Goal: Task Accomplishment & Management: Manage account settings

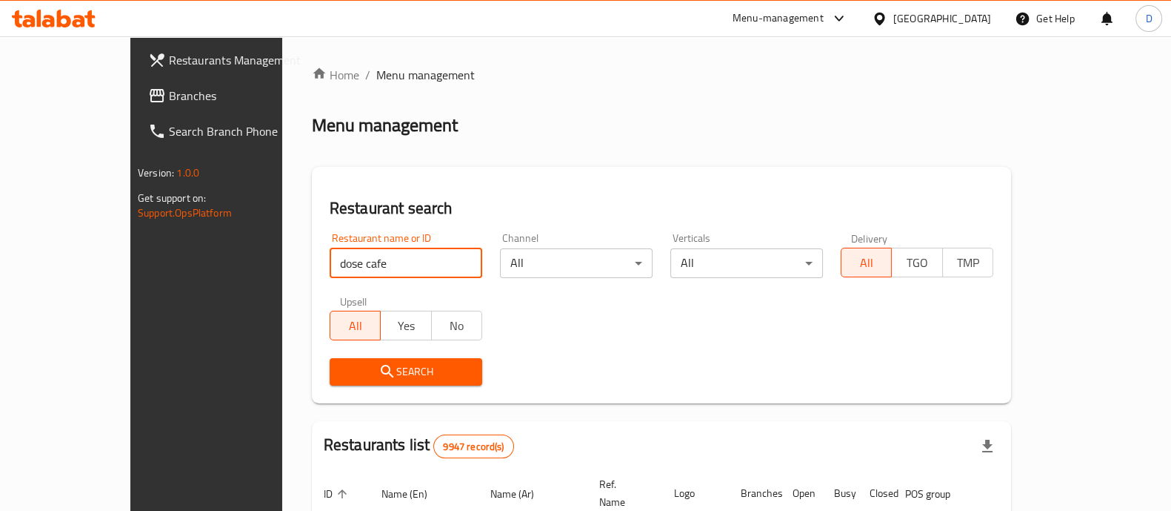
type input "dose cafe"
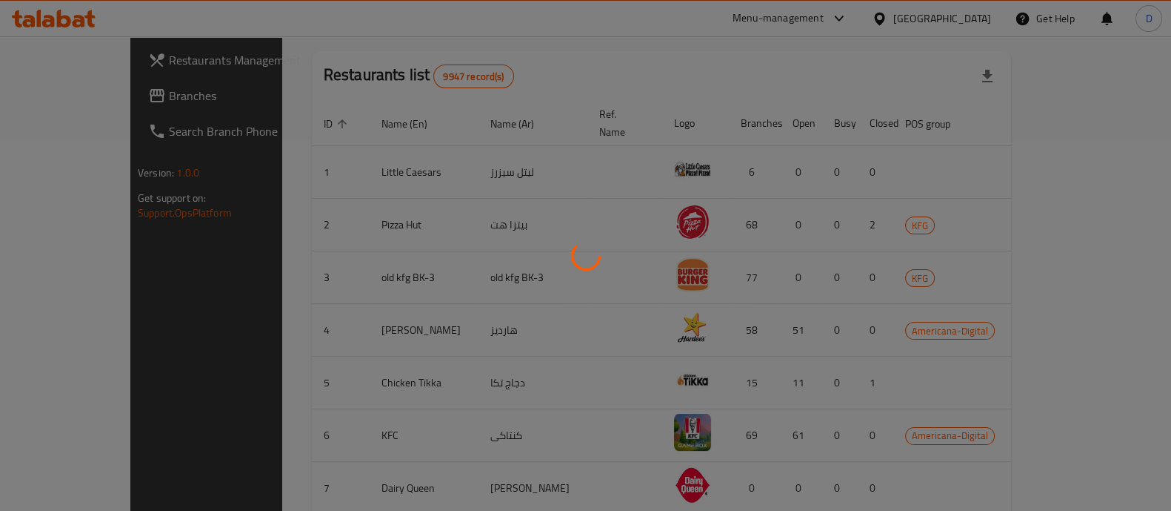
scroll to position [173, 0]
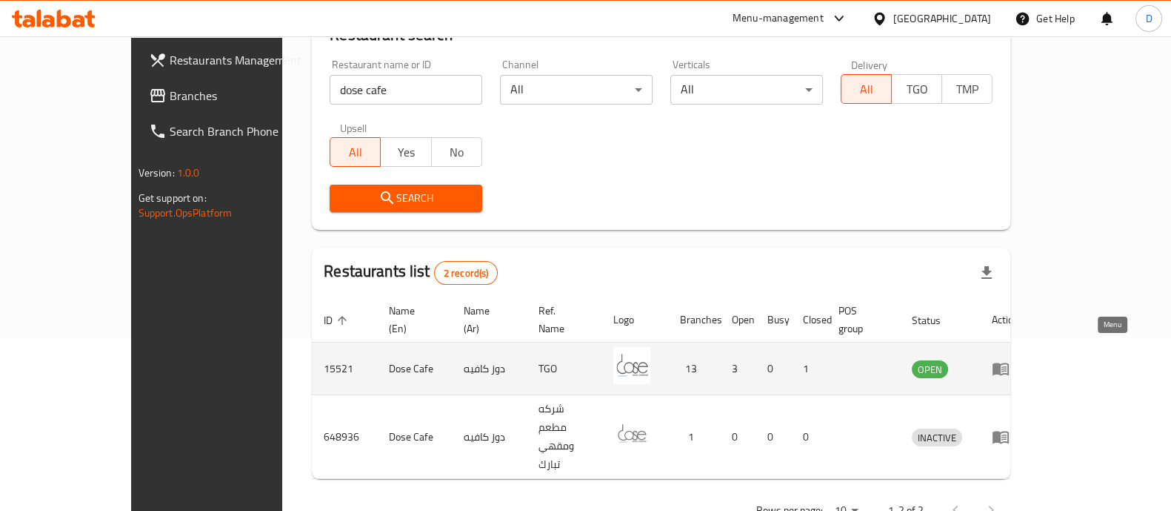
click at [1009, 363] on icon "enhanced table" at bounding box center [1001, 369] width 16 height 13
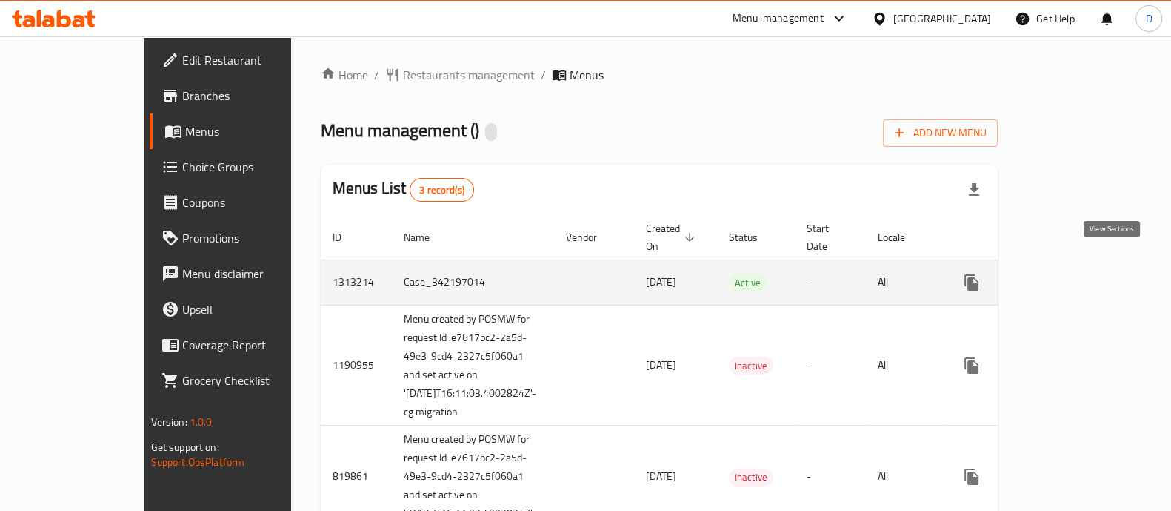
click at [1088, 273] on icon "enhanced table" at bounding box center [1079, 282] width 18 height 18
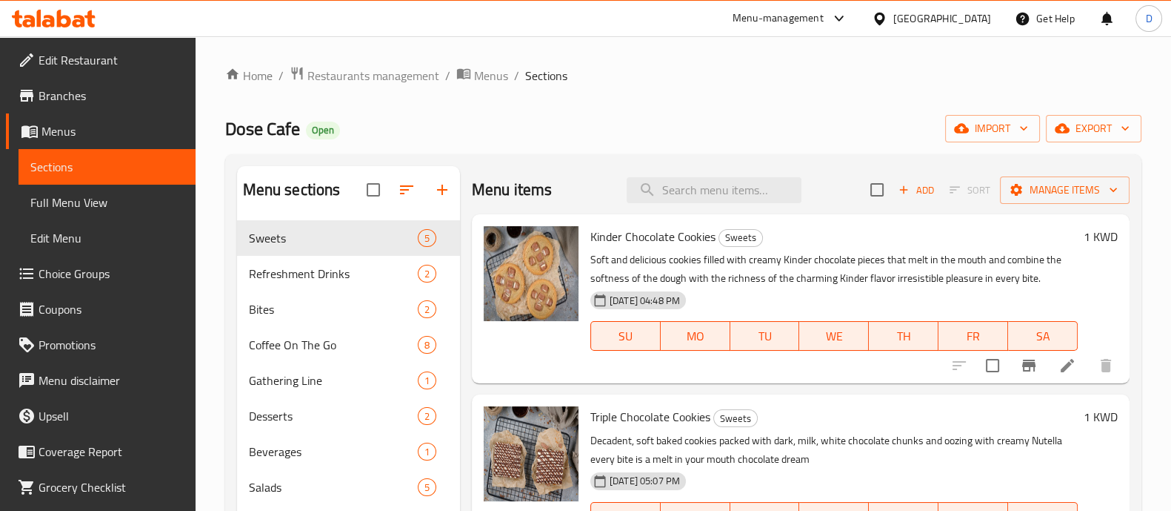
click at [46, 102] on span "Branches" at bounding box center [111, 96] width 145 height 18
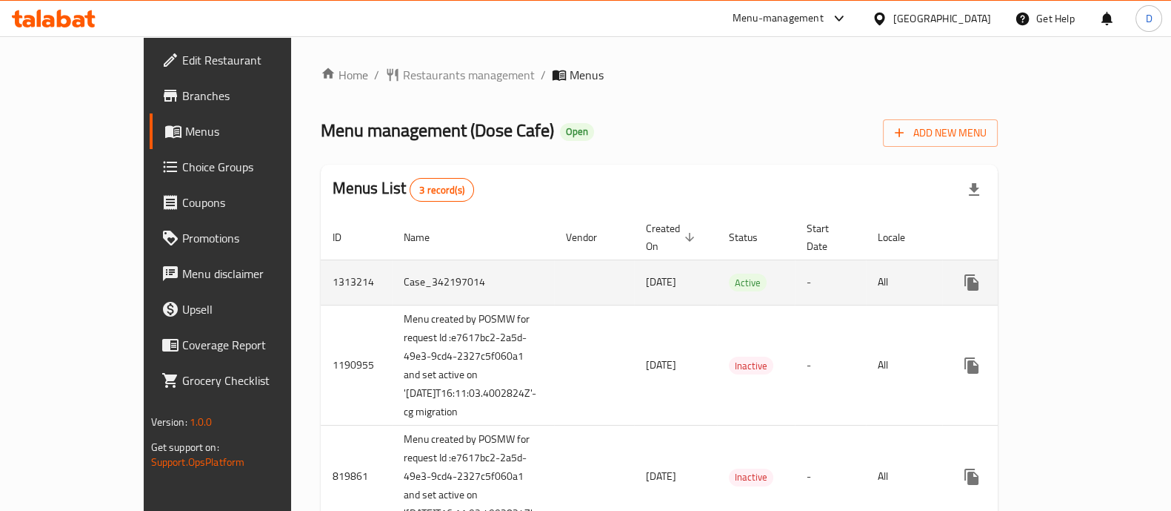
click at [1088, 273] on icon "enhanced table" at bounding box center [1079, 282] width 18 height 18
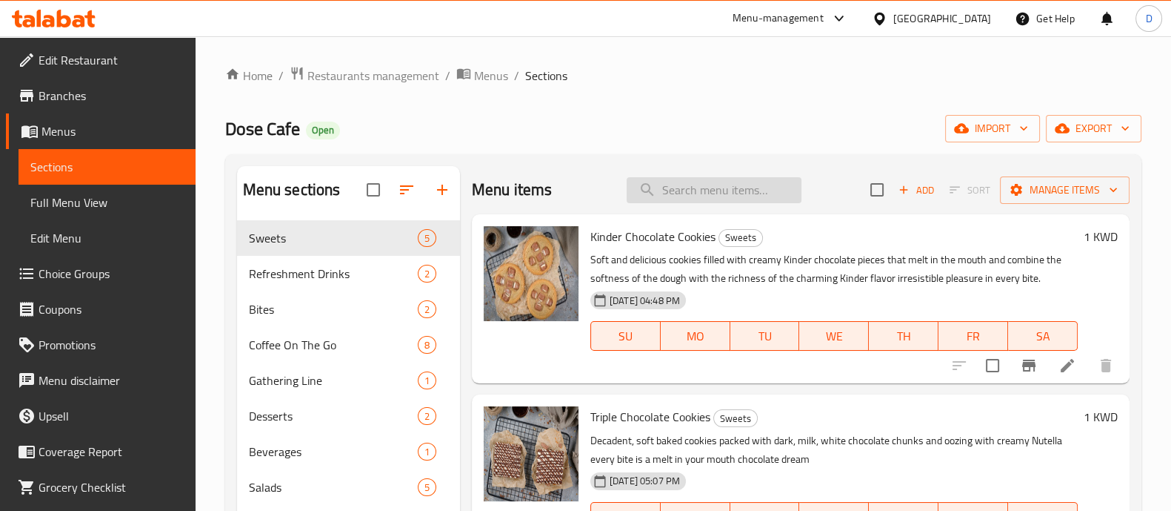
click at [685, 194] on input "search" at bounding box center [714, 190] width 175 height 26
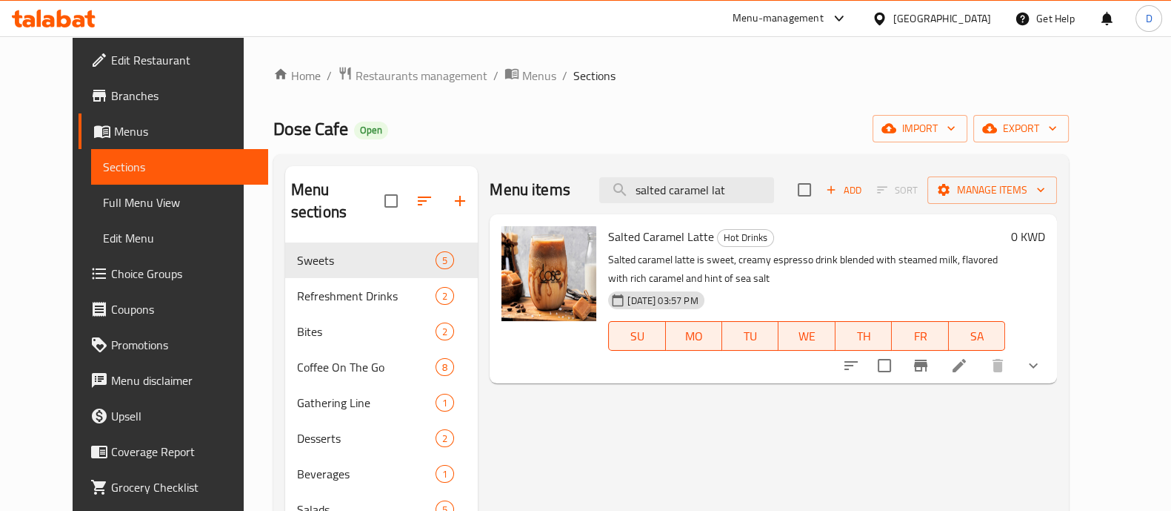
type input "salted caramel lat"
click at [966, 366] on icon at bounding box center [959, 365] width 13 height 13
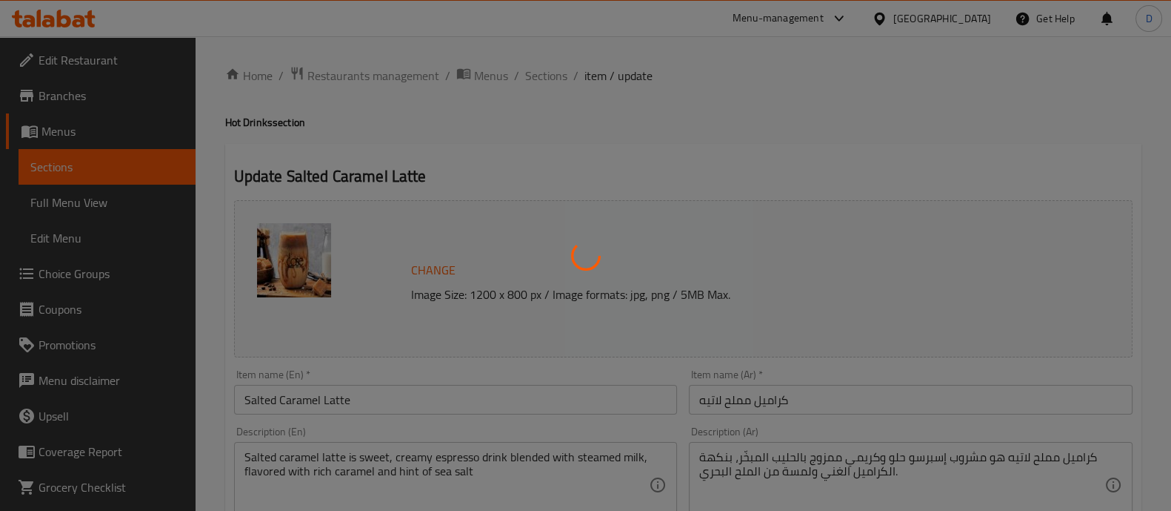
type input "إختيارك من الحجم:"
type input "1"
type input "إضافات اللبن:"
type input "0"
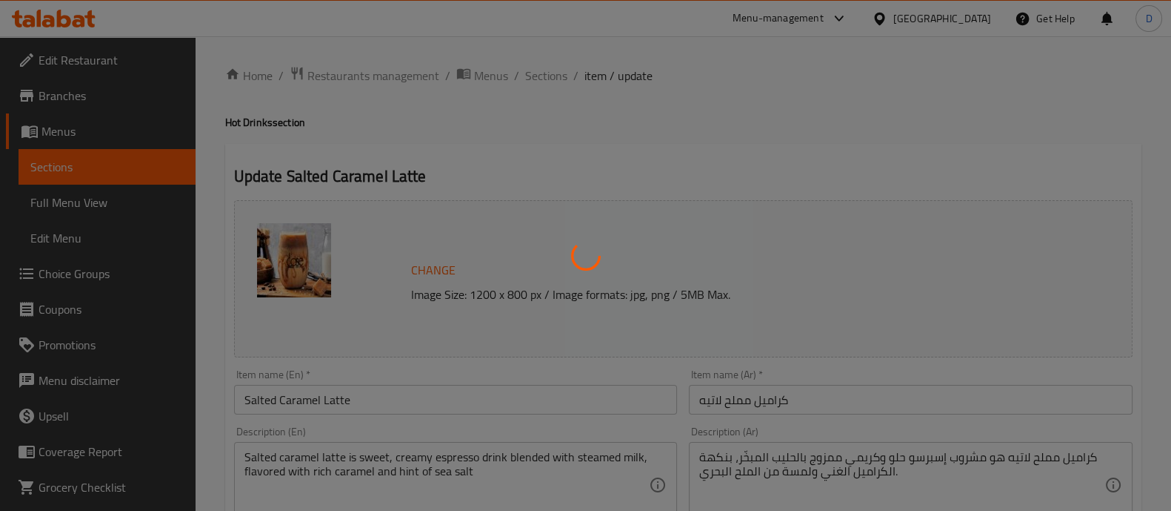
type input "1"
type input "الإضافات:"
type input "0"
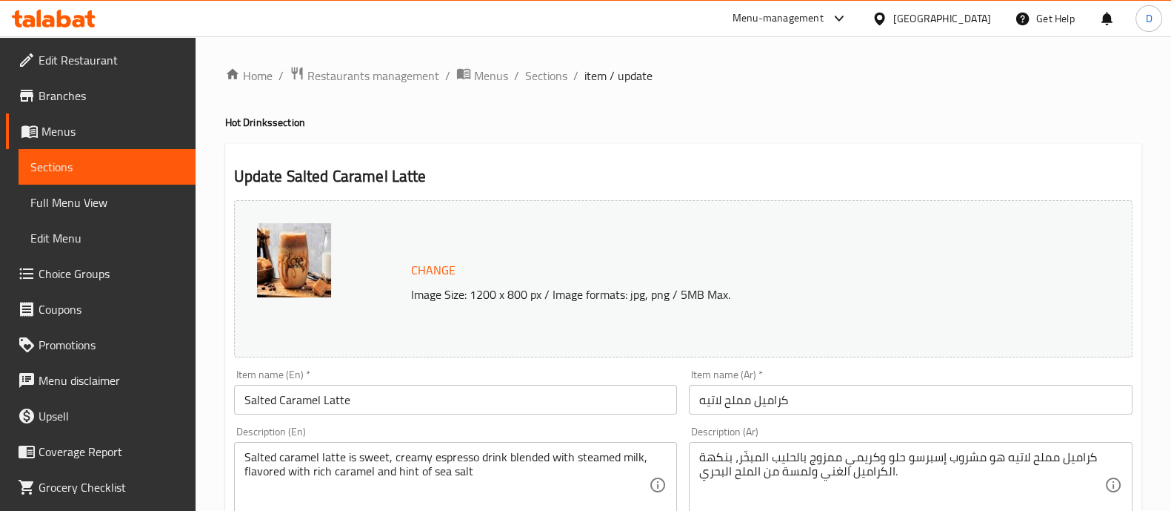
click at [1058, 119] on h4 "Hot Drinks section" at bounding box center [683, 122] width 917 height 15
click at [431, 264] on span "Change" at bounding box center [433, 269] width 44 height 21
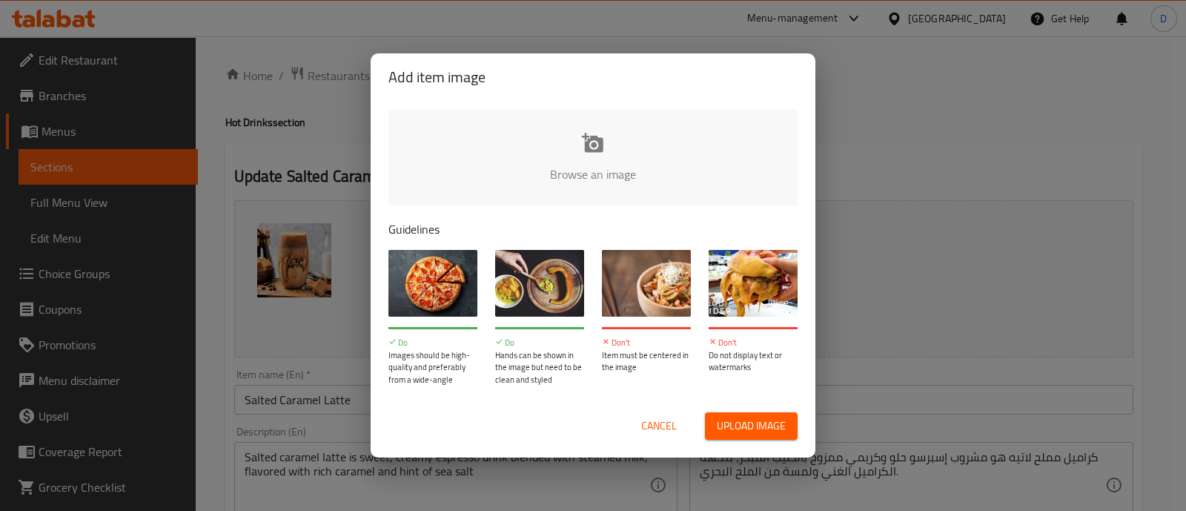
click at [647, 160] on input "file" at bounding box center [1093, 179] width 1411 height 139
type input "C:\fakepath\salted caramel hot.jpg"
click at [871, 84] on div "Add item image Browse an image Guidelines Do Images should be high-quality and …" at bounding box center [593, 255] width 1186 height 511
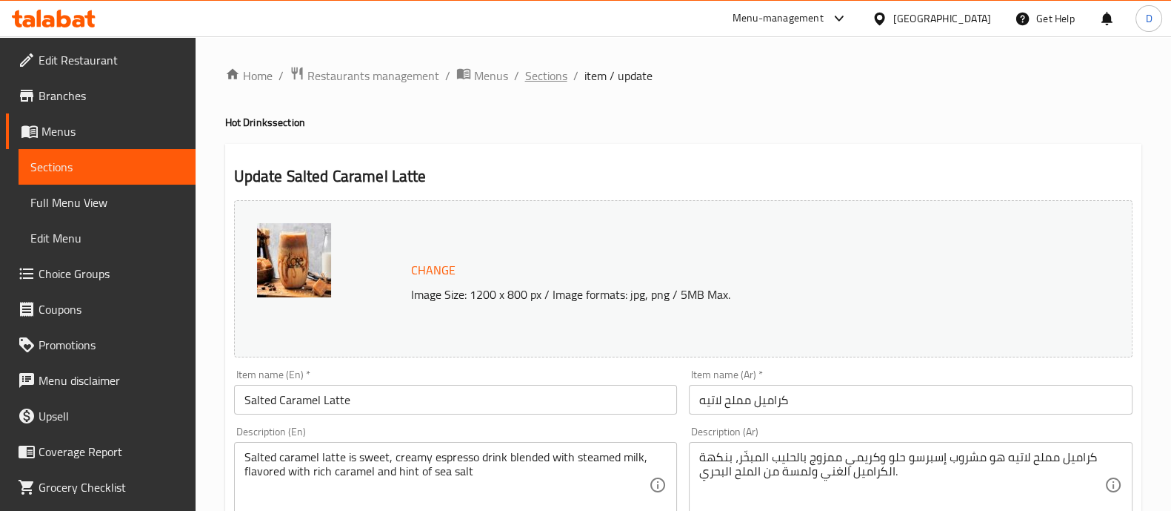
click at [555, 76] on span "Sections" at bounding box center [546, 76] width 42 height 18
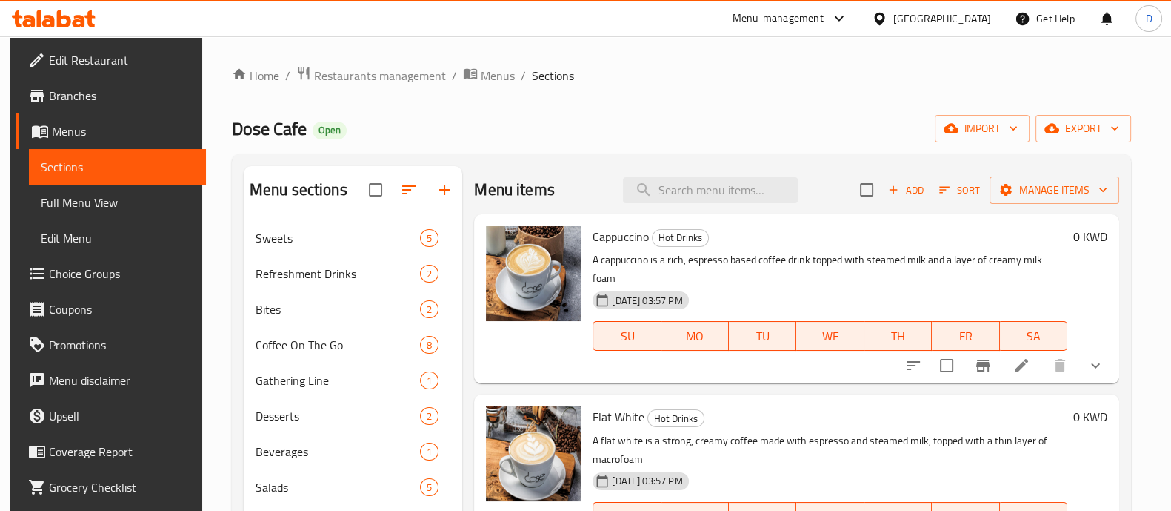
click at [679, 204] on div "Menu items Add Sort Manage items" at bounding box center [796, 190] width 645 height 48
click at [679, 187] on input "search" at bounding box center [710, 190] width 175 height 26
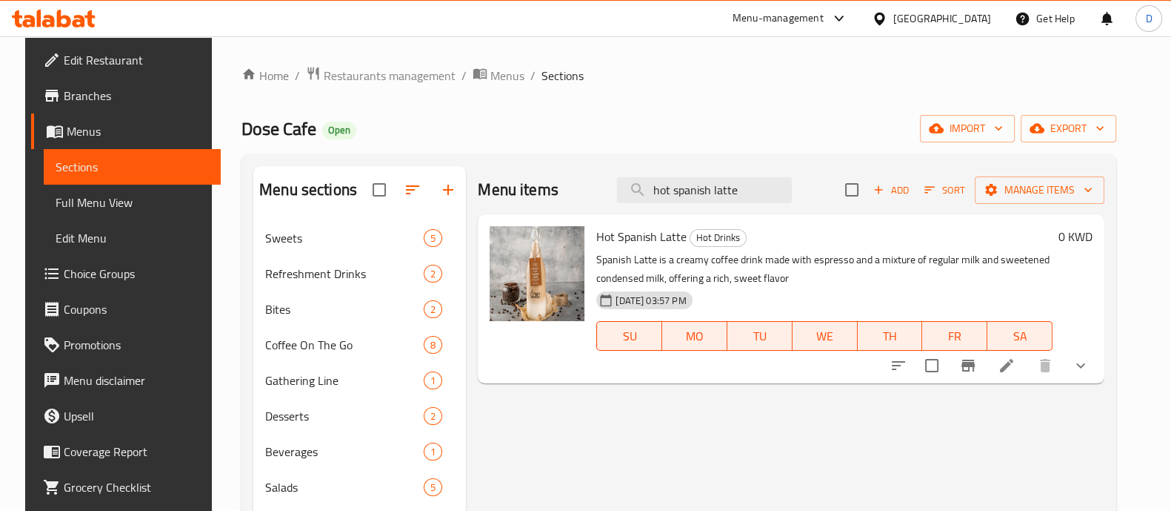
type input "hot spanish latte"
click at [1016, 372] on icon at bounding box center [1007, 365] width 18 height 18
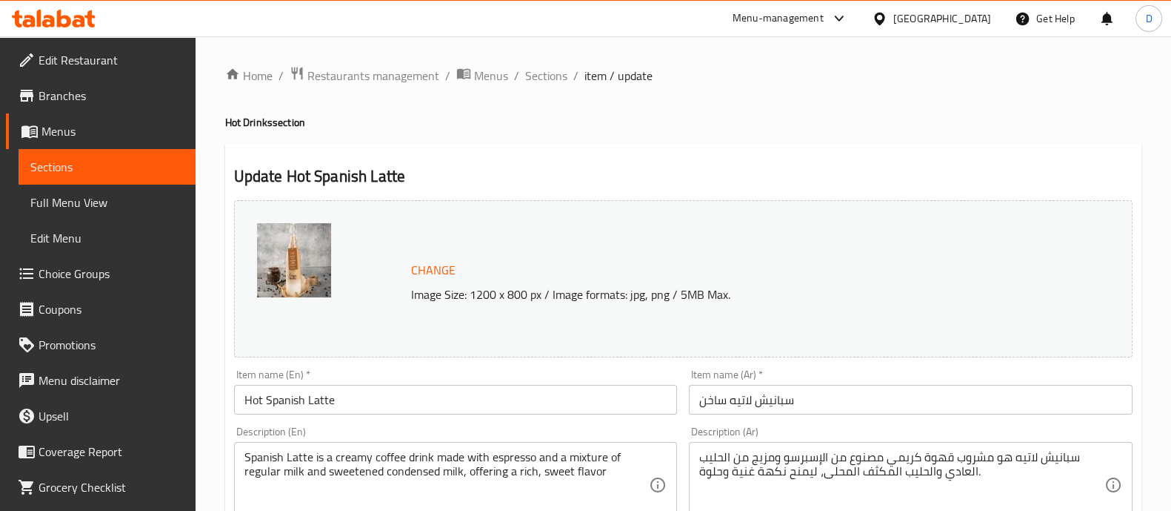
click at [450, 269] on span "Change" at bounding box center [433, 269] width 44 height 21
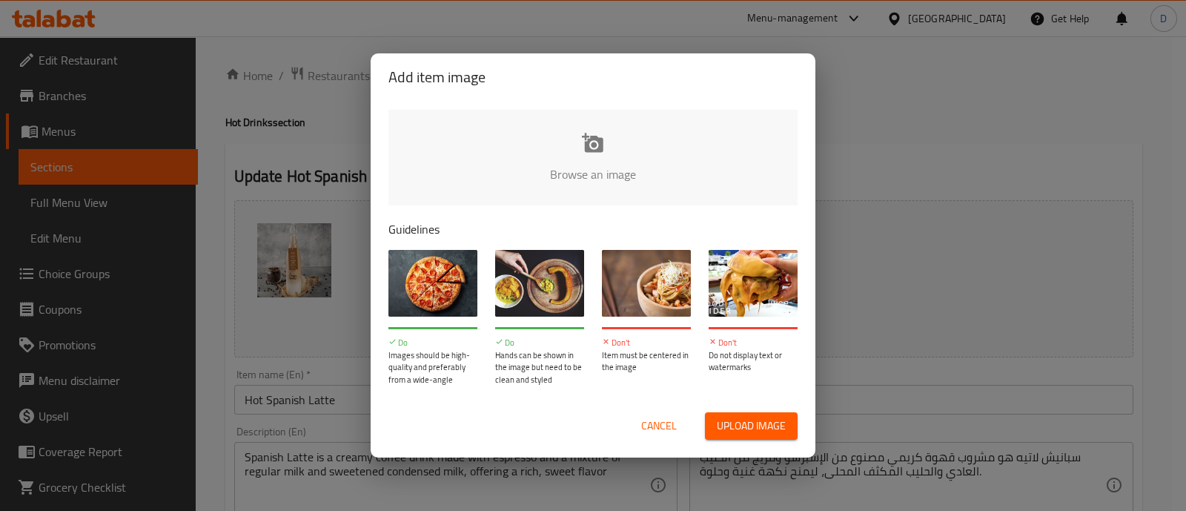
click at [645, 153] on input "file" at bounding box center [1093, 179] width 1411 height 139
type input "C:\fakepath\Spanish Latte Hot.jpg"
click at [1031, 221] on div "Add item image Browse an image Guidelines Do Images should be high-quality and …" at bounding box center [593, 255] width 1186 height 511
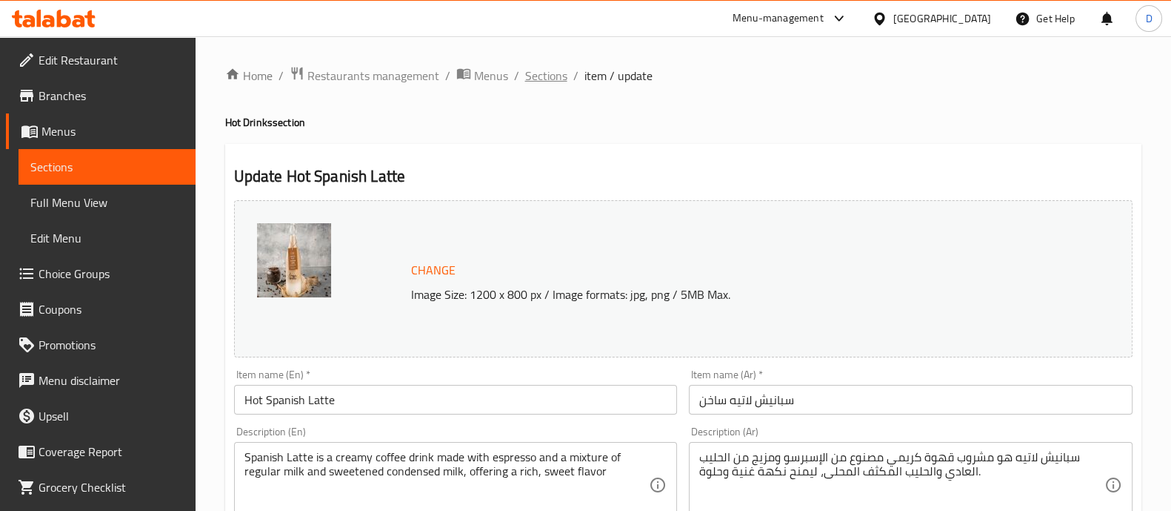
click at [545, 69] on span "Sections" at bounding box center [546, 76] width 42 height 18
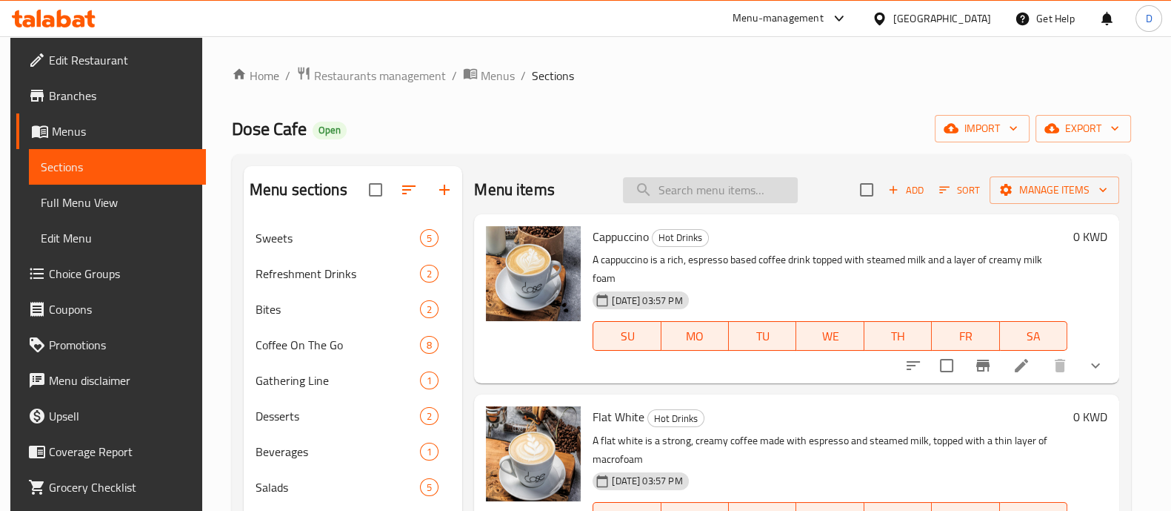
click at [654, 189] on input "search" at bounding box center [710, 190] width 175 height 26
paste input "hazelnut saffron latte"
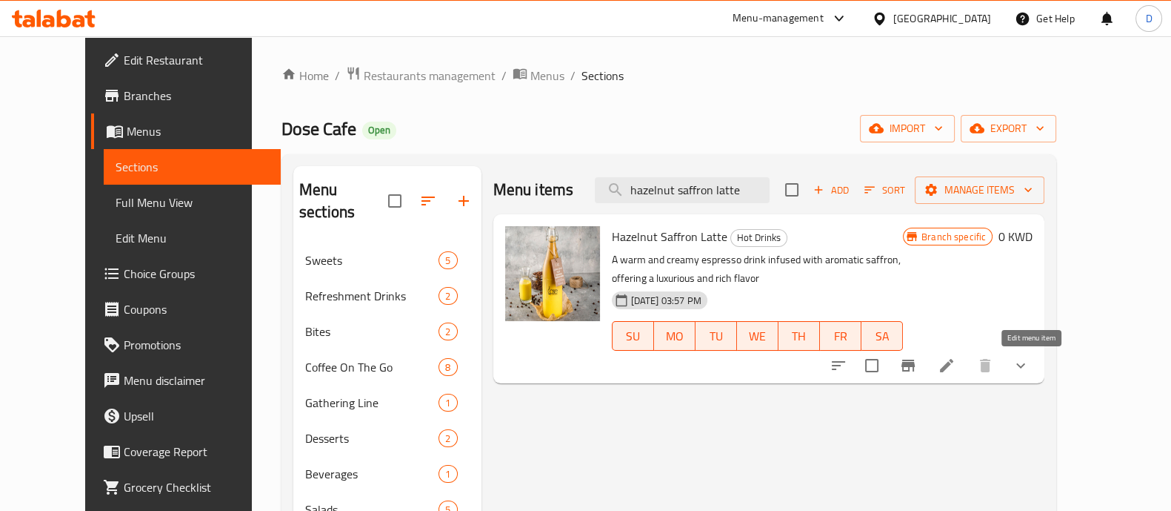
type input "hazelnut saffron latte"
click at [956, 372] on icon at bounding box center [947, 365] width 18 height 18
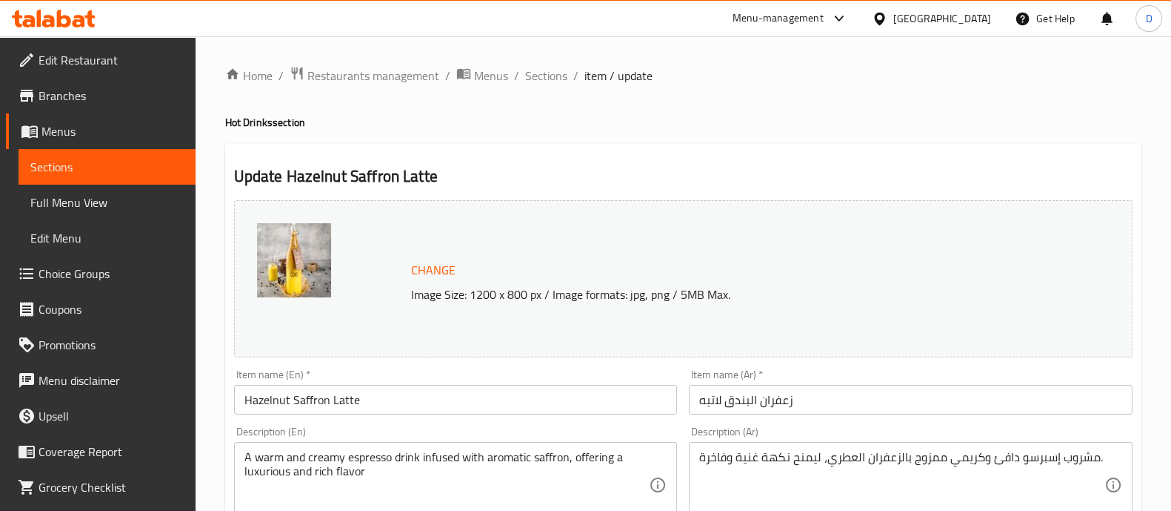
click at [456, 257] on button "Change" at bounding box center [433, 270] width 56 height 30
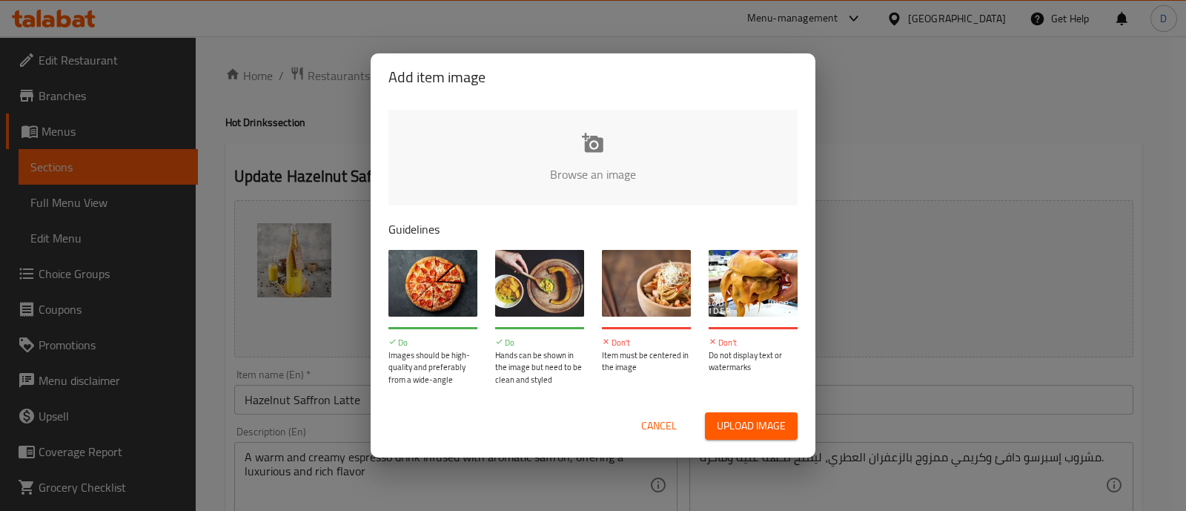
click at [593, 155] on input "file" at bounding box center [1093, 179] width 1411 height 139
type input "C:\fakepath\Saffron Hot.jpg"
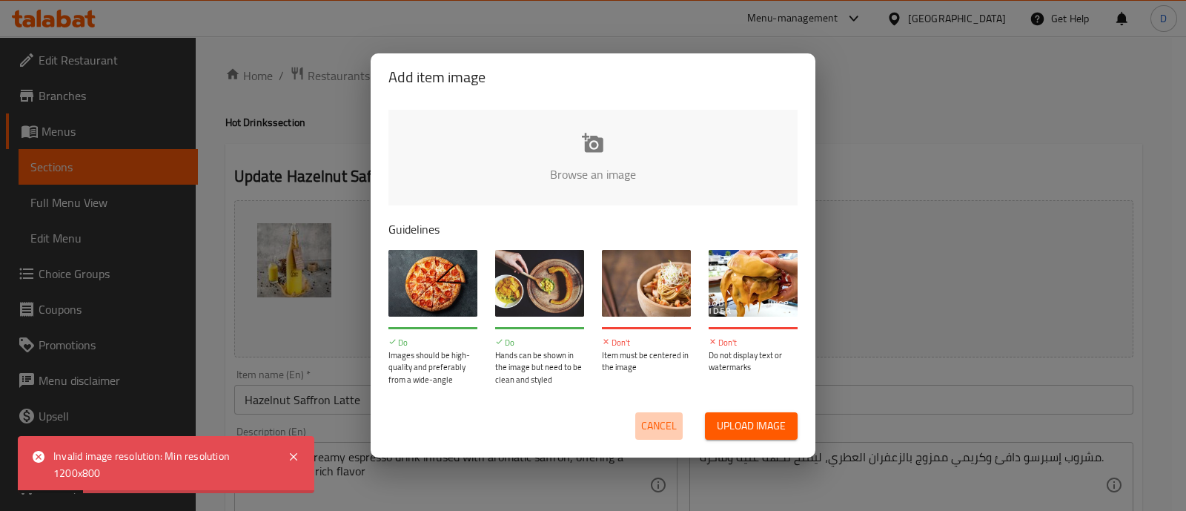
click at [648, 424] on span "Cancel" at bounding box center [659, 425] width 36 height 19
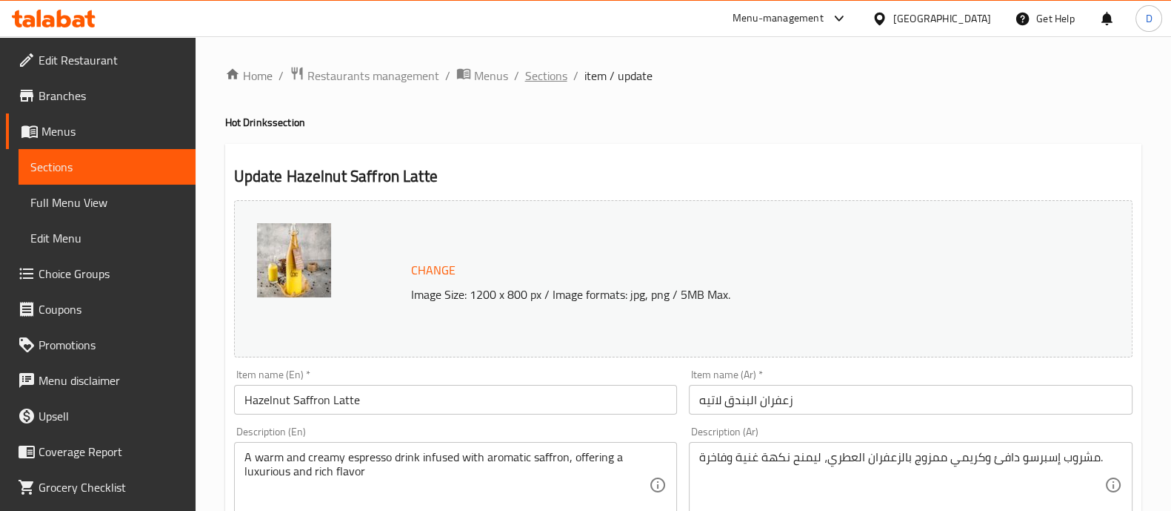
click at [542, 77] on span "Sections" at bounding box center [546, 76] width 42 height 18
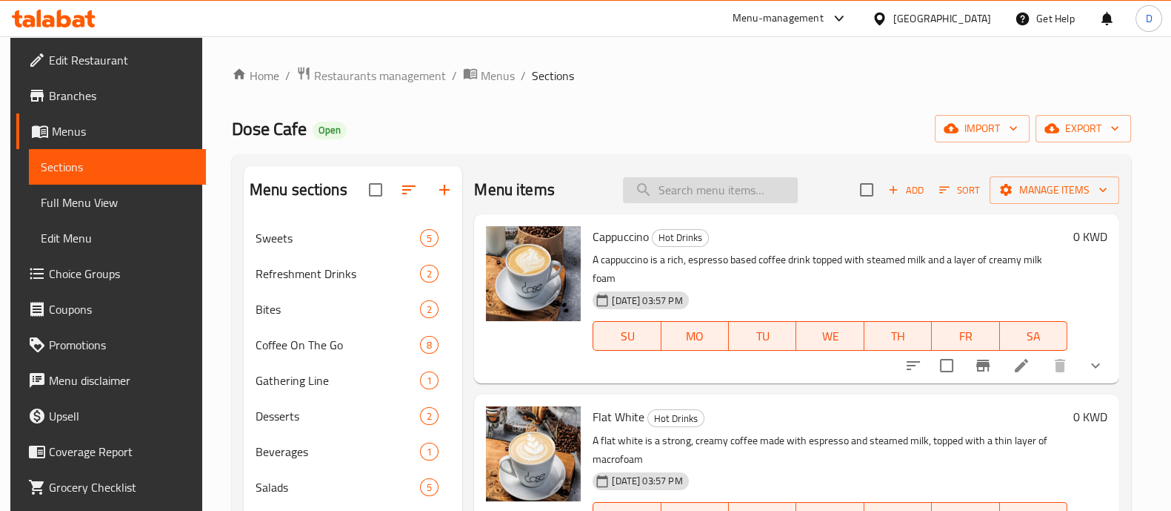
click at [673, 199] on input "search" at bounding box center [710, 190] width 175 height 26
paste input "Salted caramel iced latte"
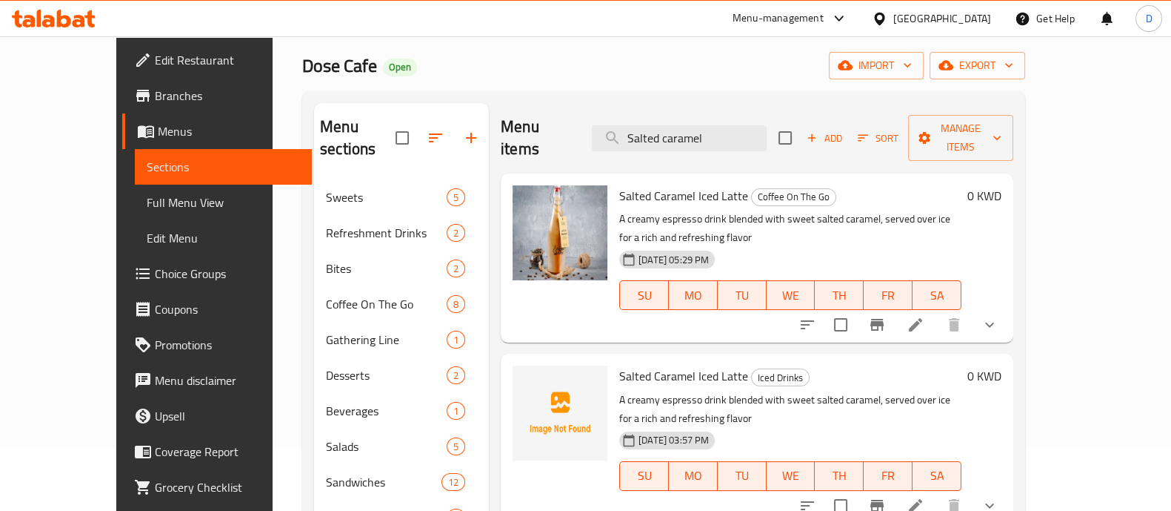
scroll to position [184, 0]
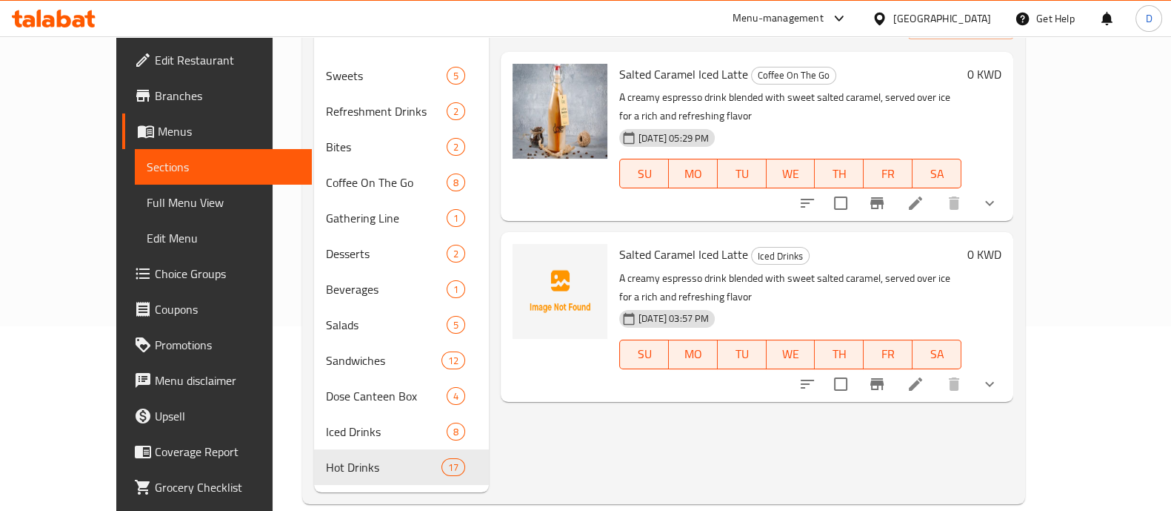
type input "Salted caramel"
click at [922, 377] on icon at bounding box center [915, 383] width 13 height 13
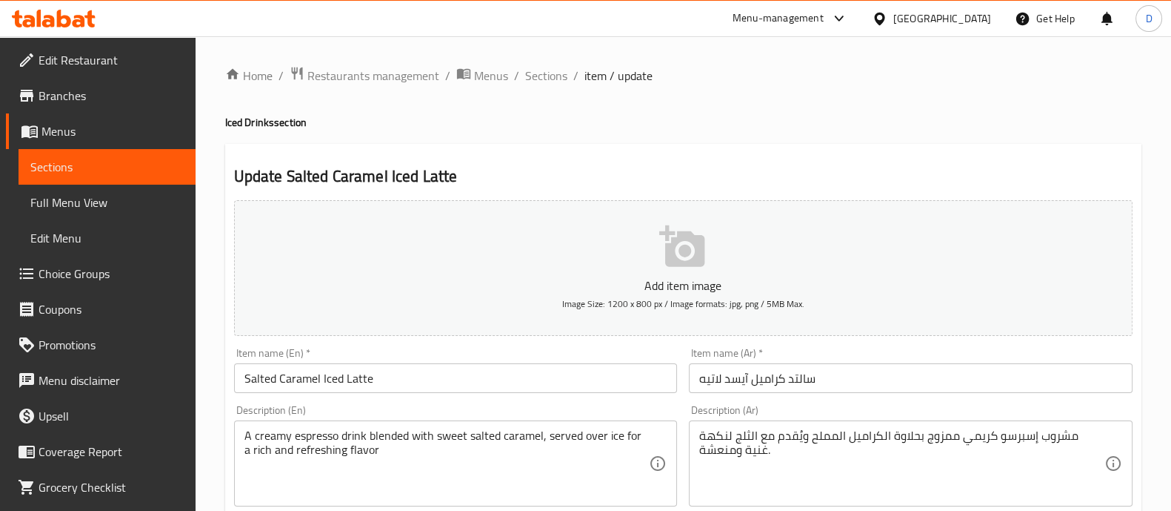
click at [640, 237] on button "Add item image Image Size: 1200 x 800 px / Image formats: jpg, png / 5MB Max." at bounding box center [683, 268] width 899 height 136
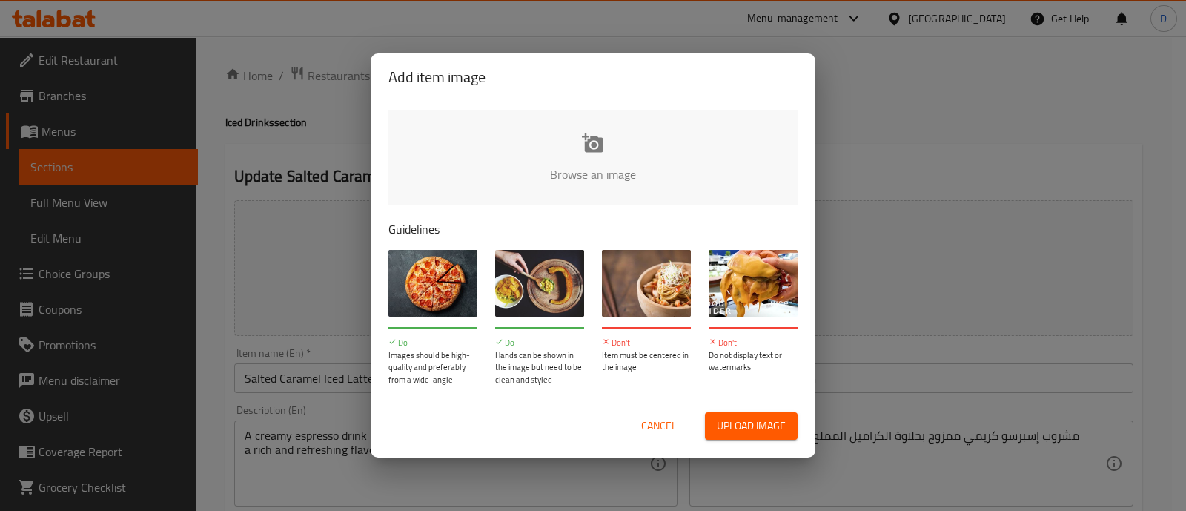
click at [616, 161] on input "file" at bounding box center [1093, 179] width 1411 height 139
type input "C:\fakepath\Salted Caramel Latte Iced.jpg"
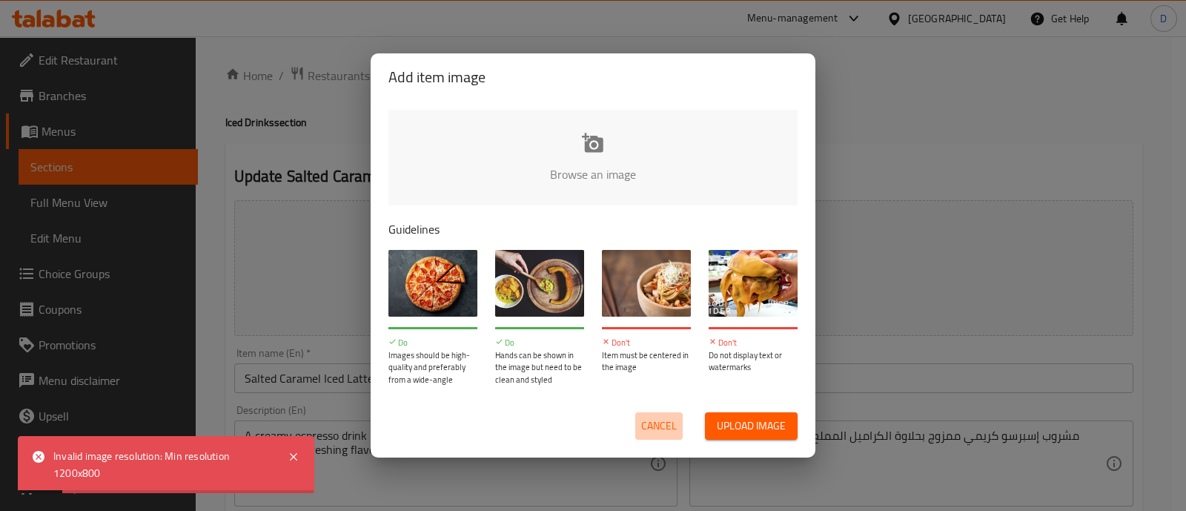
click at [659, 433] on span "Cancel" at bounding box center [659, 425] width 36 height 19
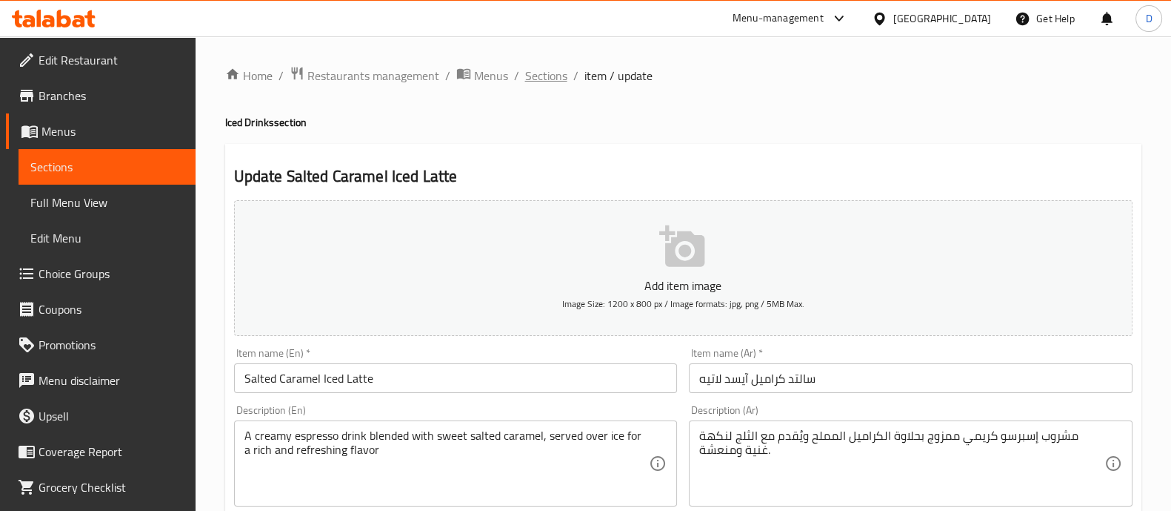
click at [533, 79] on span "Sections" at bounding box center [546, 76] width 42 height 18
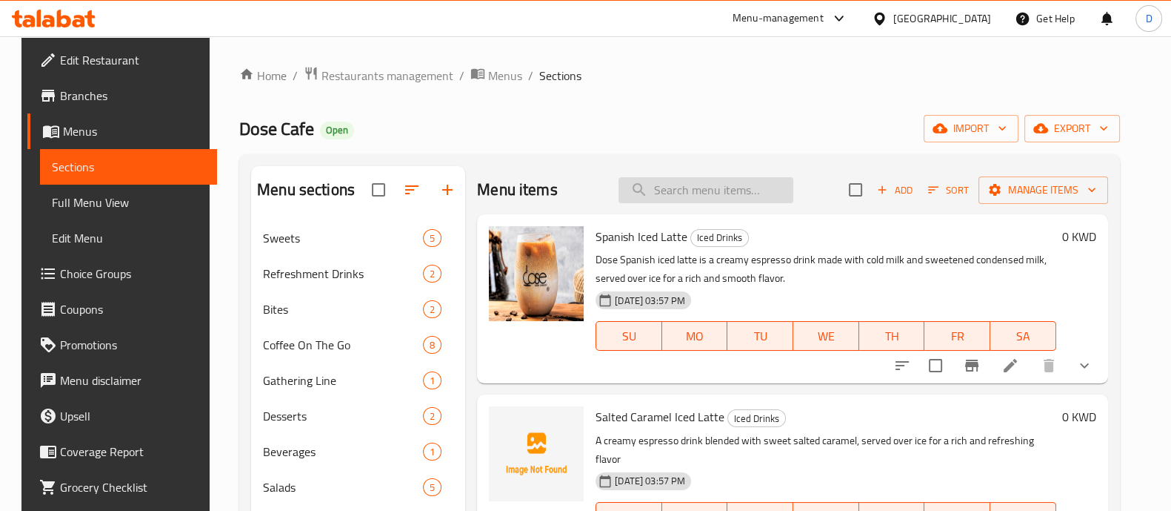
click at [703, 193] on input "search" at bounding box center [706, 190] width 175 height 26
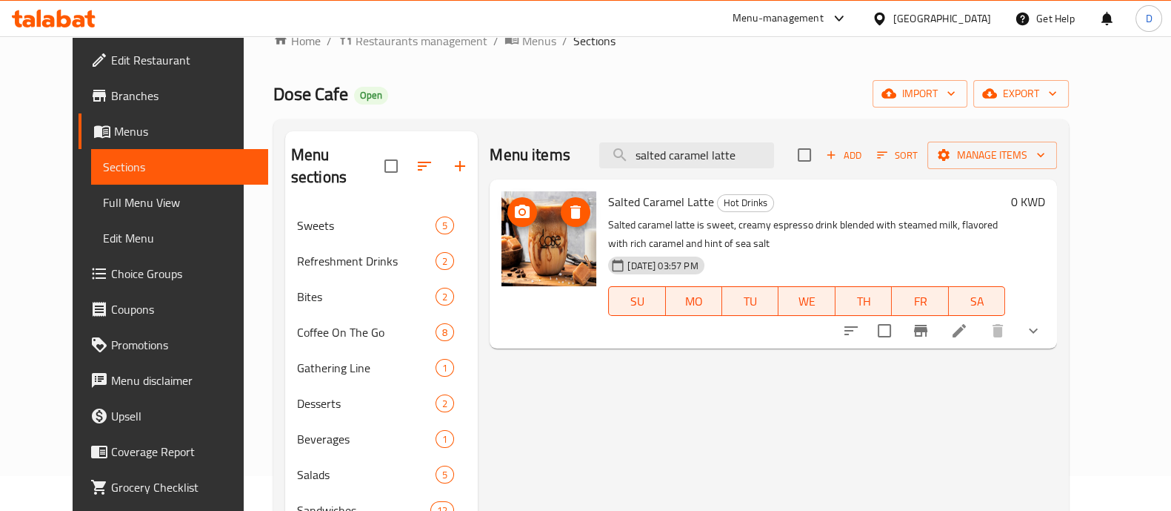
scroll to position [36, 0]
type input "salted caramel latte"
click at [980, 339] on li at bounding box center [959, 329] width 41 height 27
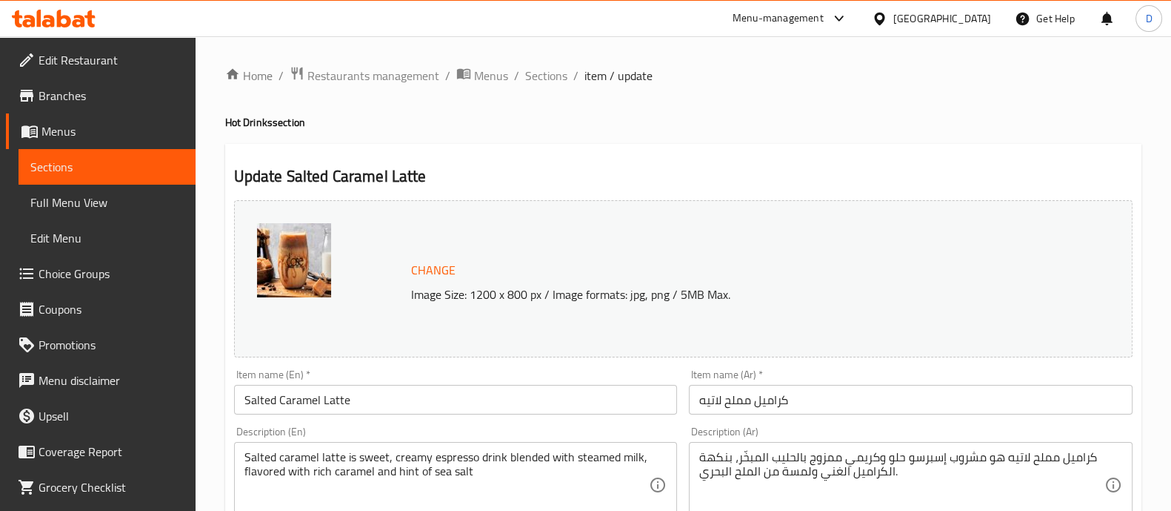
click at [425, 266] on span "Change" at bounding box center [433, 269] width 44 height 21
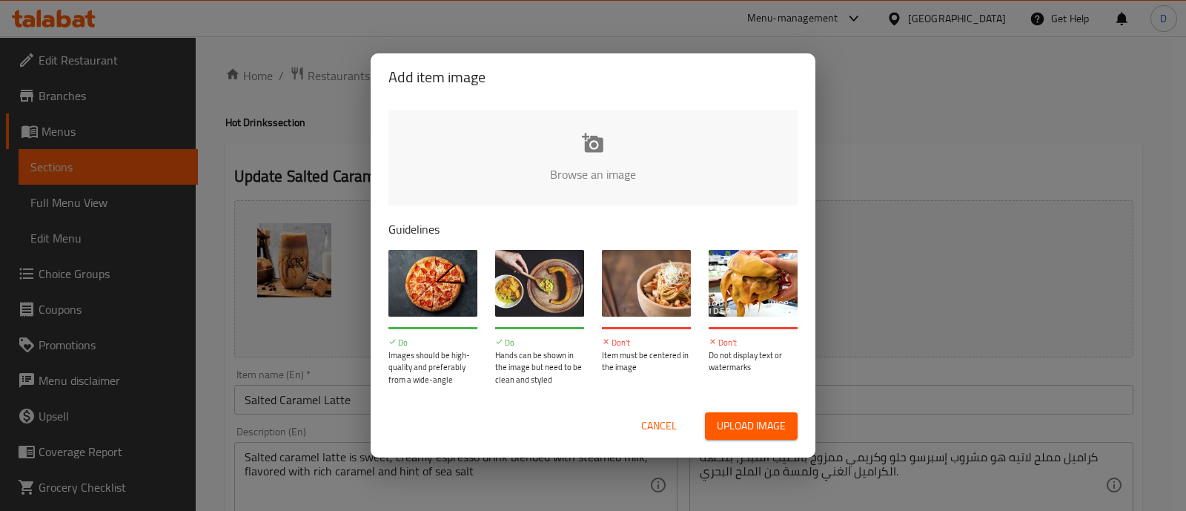
click at [574, 182] on input "file" at bounding box center [1093, 179] width 1411 height 139
type input "C:\fakepath\salted caramel hot.jpg"
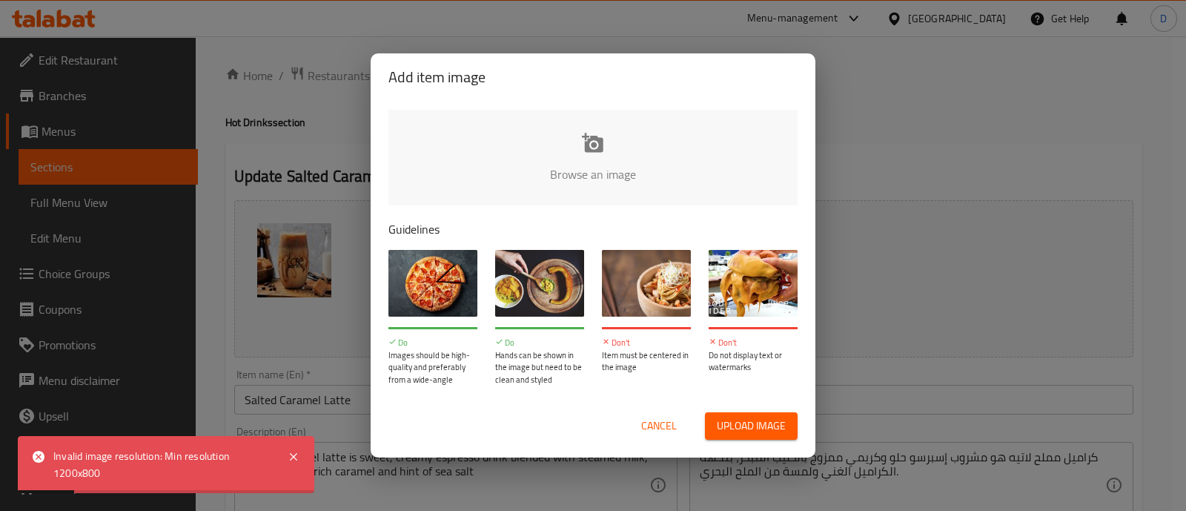
click at [656, 424] on span "Cancel" at bounding box center [659, 425] width 36 height 19
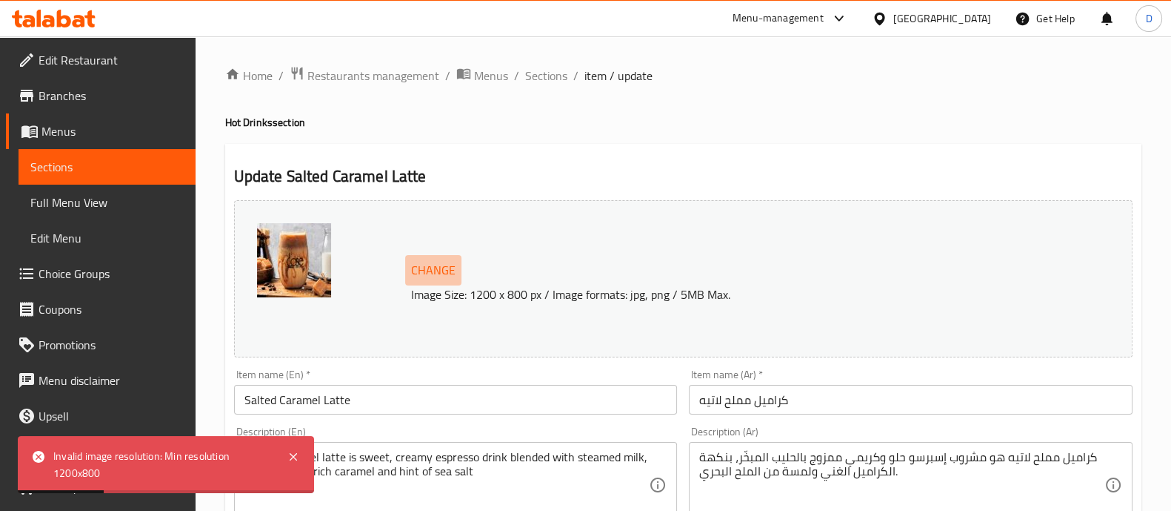
click at [447, 265] on span "Change" at bounding box center [433, 269] width 44 height 21
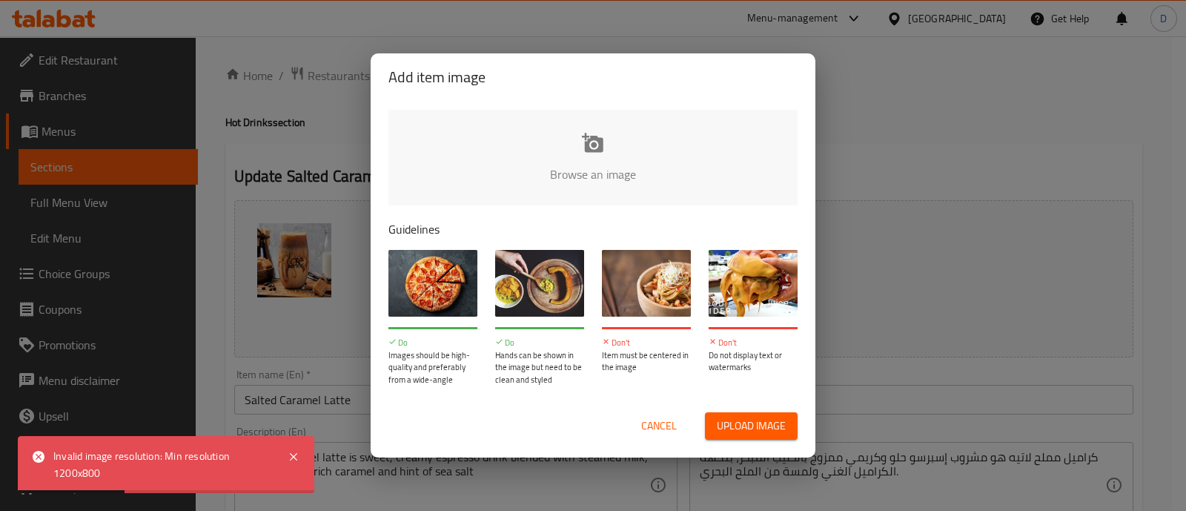
click at [547, 146] on input "file" at bounding box center [1093, 179] width 1411 height 139
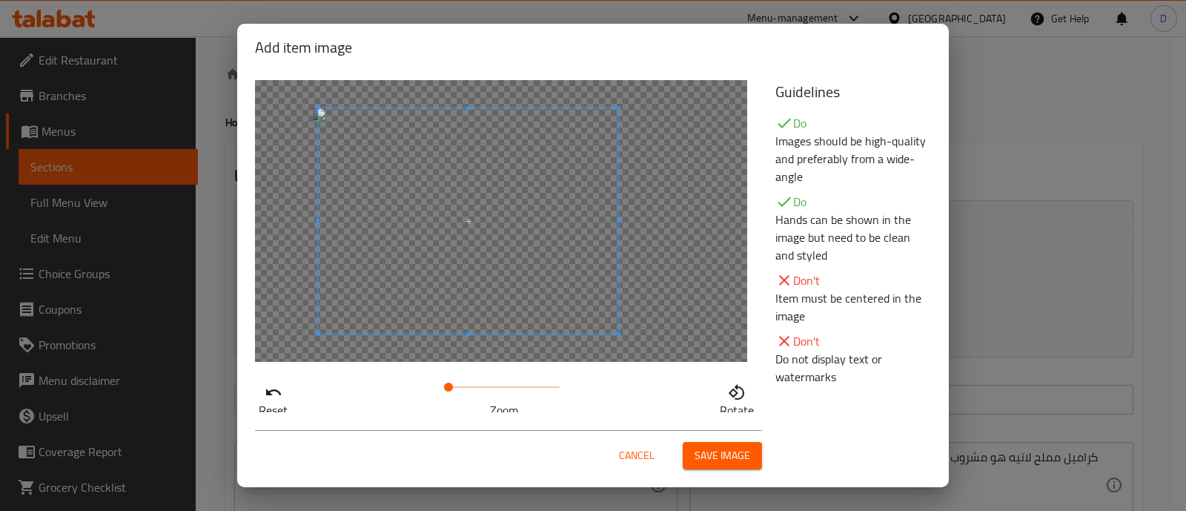
click at [475, 260] on span at bounding box center [468, 220] width 300 height 225
click at [449, 385] on span at bounding box center [453, 386] width 9 height 9
click at [412, 335] on span at bounding box center [453, 224] width 300 height 225
click at [704, 453] on span "Save image" at bounding box center [722, 455] width 56 height 19
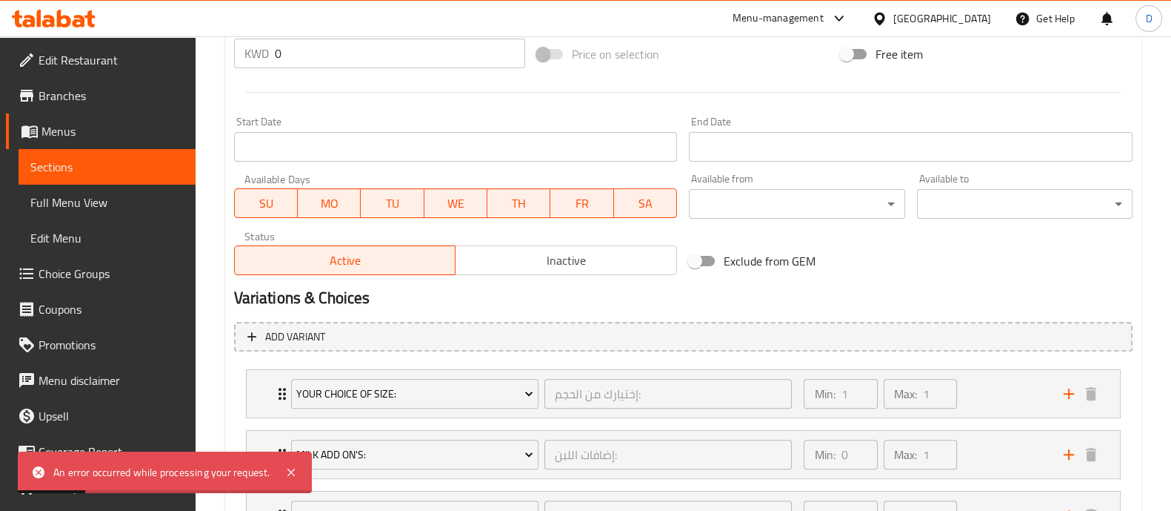
scroll to position [702, 0]
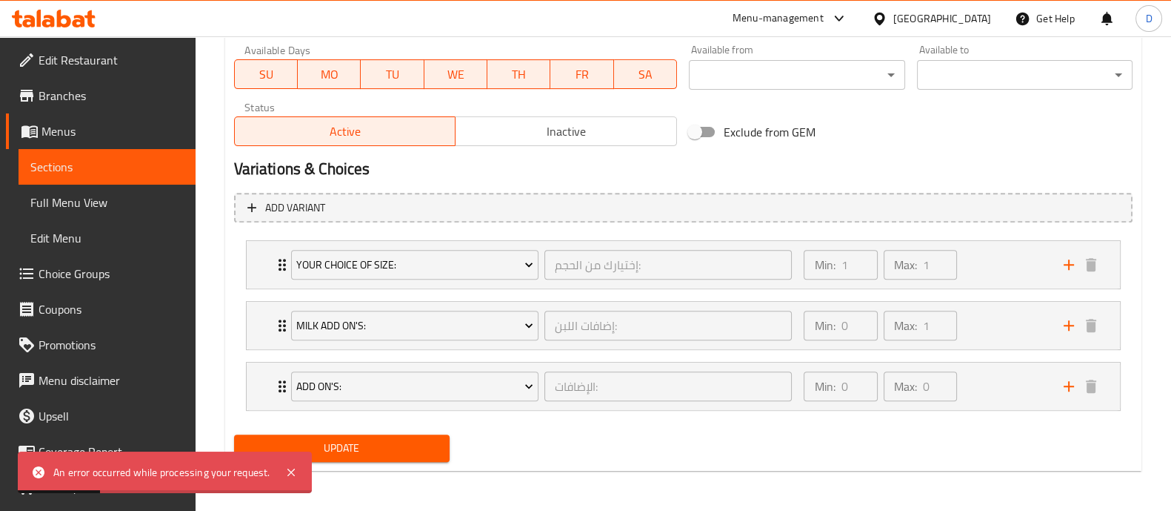
click at [411, 452] on span "Update" at bounding box center [342, 448] width 192 height 19
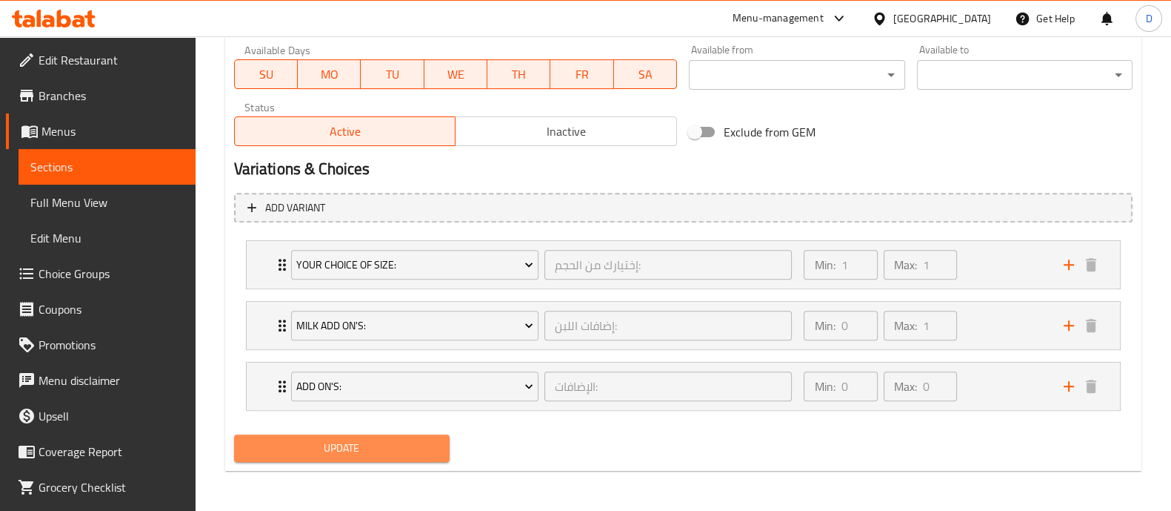
click at [411, 452] on span "Update" at bounding box center [342, 448] width 192 height 19
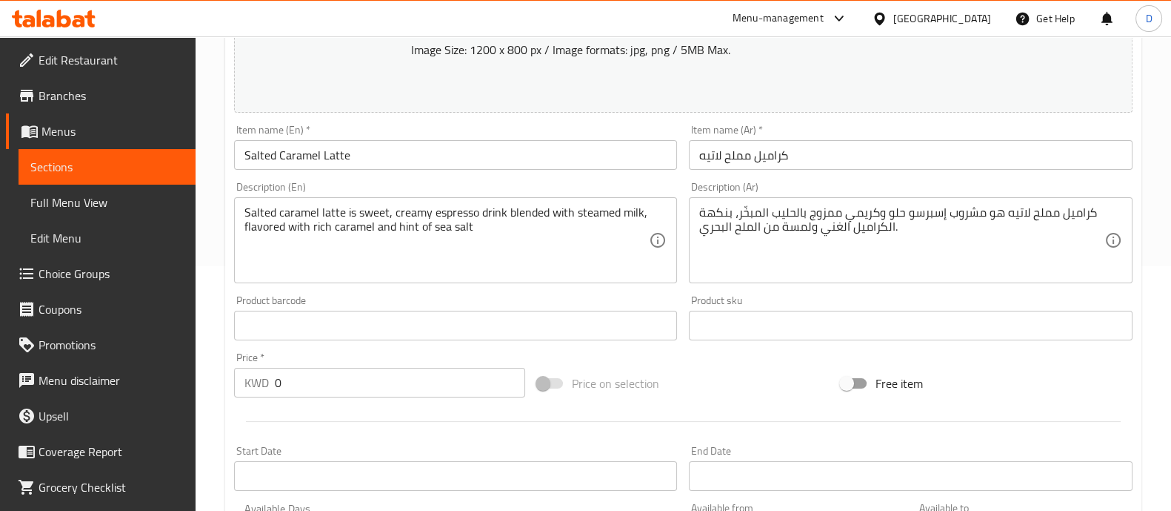
scroll to position [0, 0]
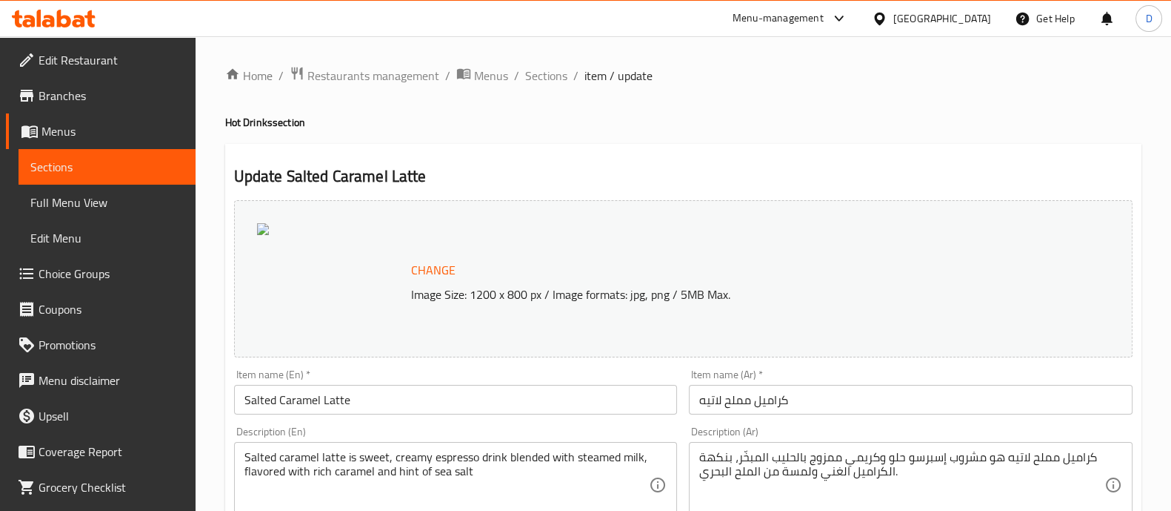
click at [427, 281] on span "Change" at bounding box center [433, 269] width 44 height 21
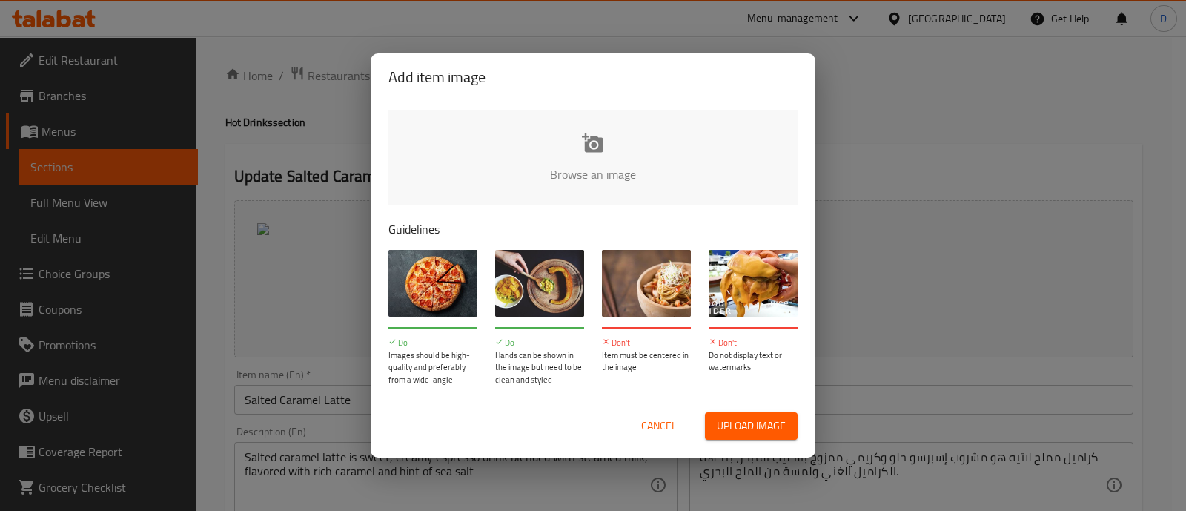
click at [544, 194] on input "file" at bounding box center [1093, 179] width 1411 height 139
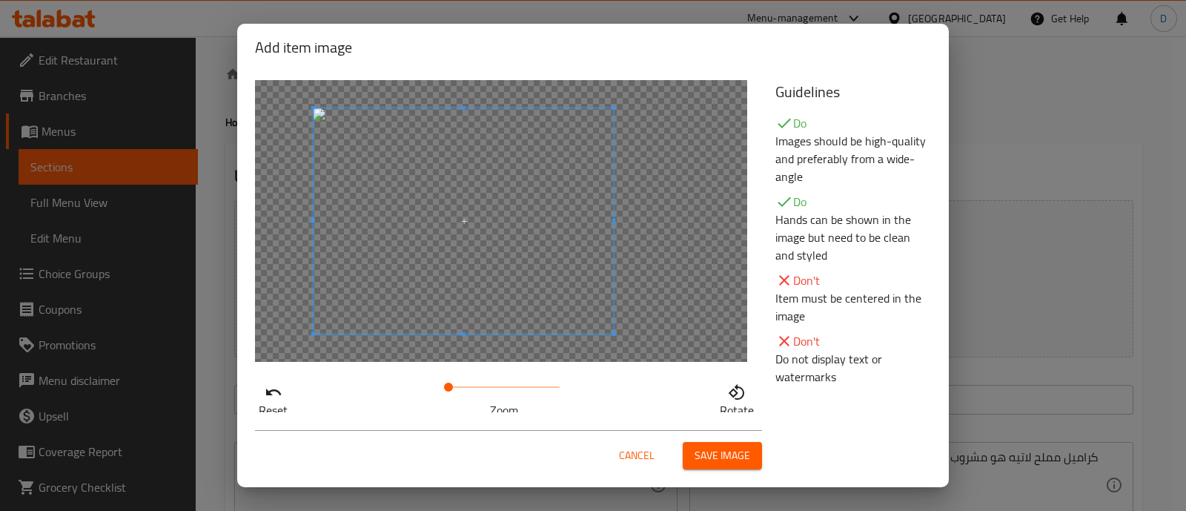
click at [476, 273] on span at bounding box center [463, 220] width 300 height 225
click at [445, 390] on span at bounding box center [449, 386] width 9 height 9
click at [437, 305] on span at bounding box center [458, 223] width 300 height 225
click at [449, 382] on span at bounding box center [453, 386] width 9 height 9
click at [718, 450] on span "Save image" at bounding box center [722, 455] width 56 height 19
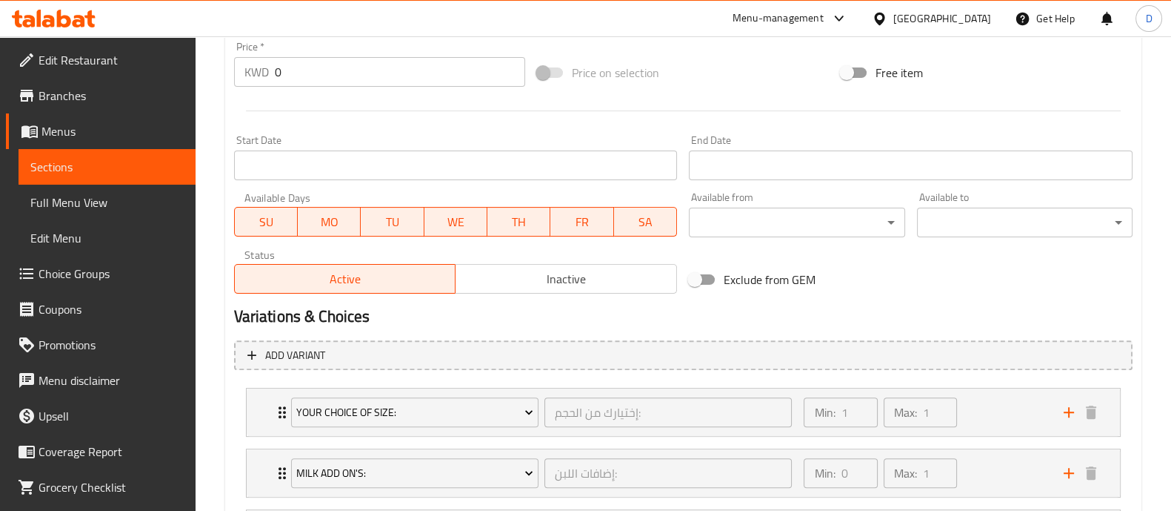
scroll to position [702, 0]
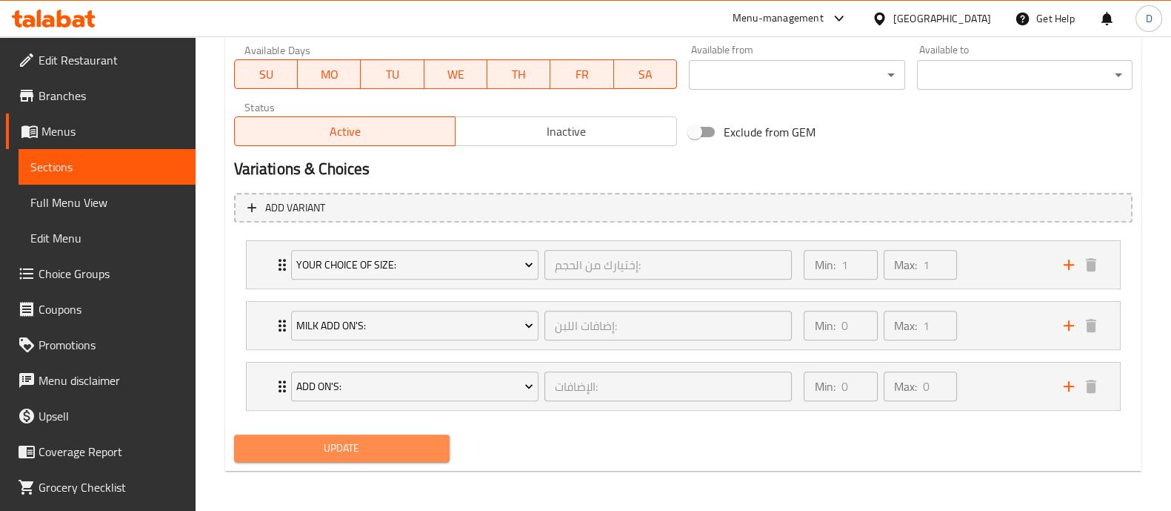
click at [368, 446] on span "Update" at bounding box center [342, 448] width 192 height 19
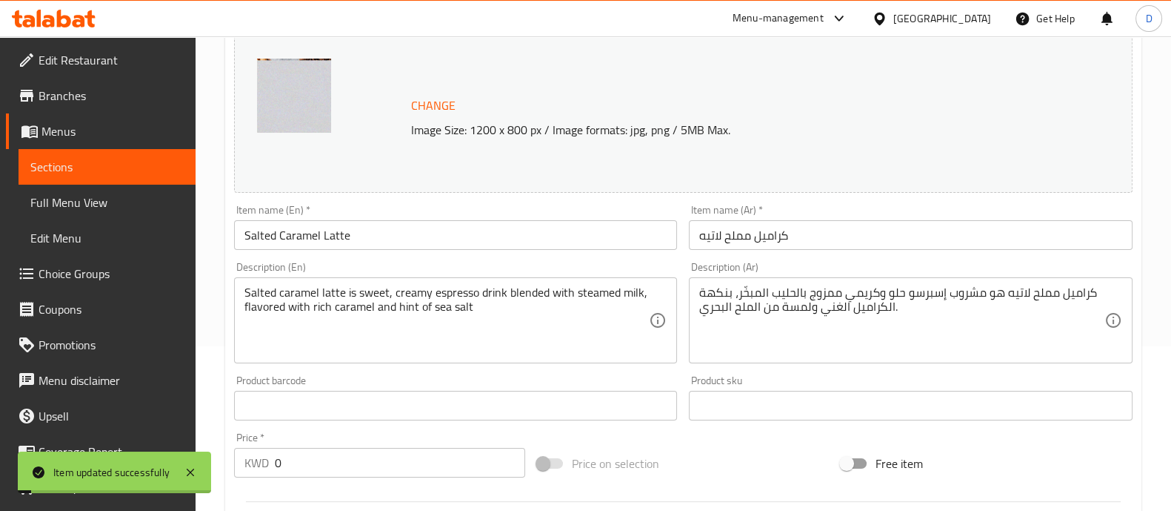
scroll to position [0, 0]
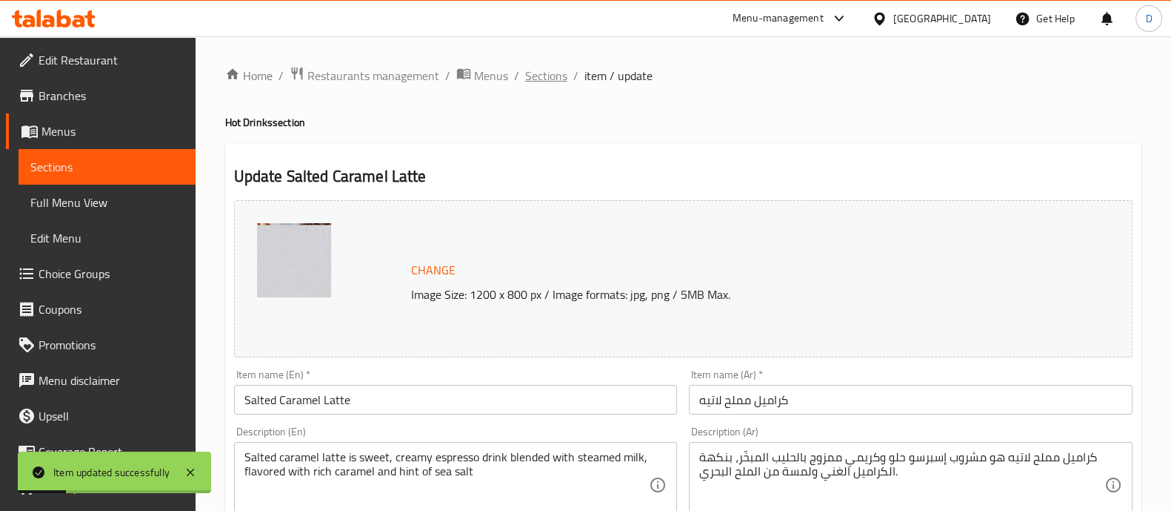
click at [558, 68] on span "Sections" at bounding box center [546, 76] width 42 height 18
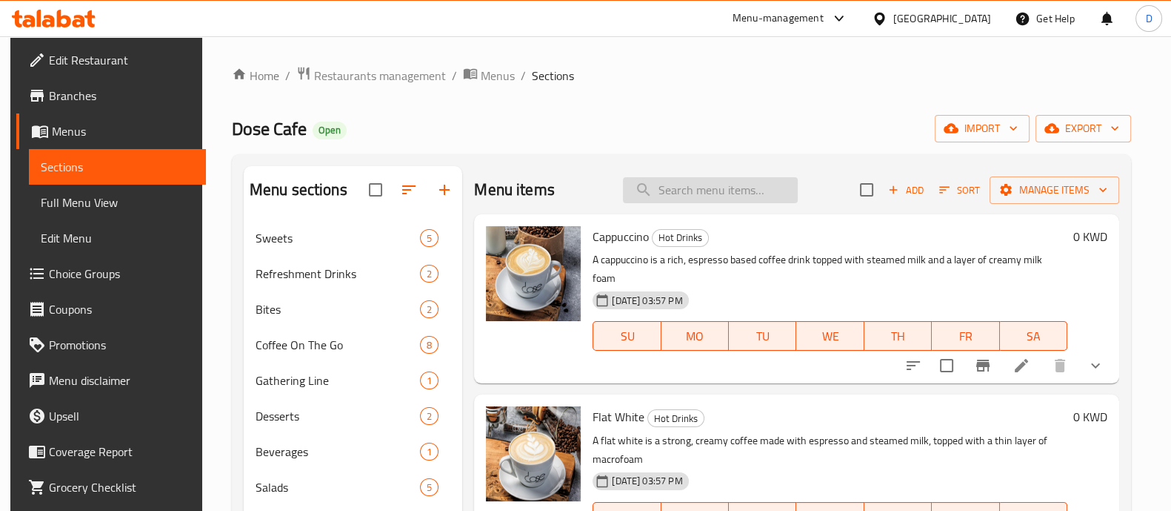
click at [679, 190] on input "search" at bounding box center [710, 190] width 175 height 26
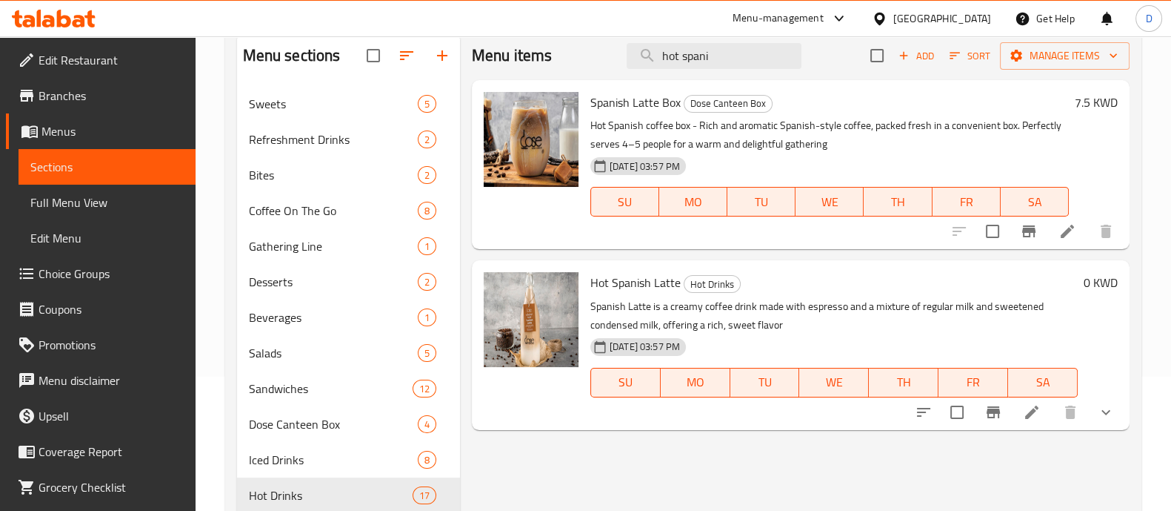
scroll to position [135, 0]
type input "hot spani"
click at [1040, 409] on icon at bounding box center [1032, 411] width 18 height 18
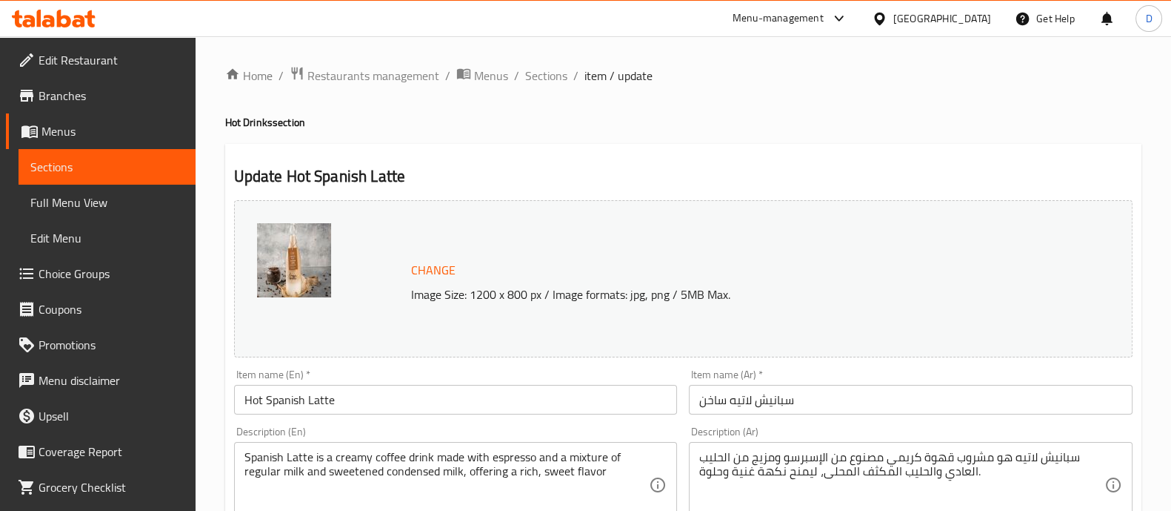
click at [440, 258] on button "Change" at bounding box center [433, 270] width 56 height 30
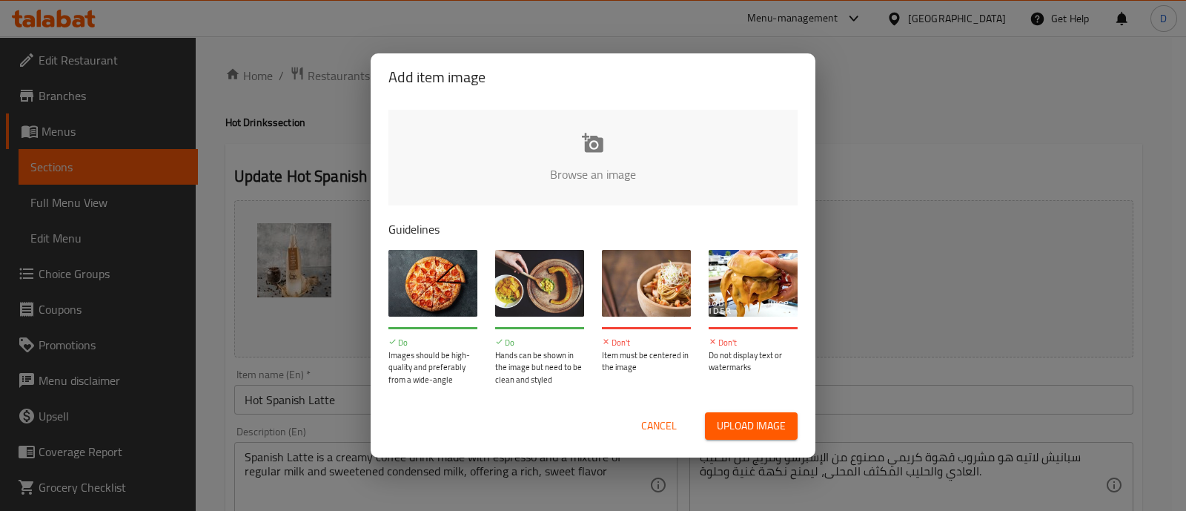
click at [580, 171] on input "file" at bounding box center [1093, 179] width 1411 height 139
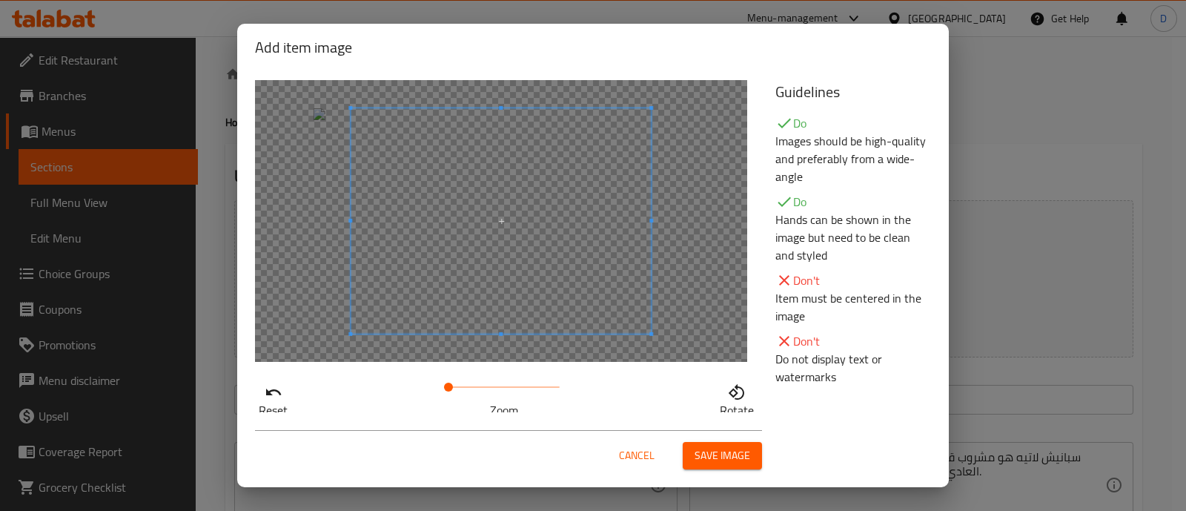
click at [487, 272] on span at bounding box center [500, 220] width 300 height 225
click at [448, 391] on span at bounding box center [448, 386] width 9 height 9
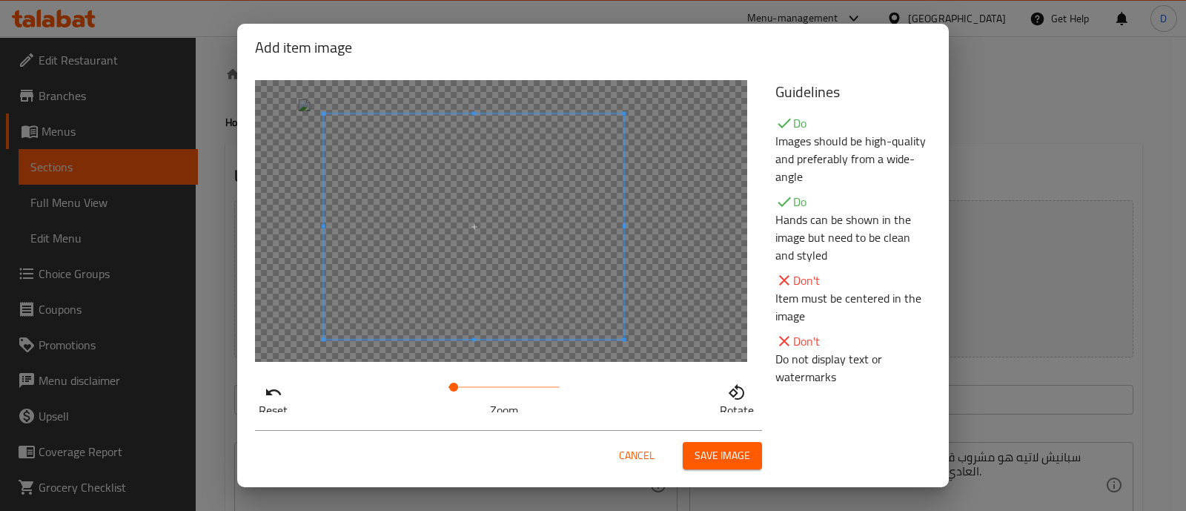
click at [532, 314] on span at bounding box center [474, 226] width 300 height 225
click at [739, 459] on span "Save image" at bounding box center [722, 455] width 56 height 19
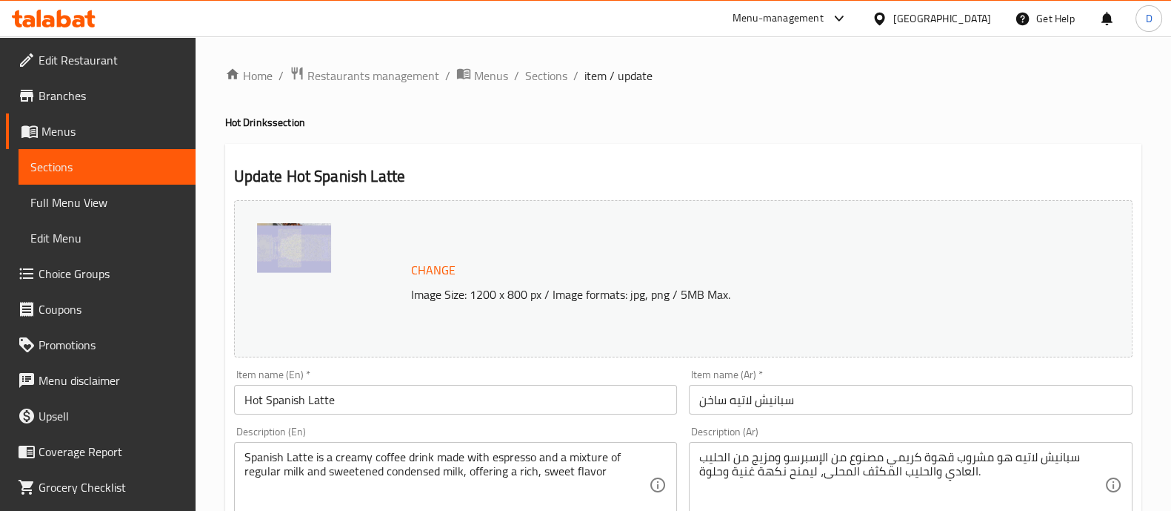
scroll to position [702, 0]
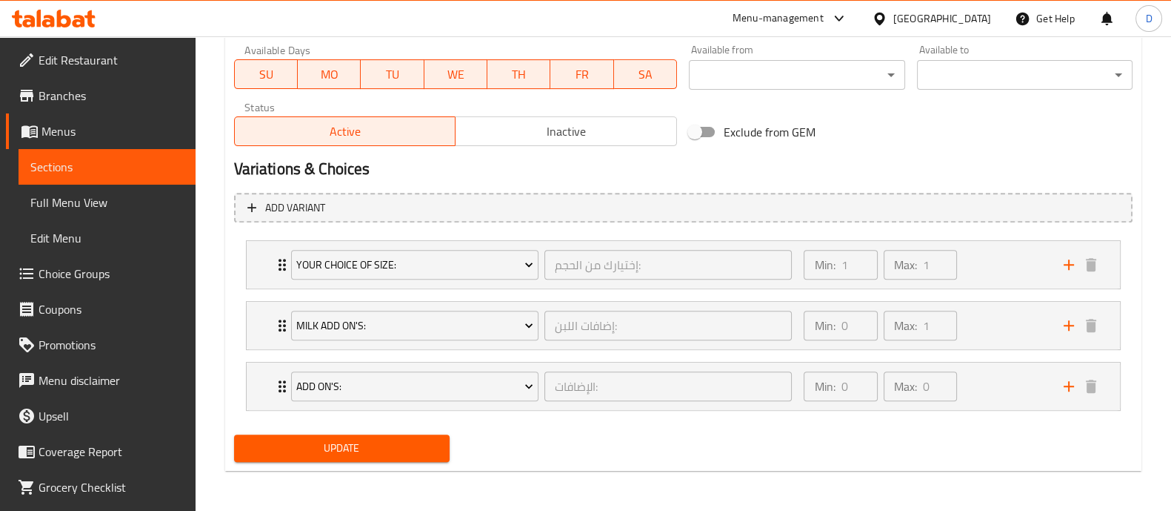
click at [415, 450] on span "Update" at bounding box center [342, 448] width 192 height 19
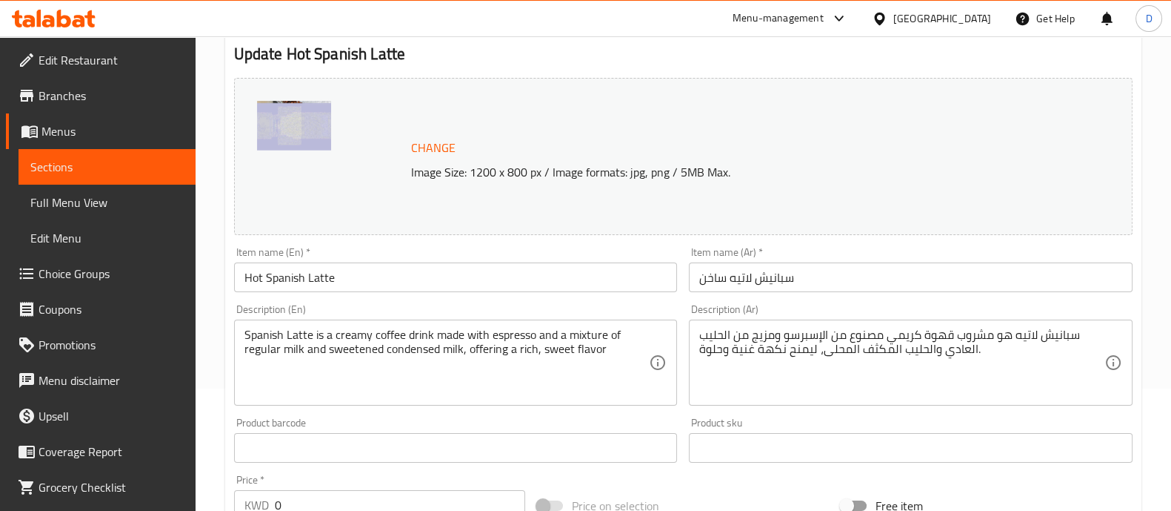
scroll to position [0, 0]
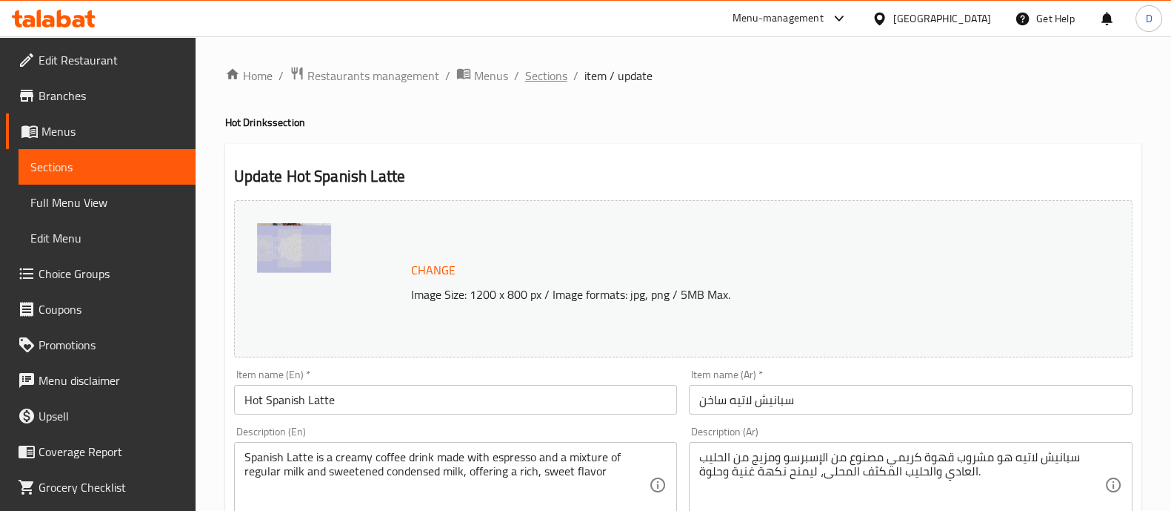
click at [551, 73] on span "Sections" at bounding box center [546, 76] width 42 height 18
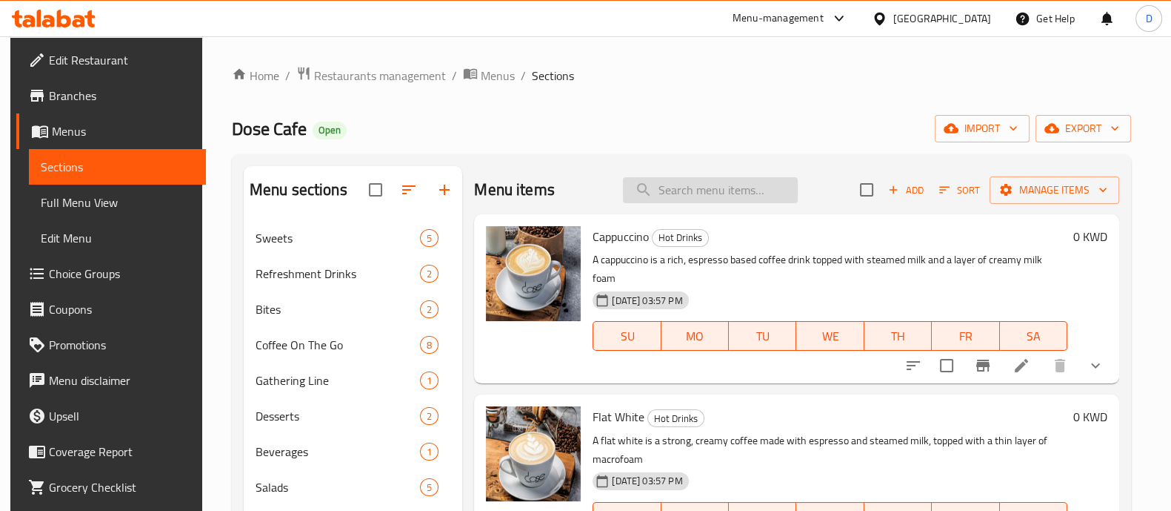
click at [676, 202] on input "search" at bounding box center [710, 190] width 175 height 26
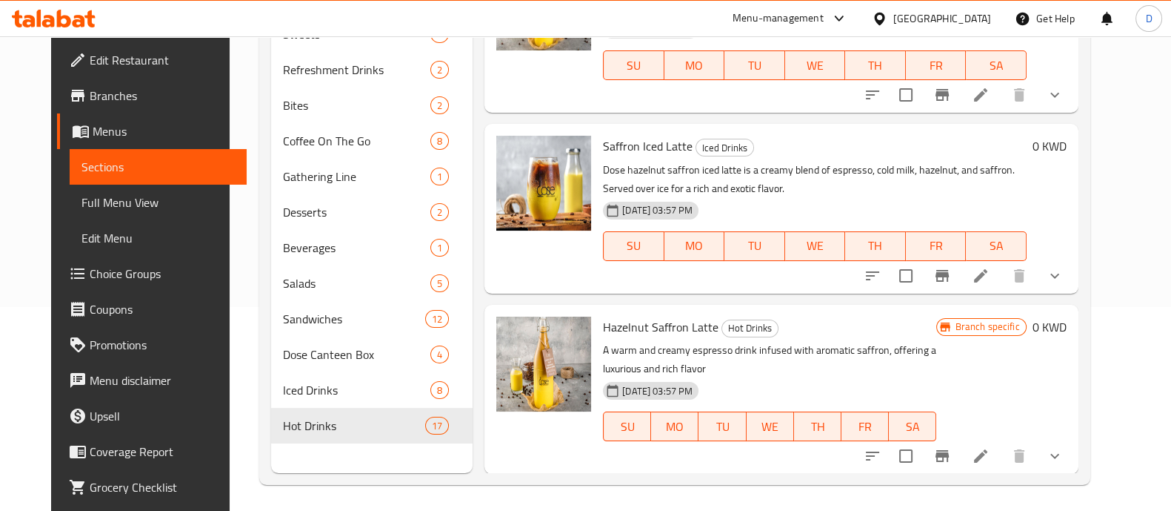
scroll to position [207, 0]
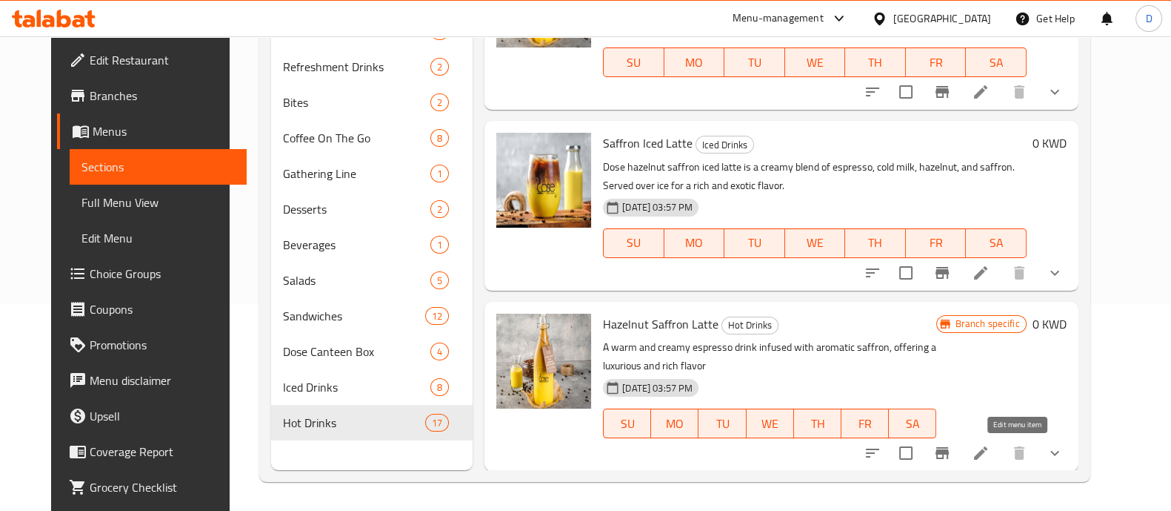
type input "hazelnut"
click at [990, 449] on icon at bounding box center [981, 453] width 18 height 18
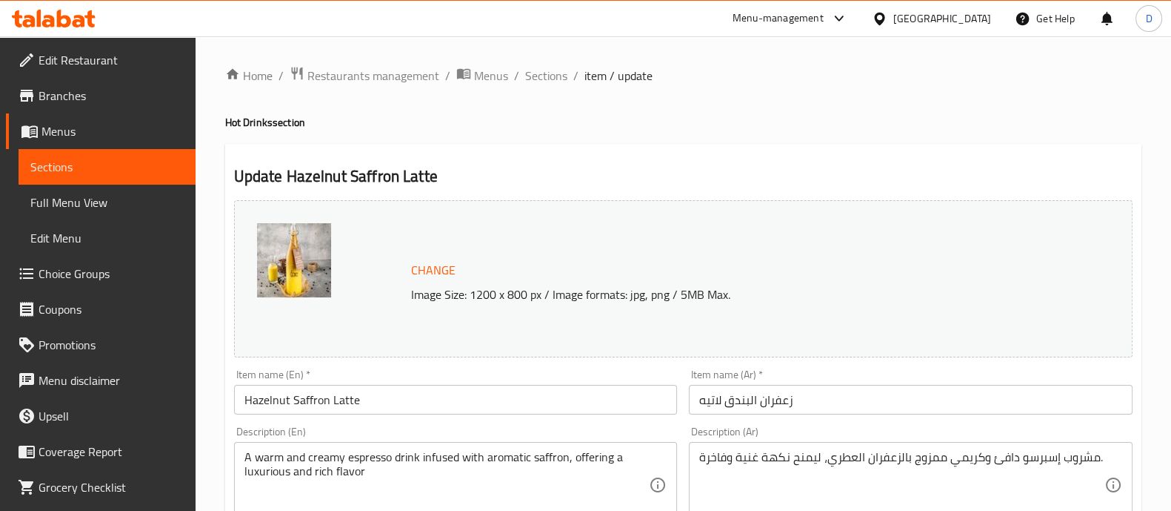
click at [422, 265] on span "Change" at bounding box center [433, 269] width 44 height 21
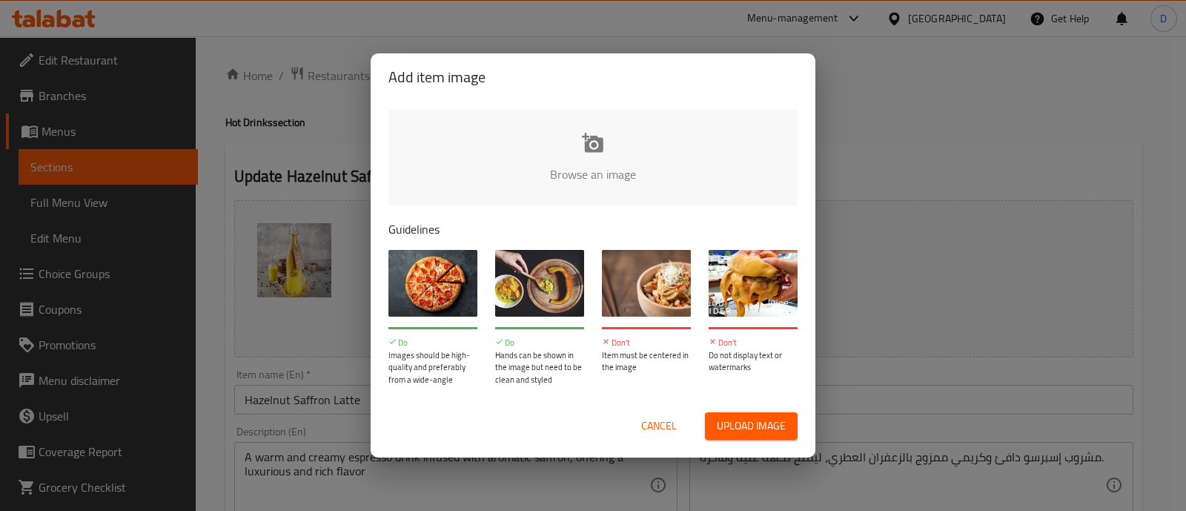
click at [611, 154] on input "file" at bounding box center [1093, 179] width 1411 height 139
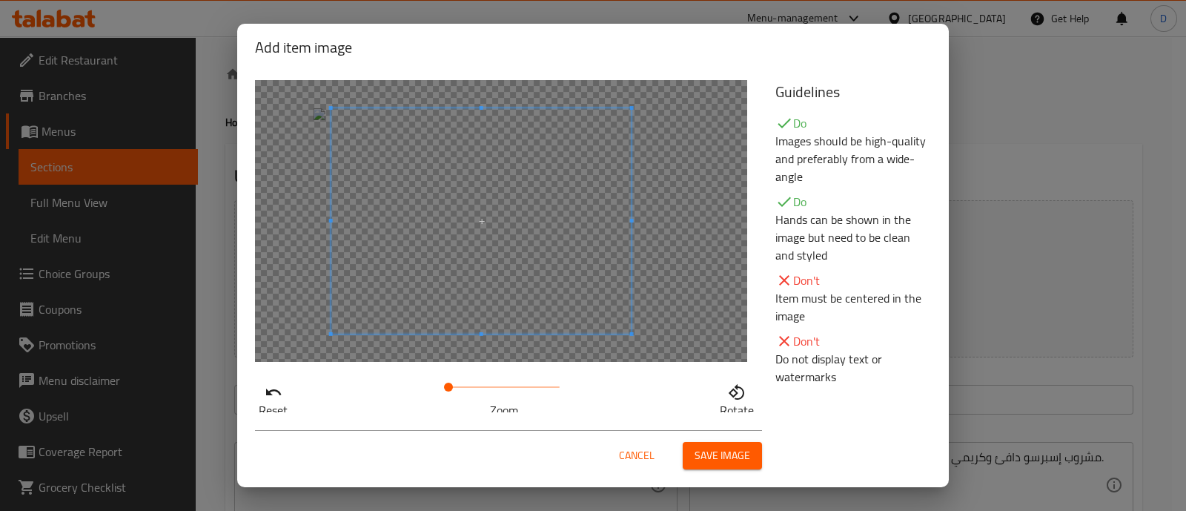
click at [419, 307] on span at bounding box center [481, 220] width 300 height 225
click at [449, 391] on span at bounding box center [448, 386] width 9 height 9
click at [448, 305] on span at bounding box center [475, 229] width 300 height 225
click at [716, 454] on span "Save image" at bounding box center [722, 455] width 56 height 19
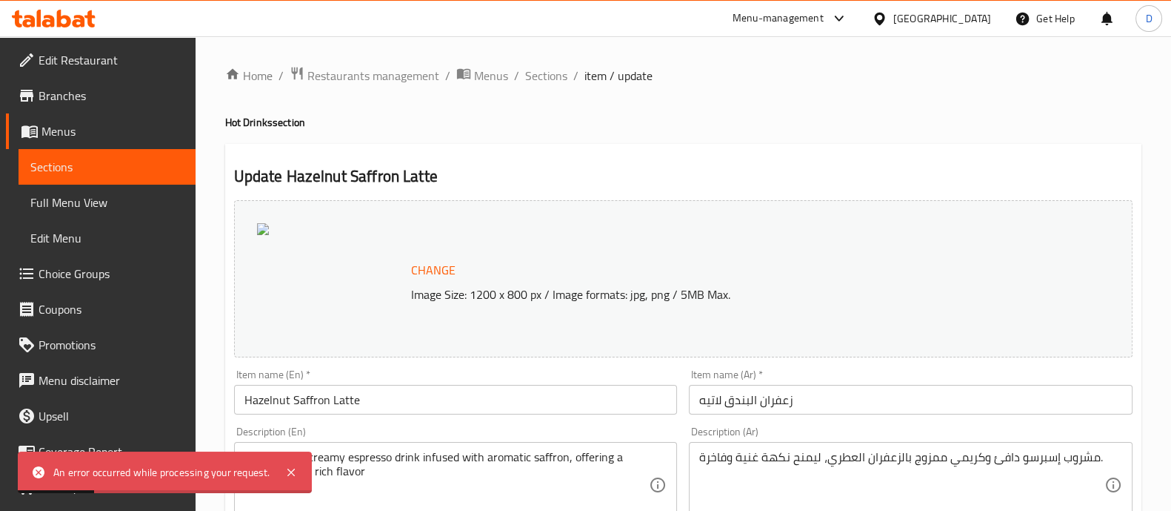
click at [414, 265] on span "Change" at bounding box center [433, 269] width 44 height 21
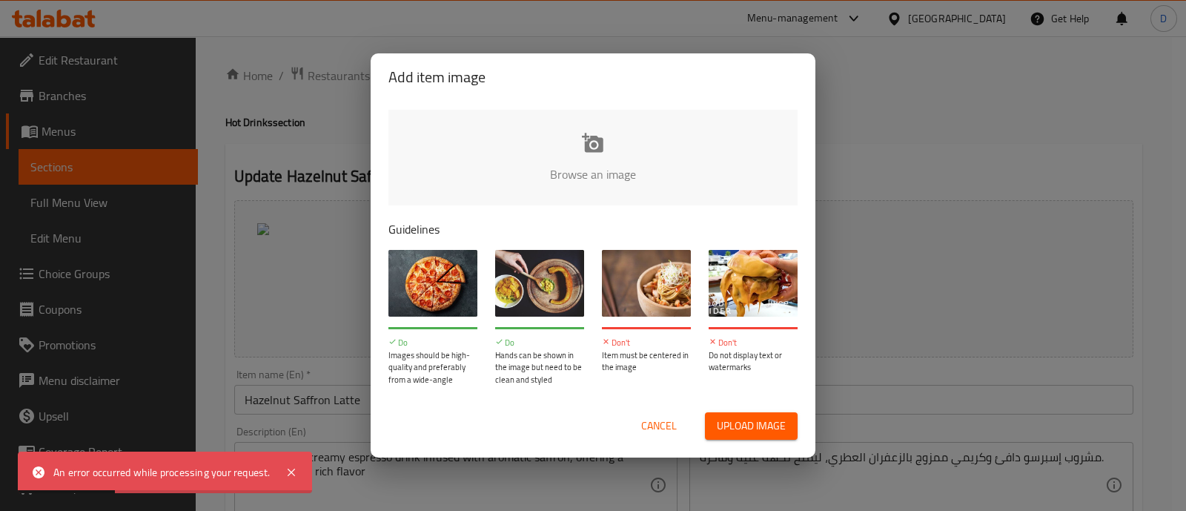
click at [570, 193] on input "file" at bounding box center [1093, 179] width 1411 height 139
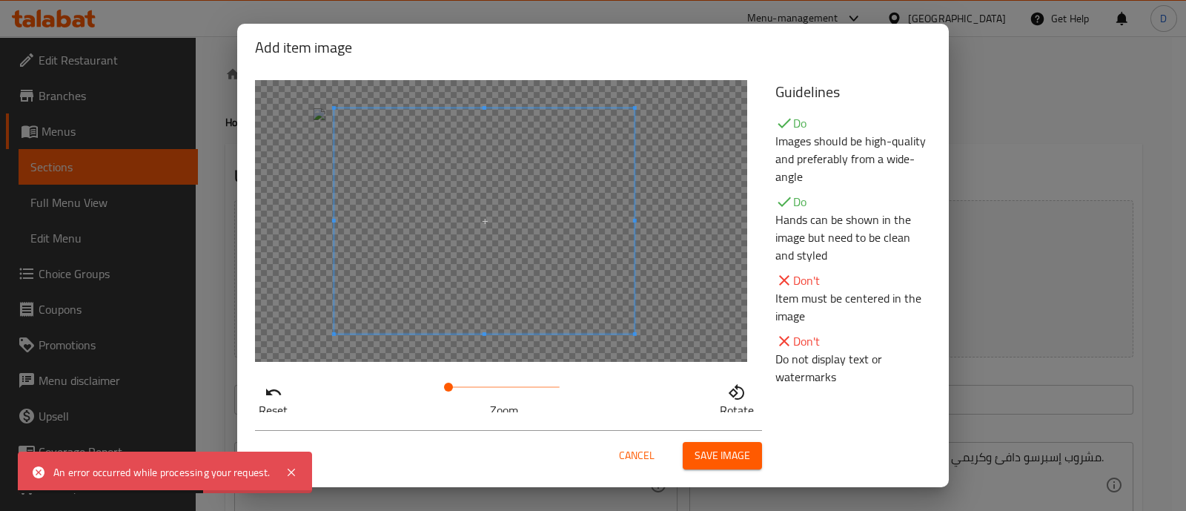
click at [389, 317] on span at bounding box center [484, 220] width 300 height 225
click at [449, 386] on span at bounding box center [448, 386] width 9 height 9
click at [455, 338] on span at bounding box center [474, 229] width 300 height 225
click at [744, 453] on span "Save image" at bounding box center [722, 455] width 56 height 19
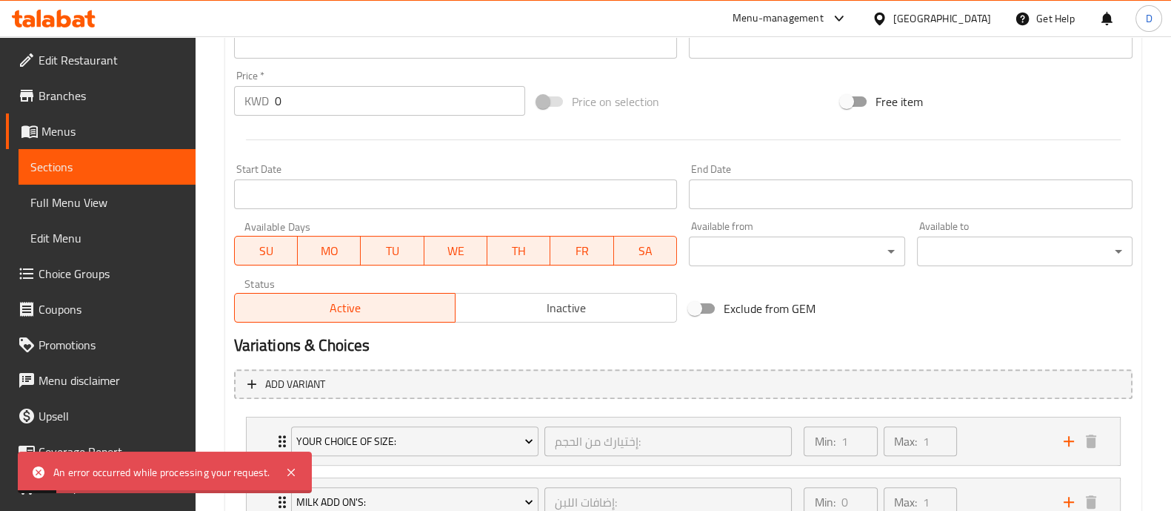
scroll to position [702, 0]
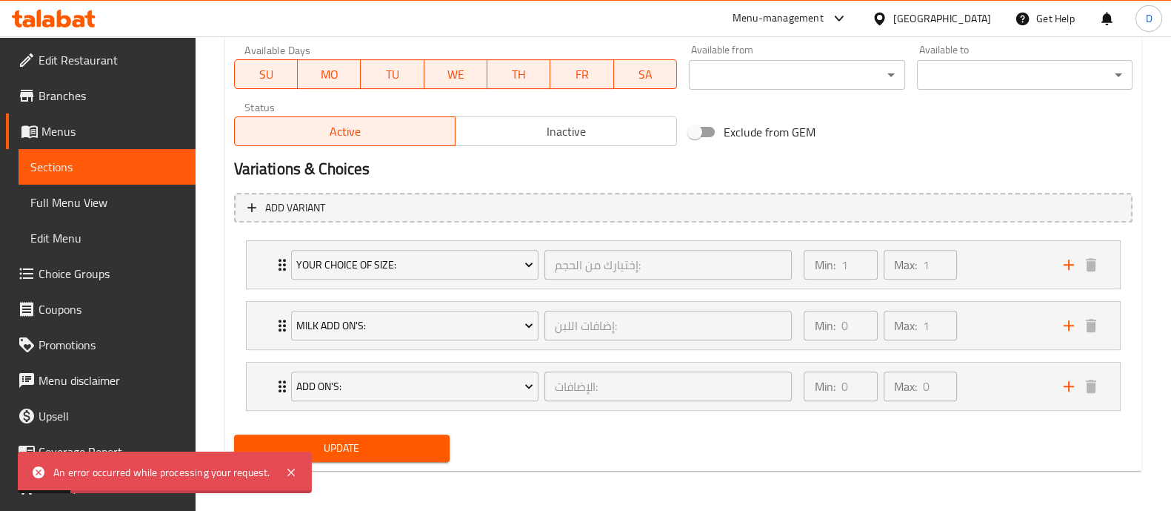
click at [406, 448] on span "Update" at bounding box center [342, 448] width 192 height 19
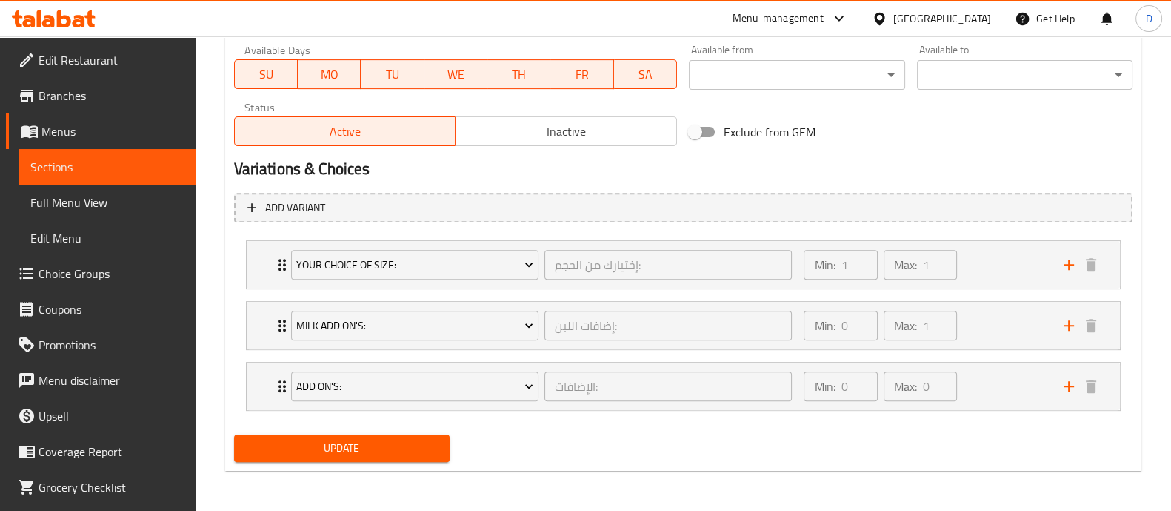
click at [427, 448] on span "Update" at bounding box center [342, 448] width 192 height 19
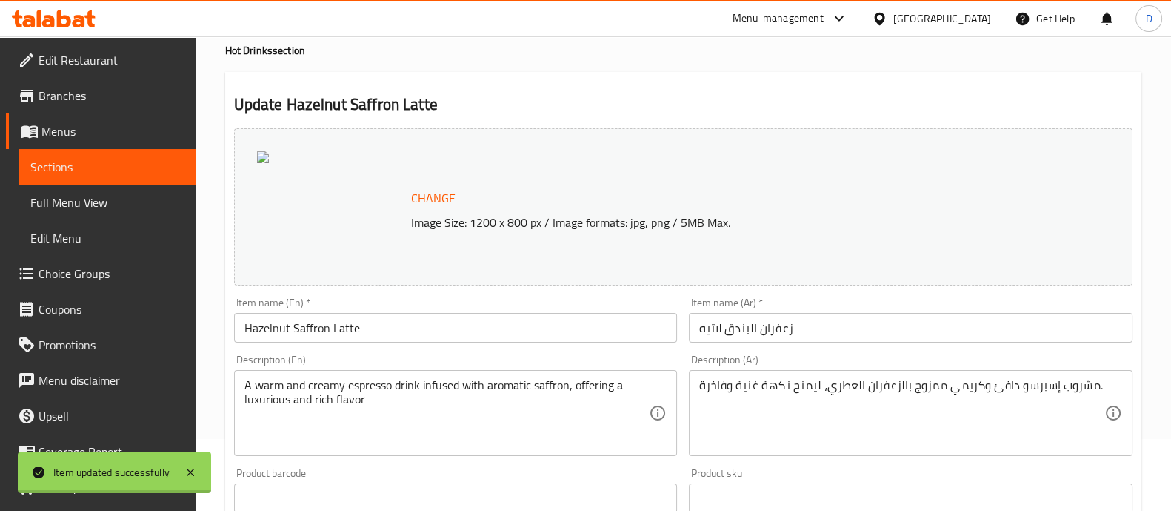
scroll to position [0, 0]
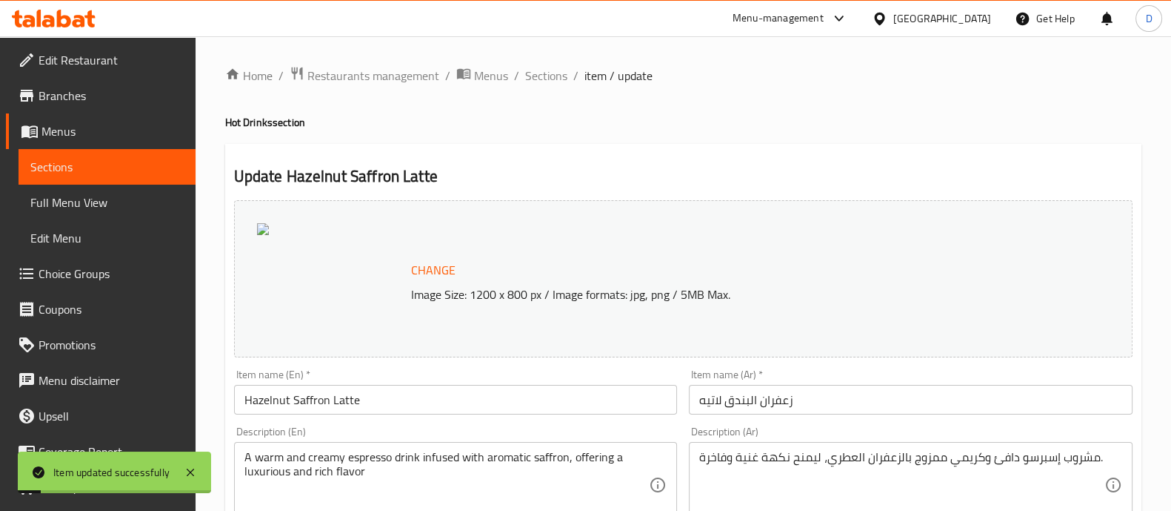
click at [443, 276] on span "Change" at bounding box center [433, 269] width 44 height 21
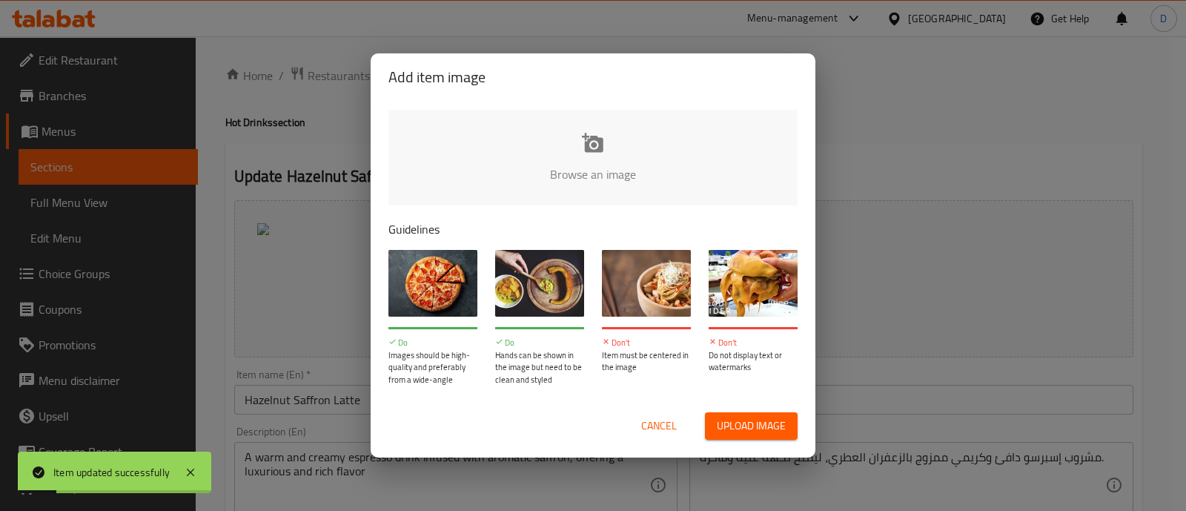
click at [594, 164] on input "file" at bounding box center [1093, 179] width 1411 height 139
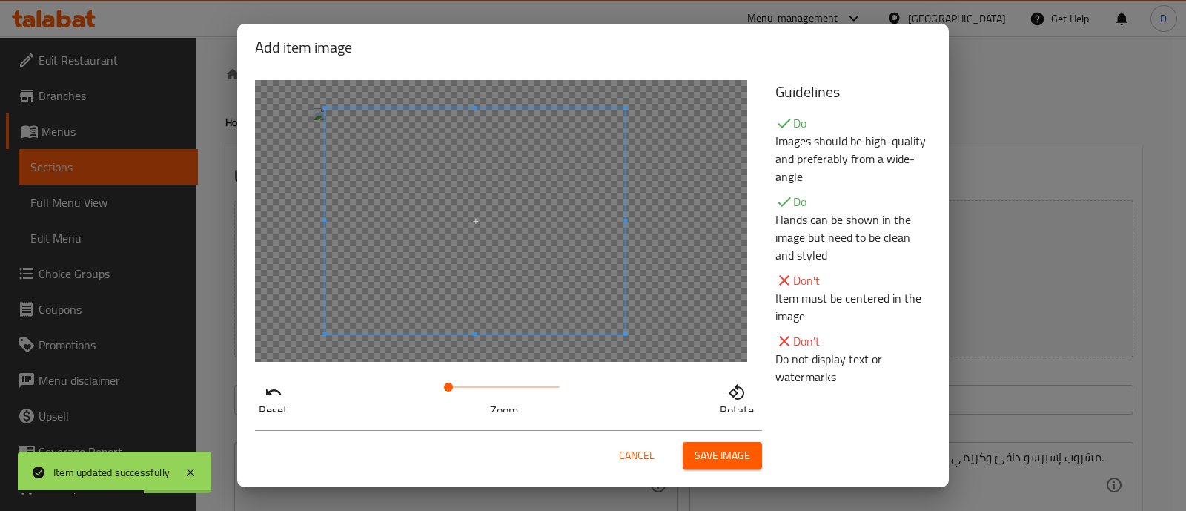
click at [450, 250] on span at bounding box center [475, 220] width 300 height 225
click at [447, 387] on span at bounding box center [448, 386] width 9 height 9
click at [467, 282] on span at bounding box center [468, 226] width 300 height 225
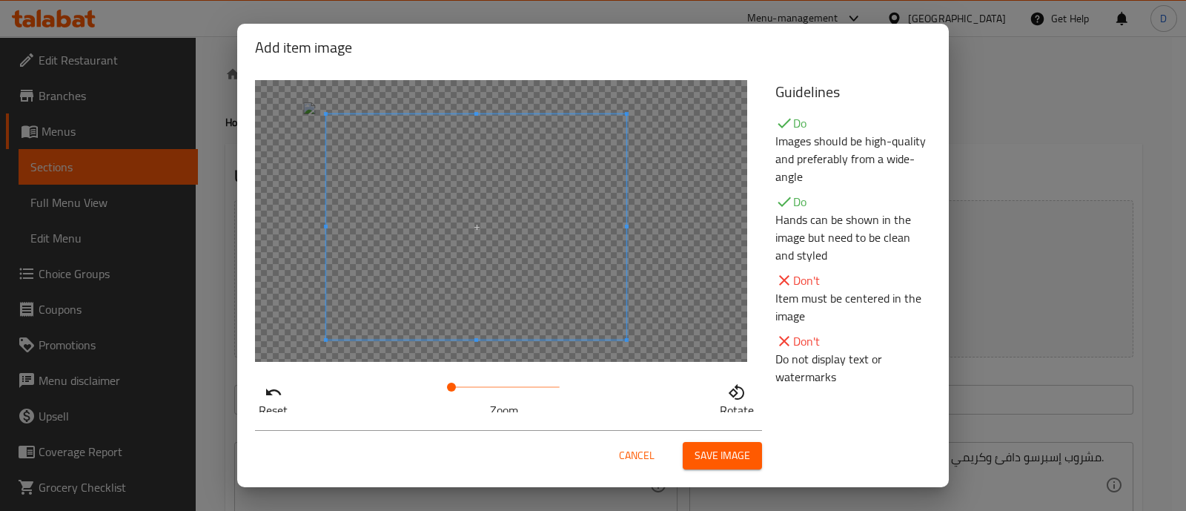
click at [479, 283] on span at bounding box center [476, 226] width 300 height 225
click at [694, 447] on button "Save image" at bounding box center [721, 455] width 79 height 27
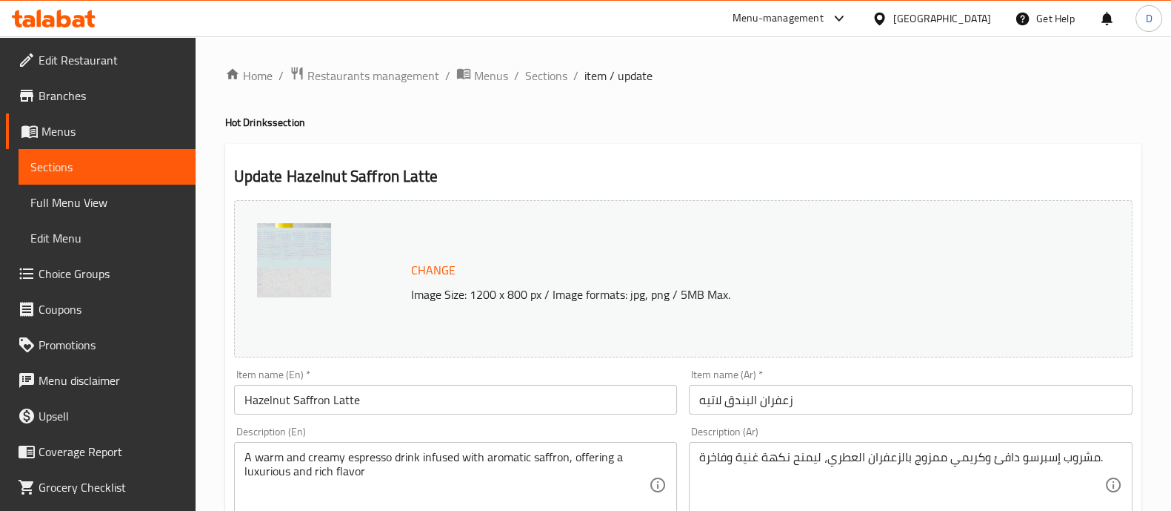
scroll to position [702, 0]
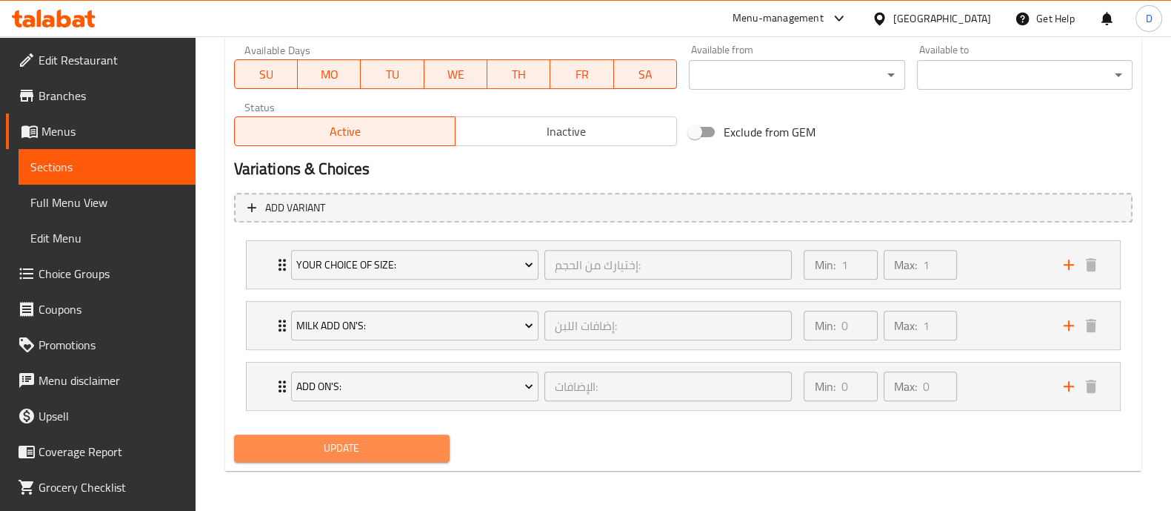
click at [322, 440] on span "Update" at bounding box center [342, 448] width 192 height 19
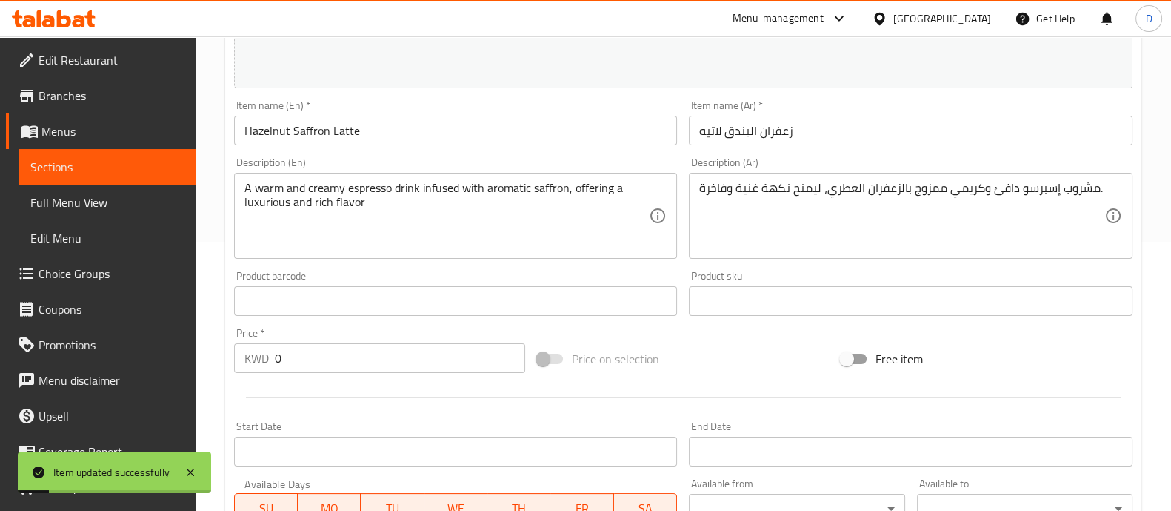
scroll to position [0, 0]
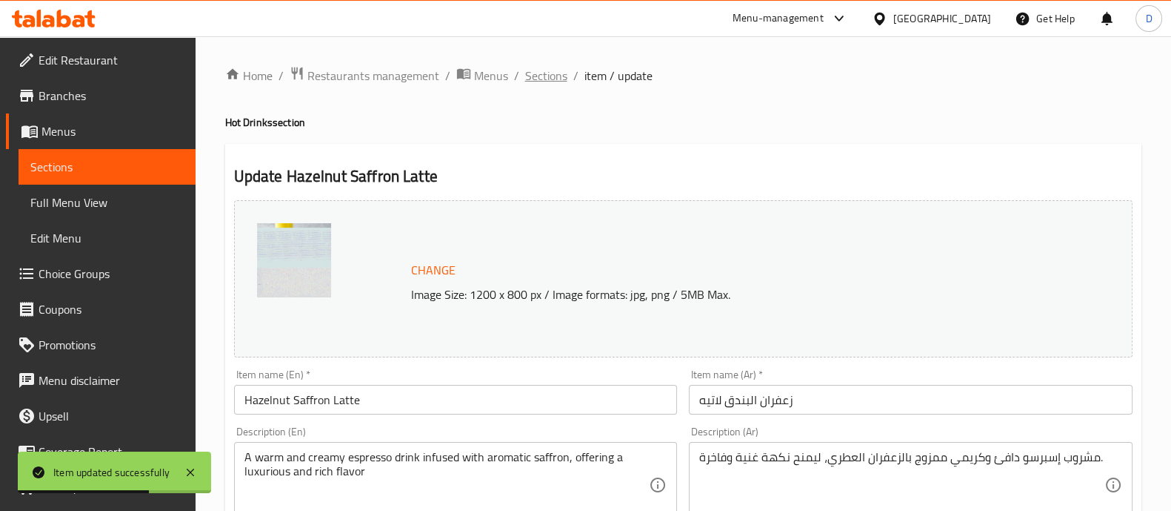
click at [548, 67] on span "Sections" at bounding box center [546, 76] width 42 height 18
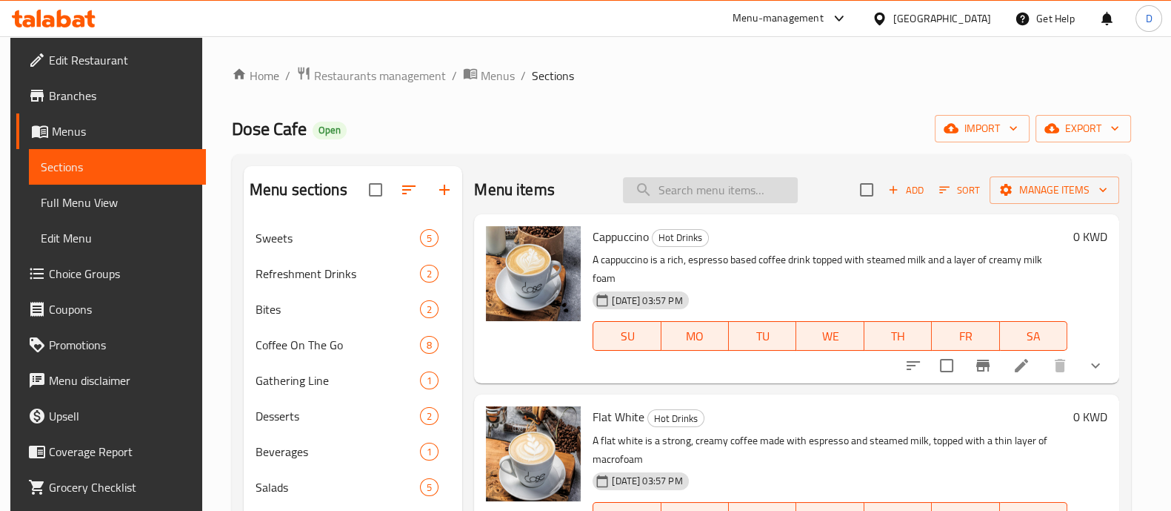
click at [709, 198] on input "search" at bounding box center [710, 190] width 175 height 26
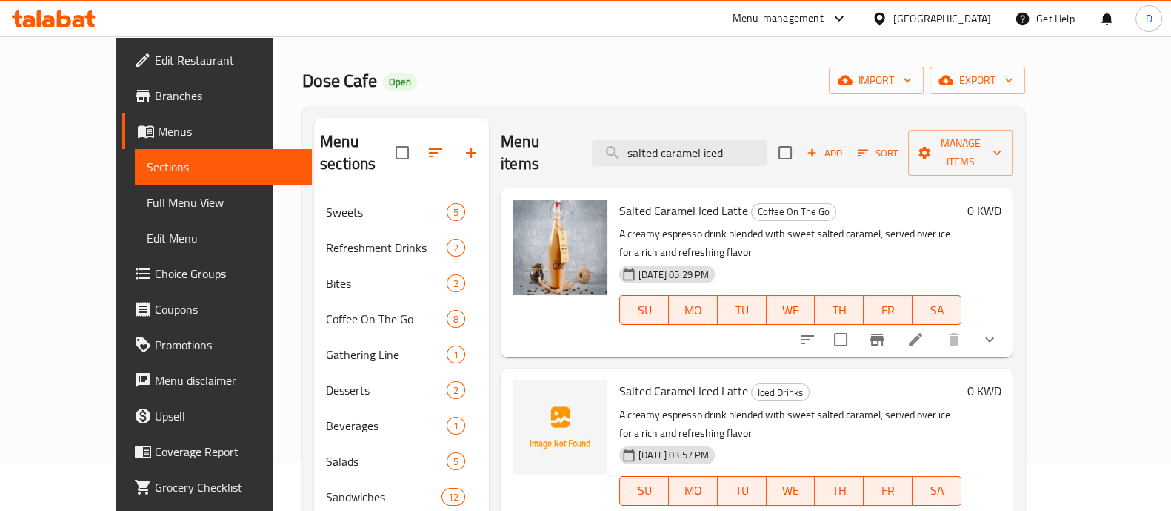
scroll to position [59, 0]
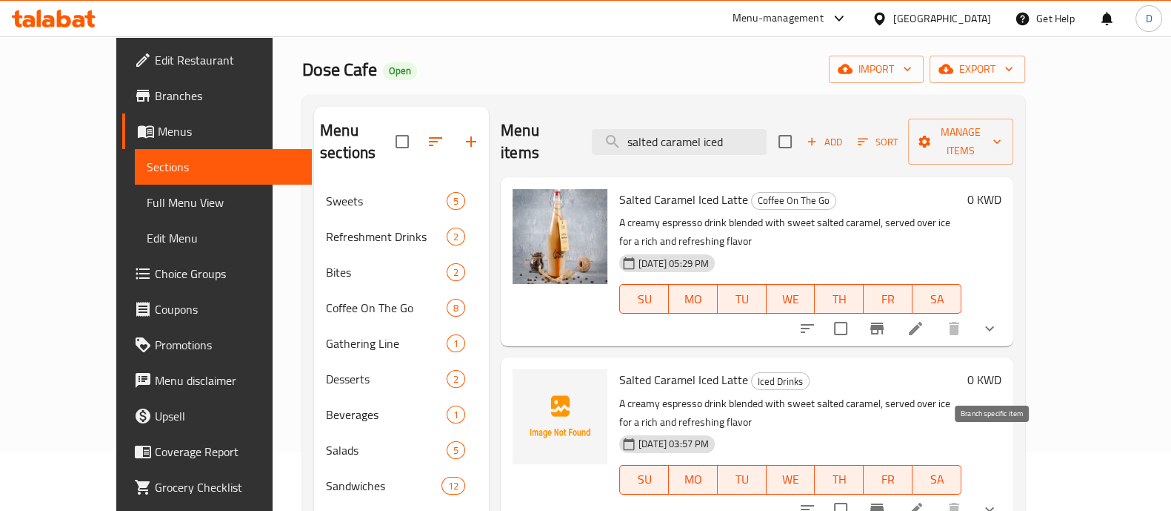
type input "salted caramel iced"
click at [922, 502] on icon at bounding box center [915, 508] width 13 height 13
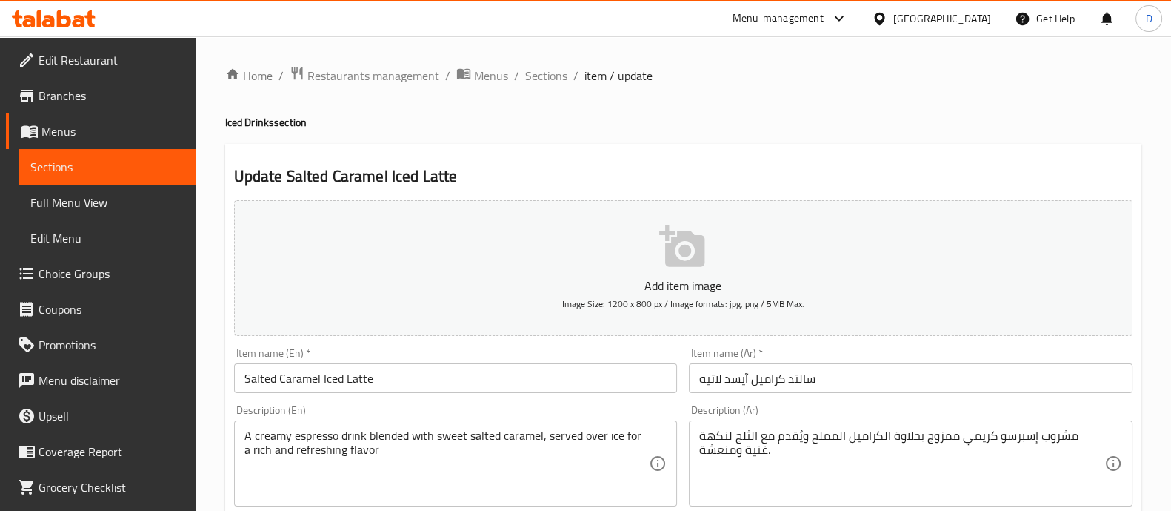
click at [685, 294] on button "Add item image Image Size: 1200 x 800 px / Image formats: jpg, png / 5MB Max." at bounding box center [683, 268] width 899 height 136
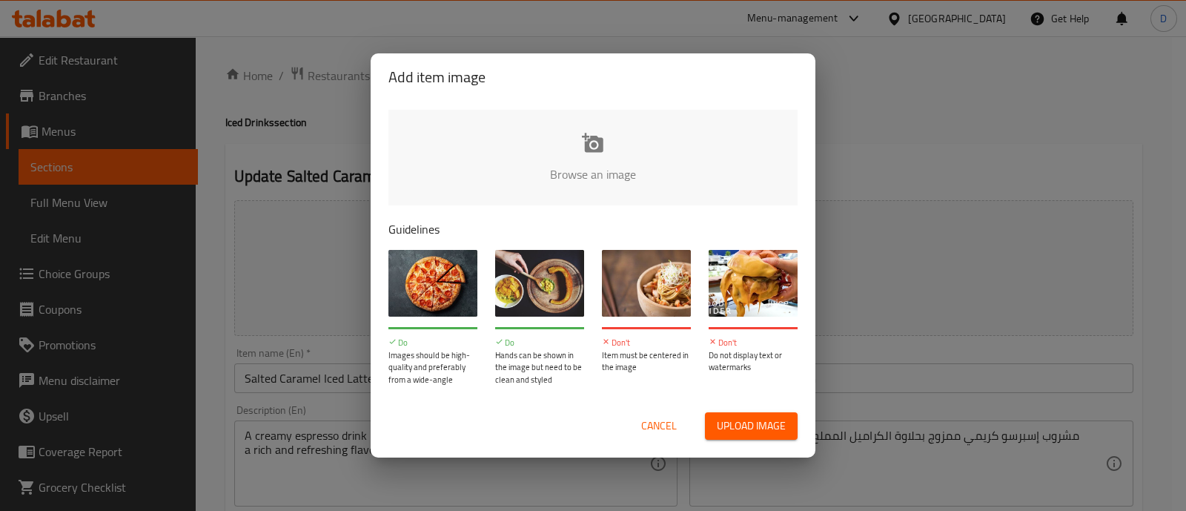
click at [585, 142] on input "file" at bounding box center [1093, 179] width 1411 height 139
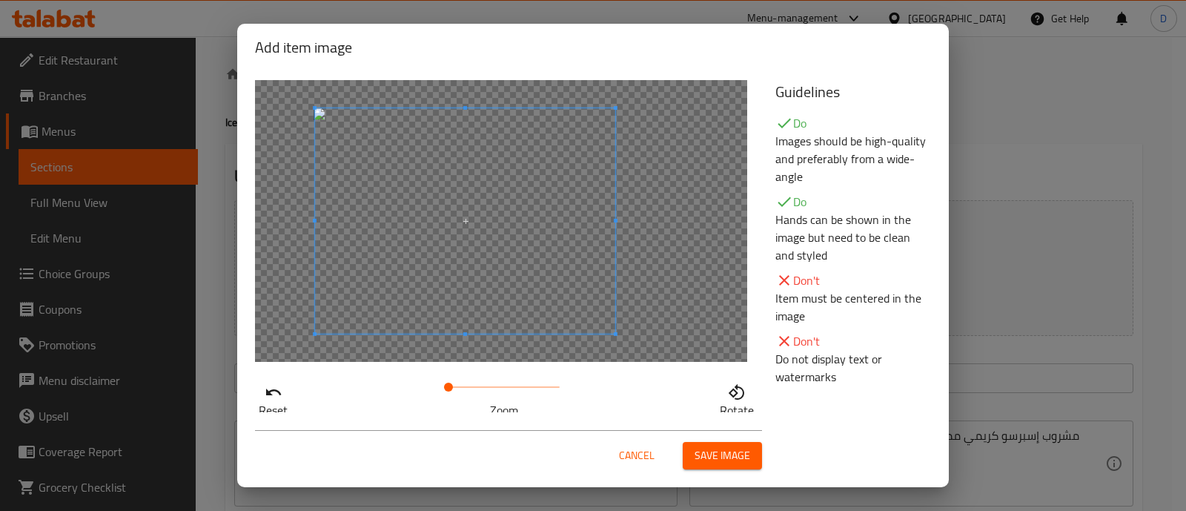
click at [424, 247] on span at bounding box center [465, 220] width 300 height 225
click at [449, 253] on span at bounding box center [489, 220] width 300 height 225
click at [457, 268] on span at bounding box center [489, 220] width 300 height 225
click at [712, 446] on span "Save image" at bounding box center [722, 455] width 56 height 19
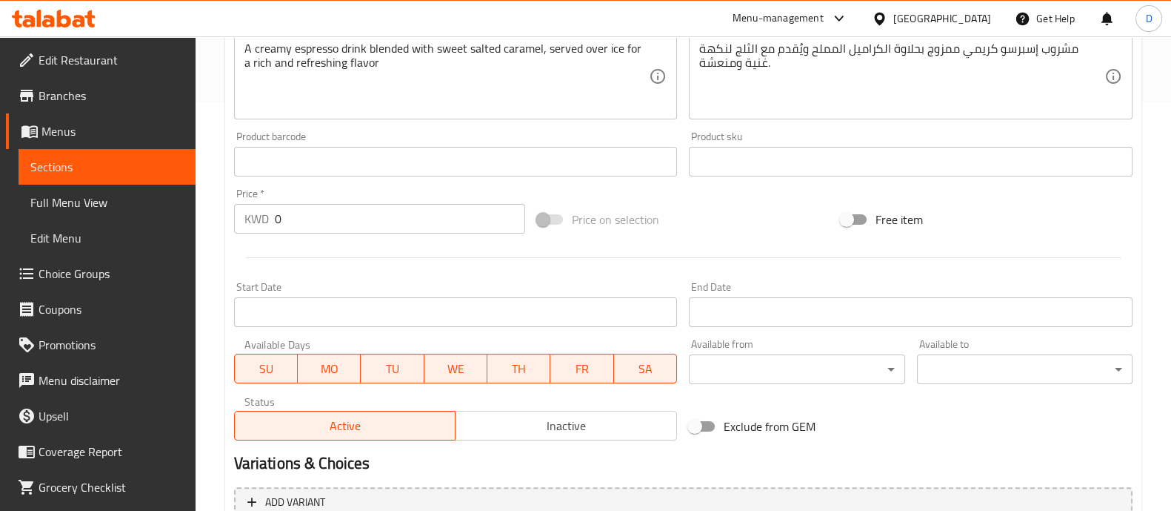
scroll to position [702, 0]
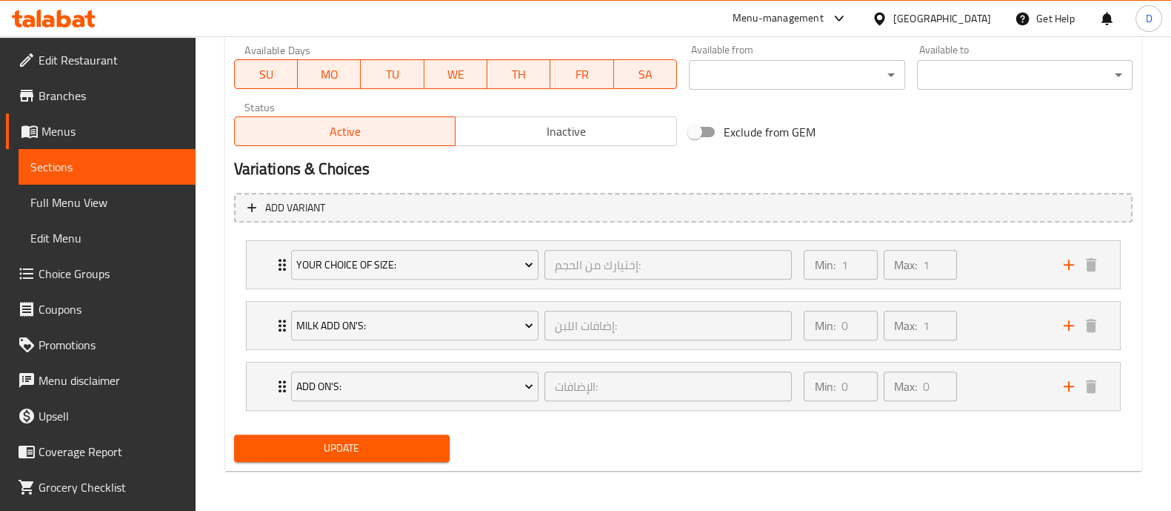
click at [402, 448] on span "Update" at bounding box center [342, 448] width 192 height 19
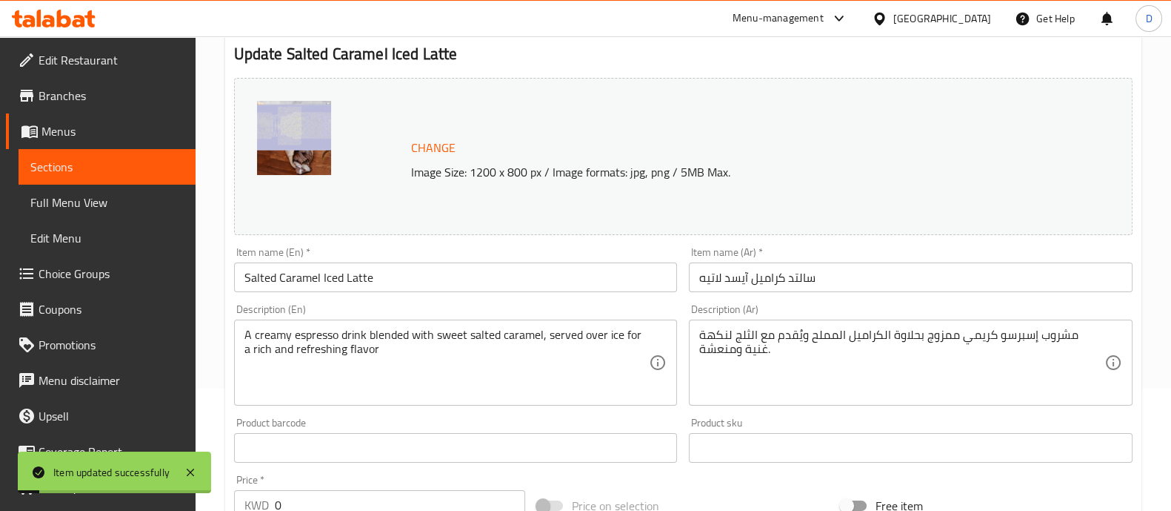
scroll to position [0, 0]
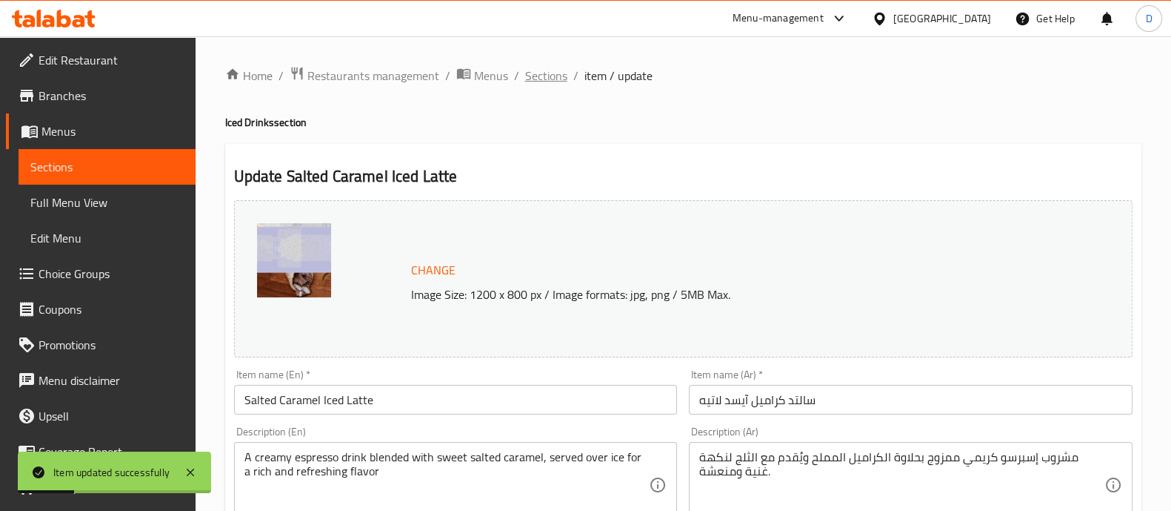
click at [537, 76] on span "Sections" at bounding box center [546, 76] width 42 height 18
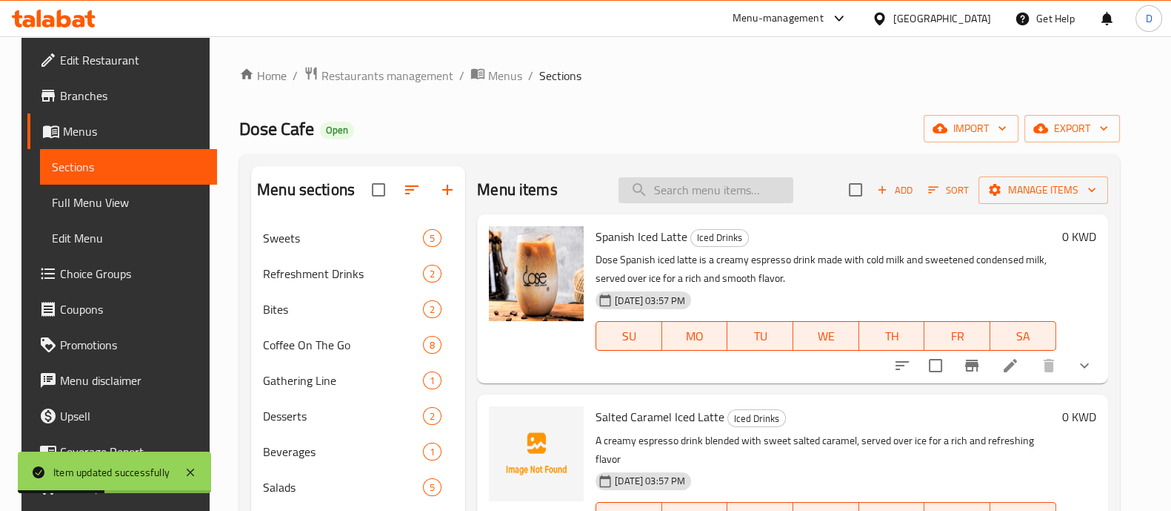
click at [717, 187] on input "search" at bounding box center [706, 190] width 175 height 26
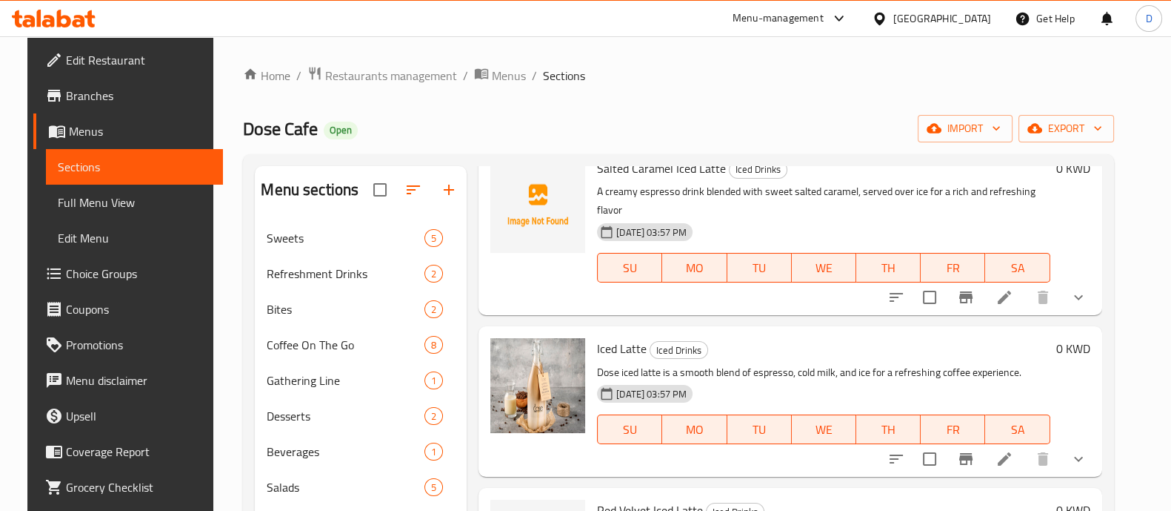
scroll to position [1150, 0]
type input "iced latt"
click at [1011, 453] on icon at bounding box center [1004, 459] width 13 height 13
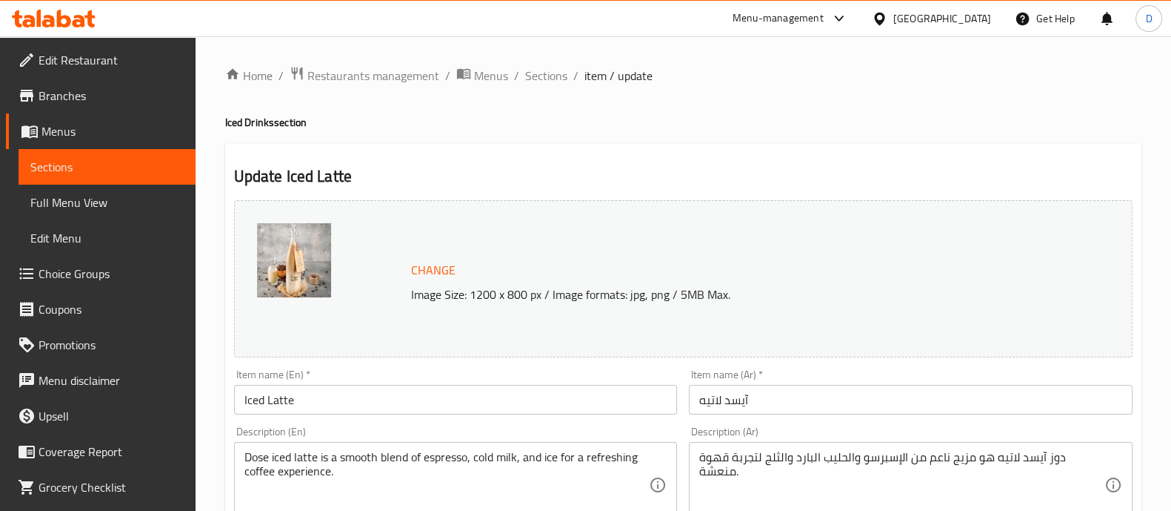
click at [463, 285] on p "Image Size: 1200 x 800 px / Image formats: jpg, png / 5MB Max." at bounding box center [725, 294] width 640 height 18
click at [435, 265] on span "Change" at bounding box center [433, 269] width 44 height 21
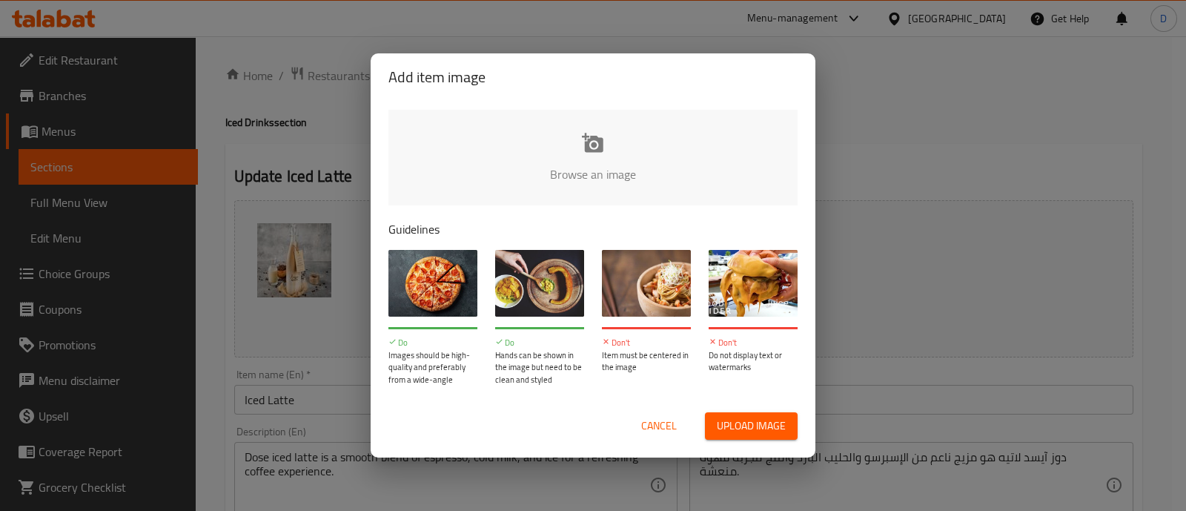
click at [616, 179] on input "file" at bounding box center [1093, 179] width 1411 height 139
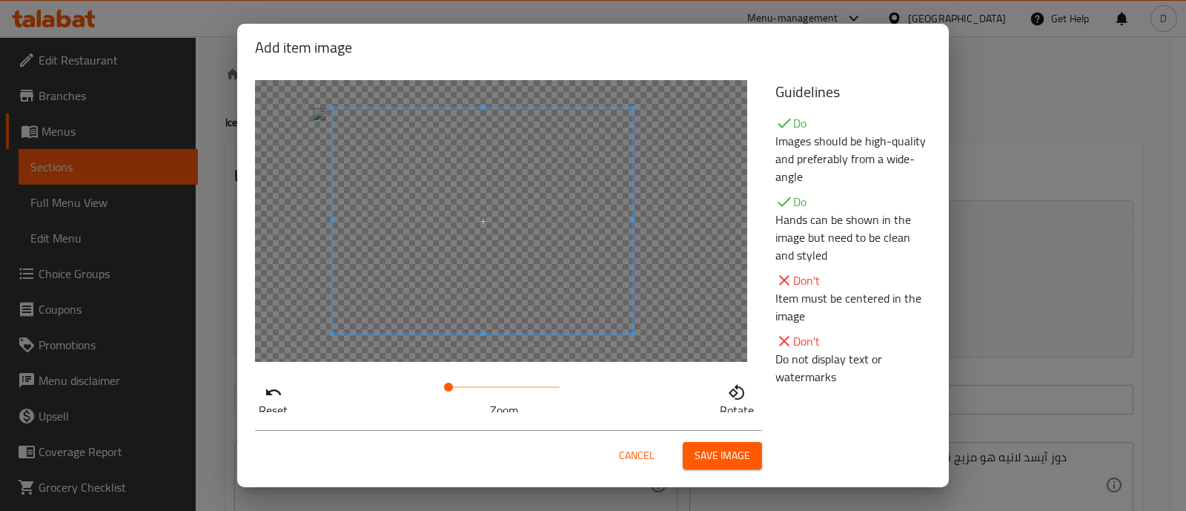
click at [493, 309] on span at bounding box center [482, 220] width 300 height 225
click at [726, 469] on div "Cancel Save image" at bounding box center [592, 449] width 699 height 63
click at [719, 455] on span "Save image" at bounding box center [722, 455] width 56 height 19
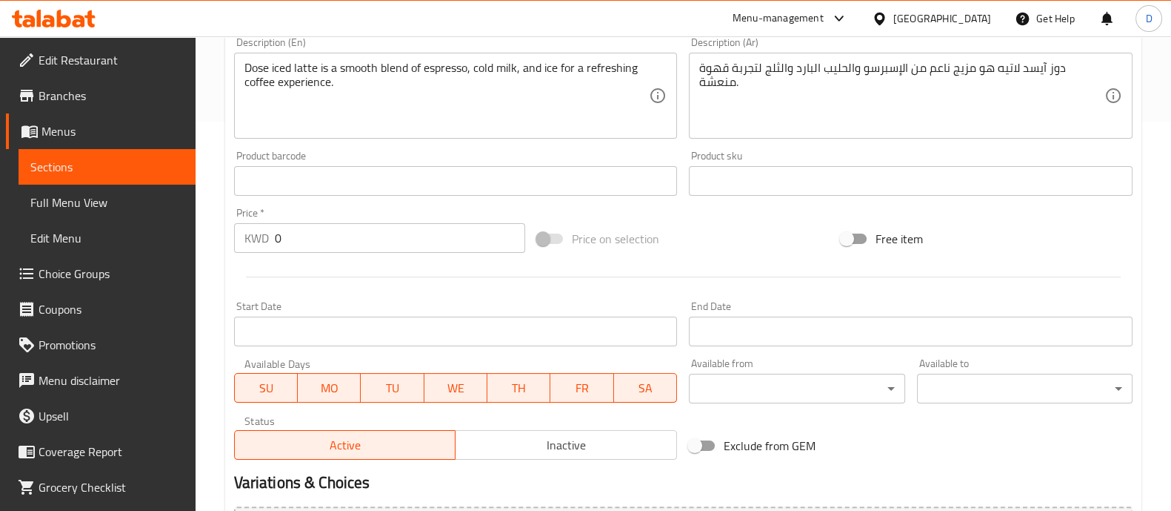
scroll to position [702, 0]
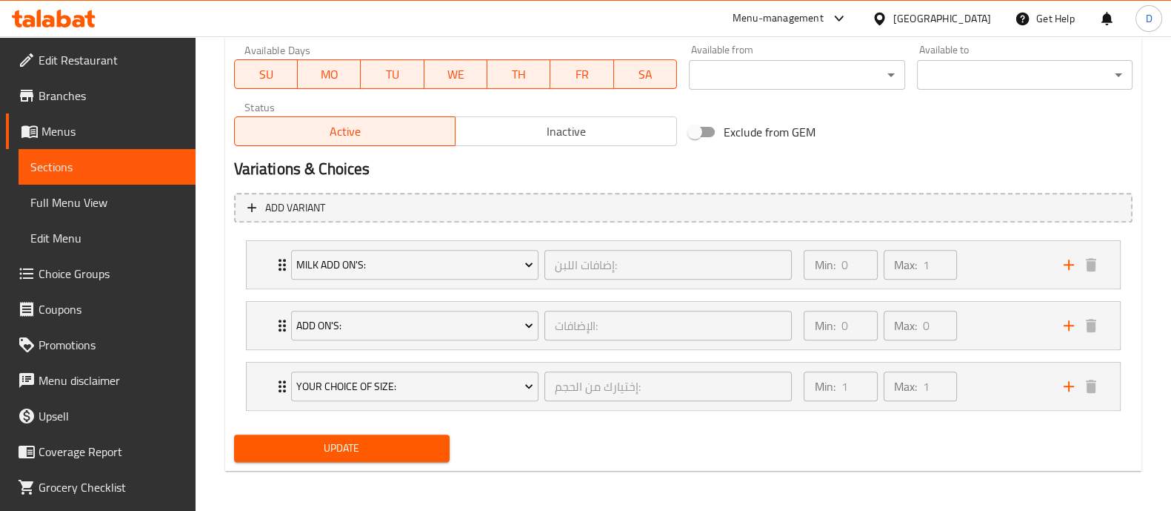
click at [388, 462] on div "Update" at bounding box center [341, 447] width 227 height 39
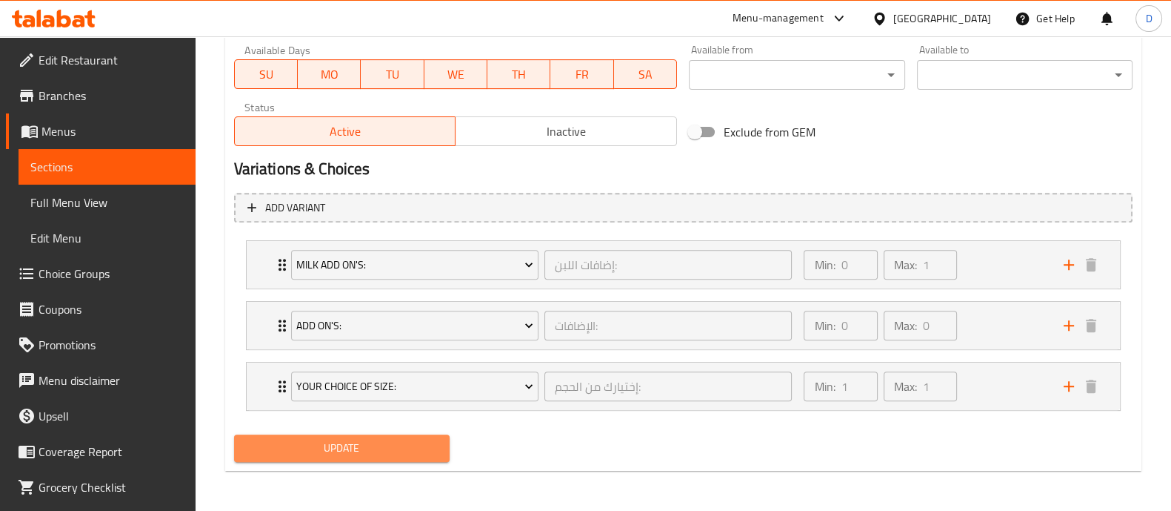
click at [367, 450] on span "Update" at bounding box center [342, 448] width 192 height 19
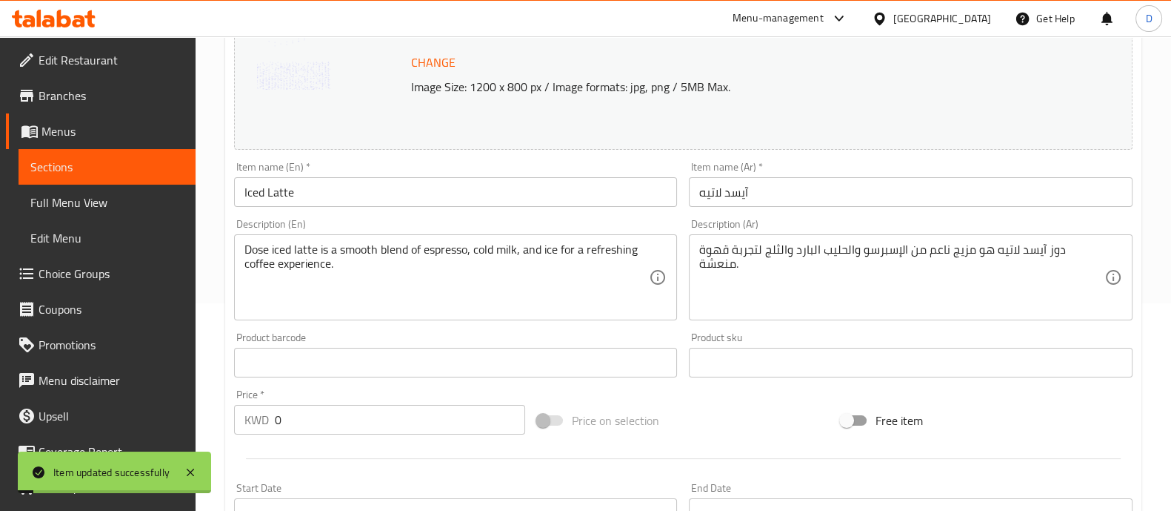
scroll to position [0, 0]
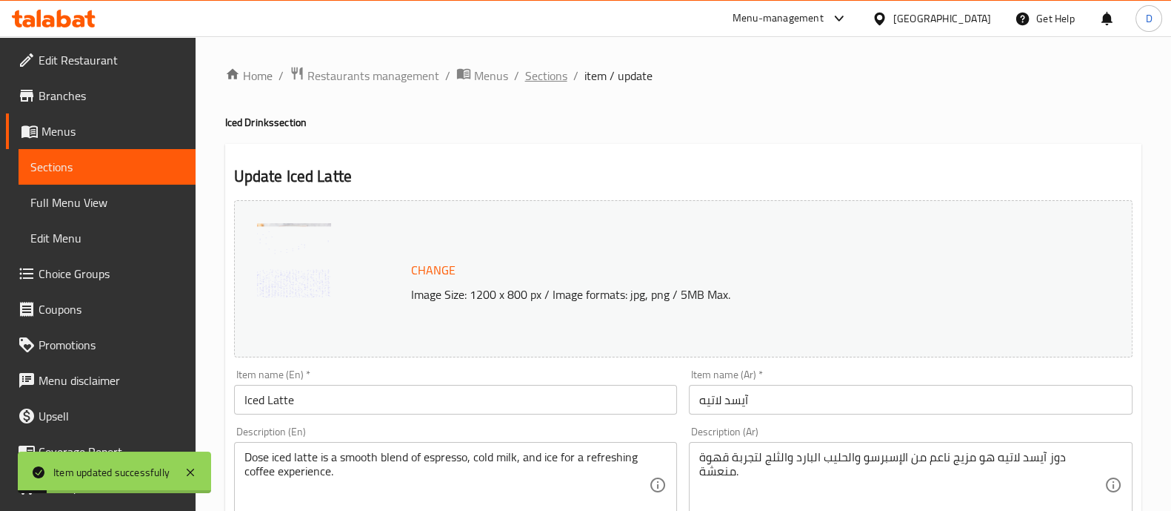
click at [546, 74] on span "Sections" at bounding box center [546, 76] width 42 height 18
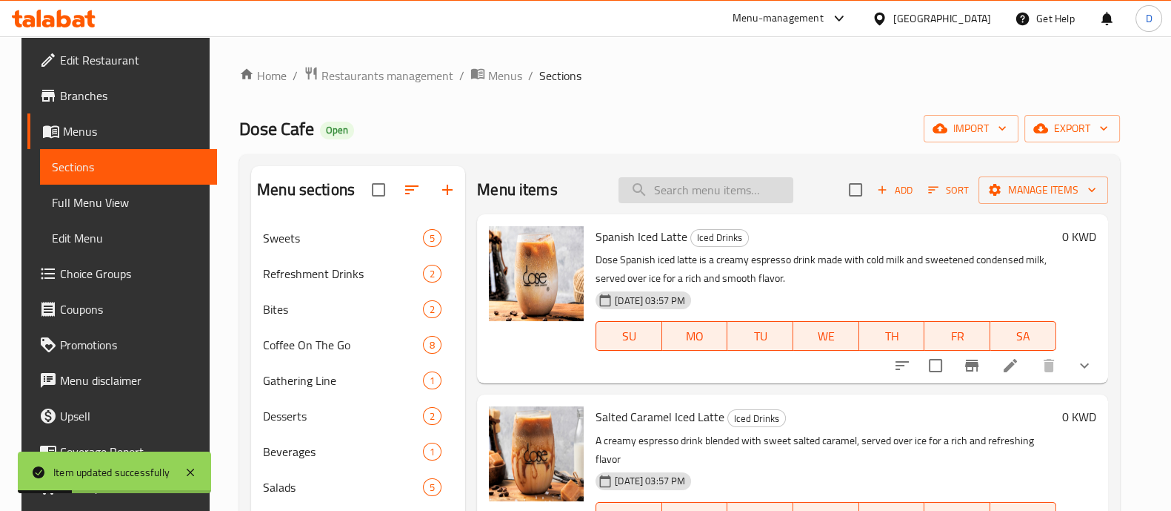
click at [664, 193] on input "search" at bounding box center [706, 190] width 175 height 26
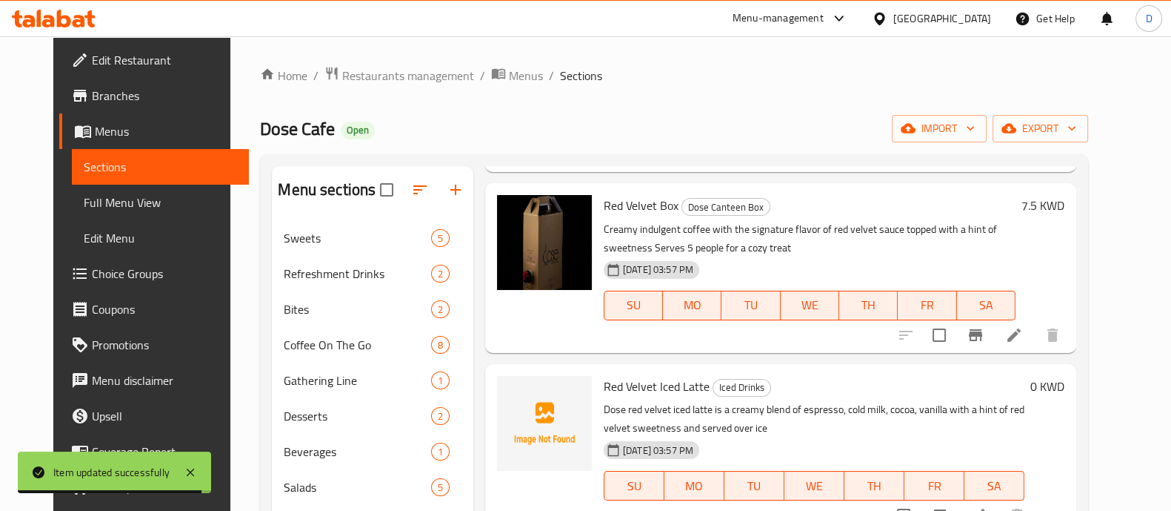
scroll to position [247, 0]
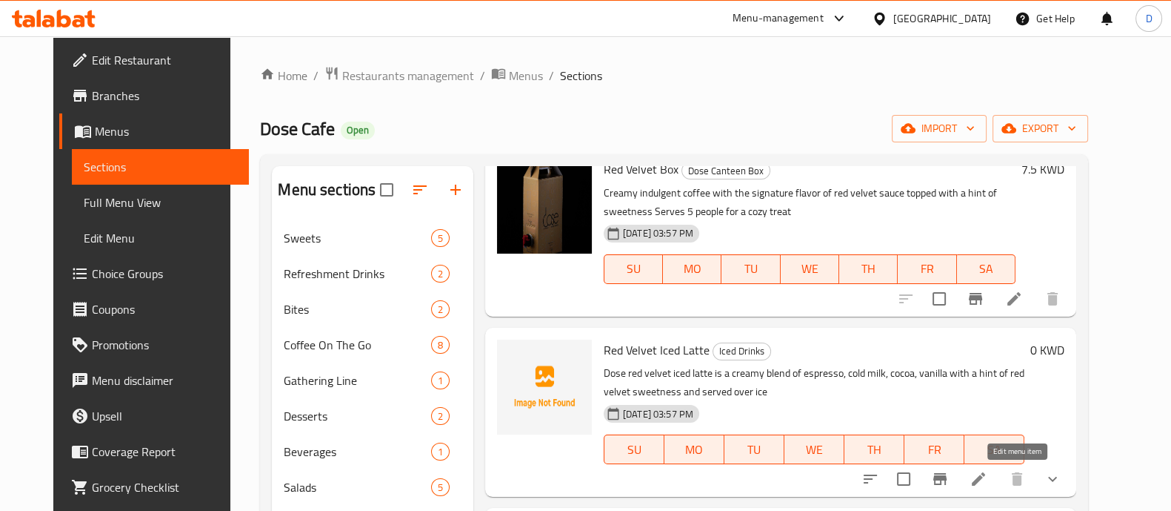
type input "red velv"
click at [985, 480] on icon at bounding box center [978, 478] width 13 height 13
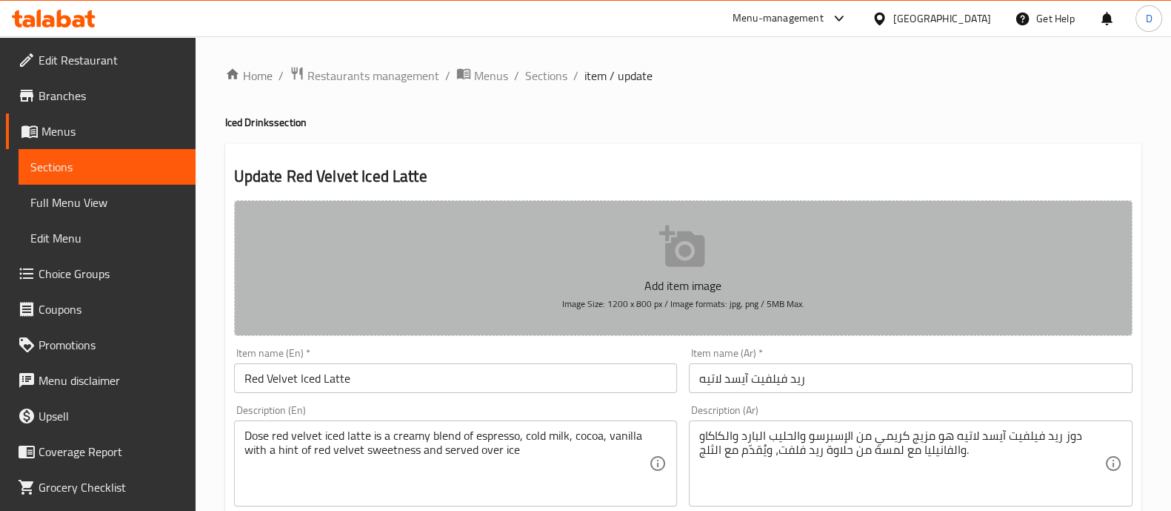
click at [608, 260] on button "Add item image Image Size: 1200 x 800 px / Image formats: jpg, png / 5MB Max." at bounding box center [683, 268] width 899 height 136
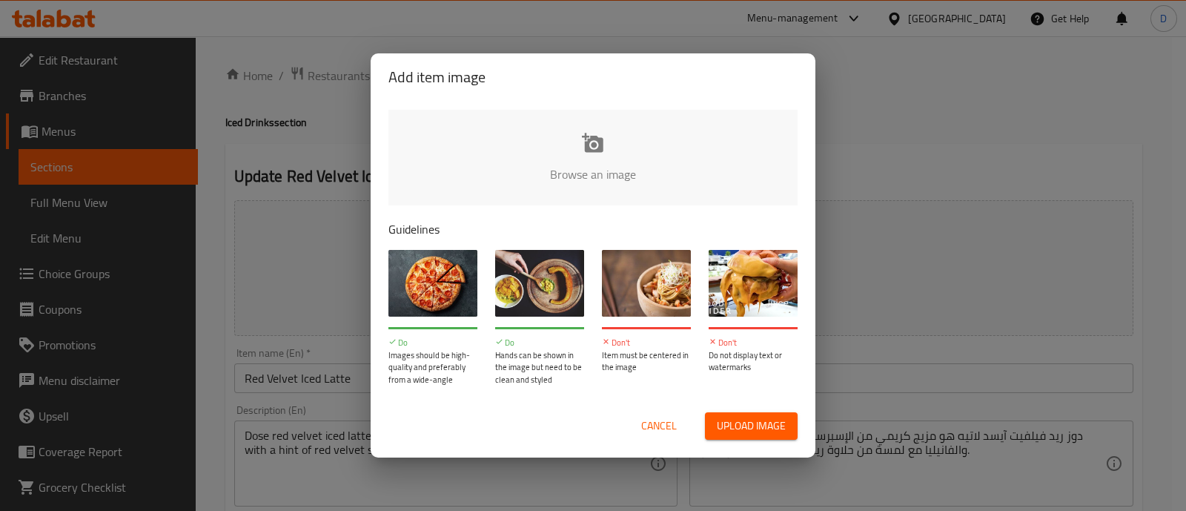
click at [561, 183] on input "file" at bounding box center [1093, 179] width 1411 height 139
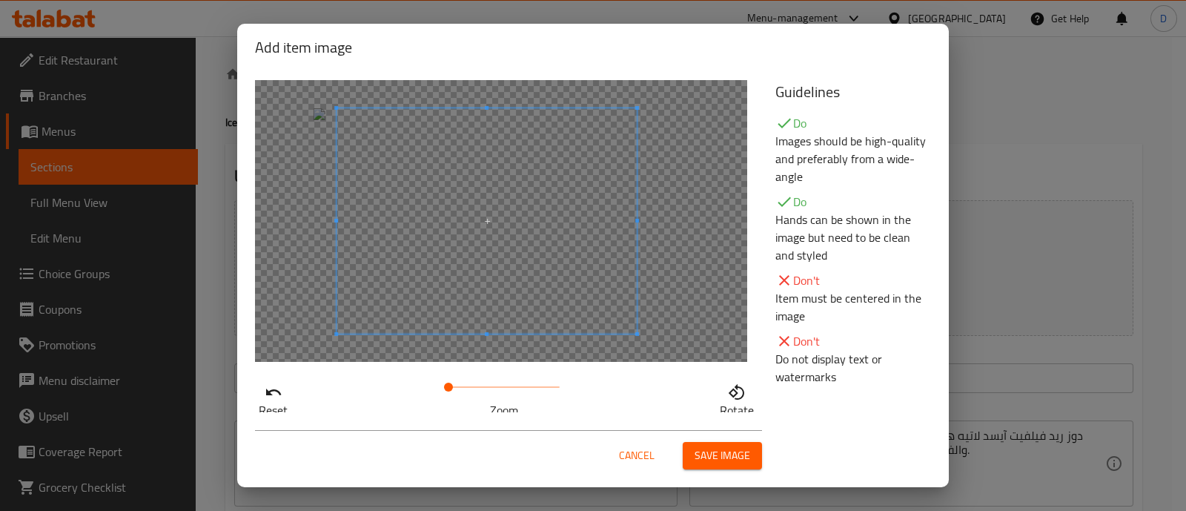
click at [573, 255] on span at bounding box center [486, 220] width 300 height 225
click at [718, 459] on span "Save image" at bounding box center [722, 455] width 56 height 19
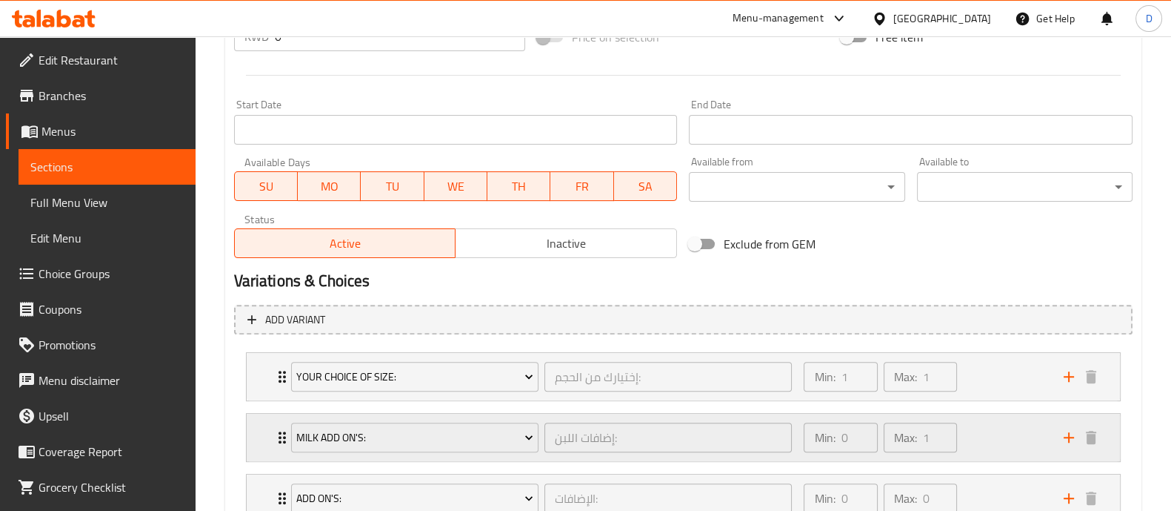
scroll to position [702, 0]
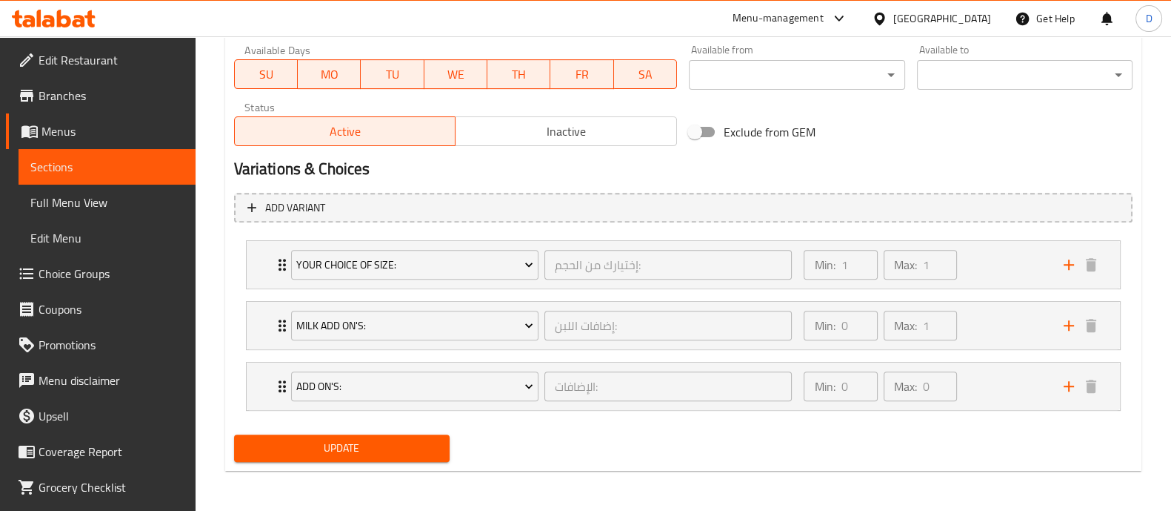
click at [442, 450] on button "Update" at bounding box center [342, 447] width 216 height 27
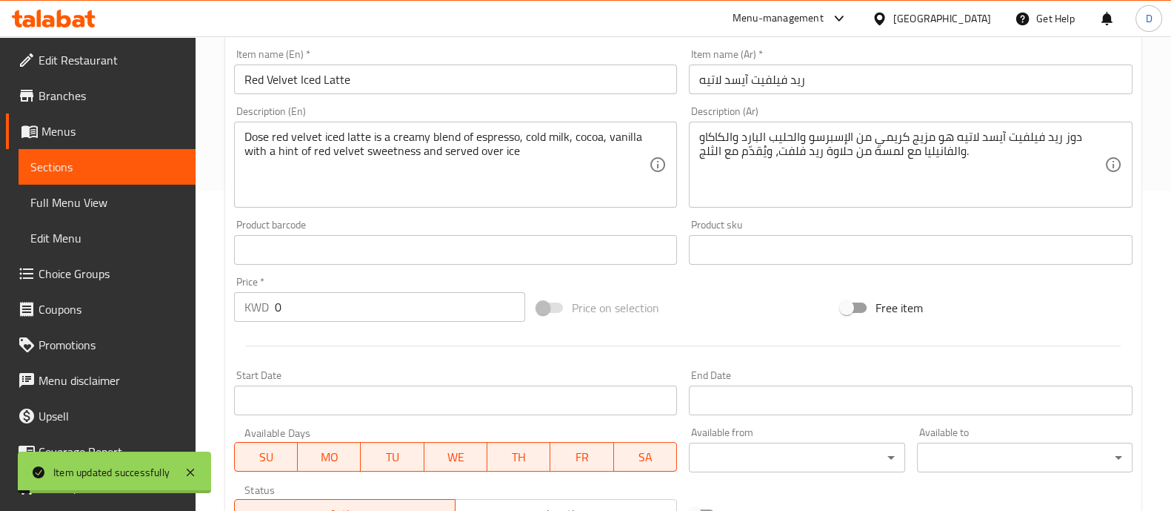
scroll to position [0, 0]
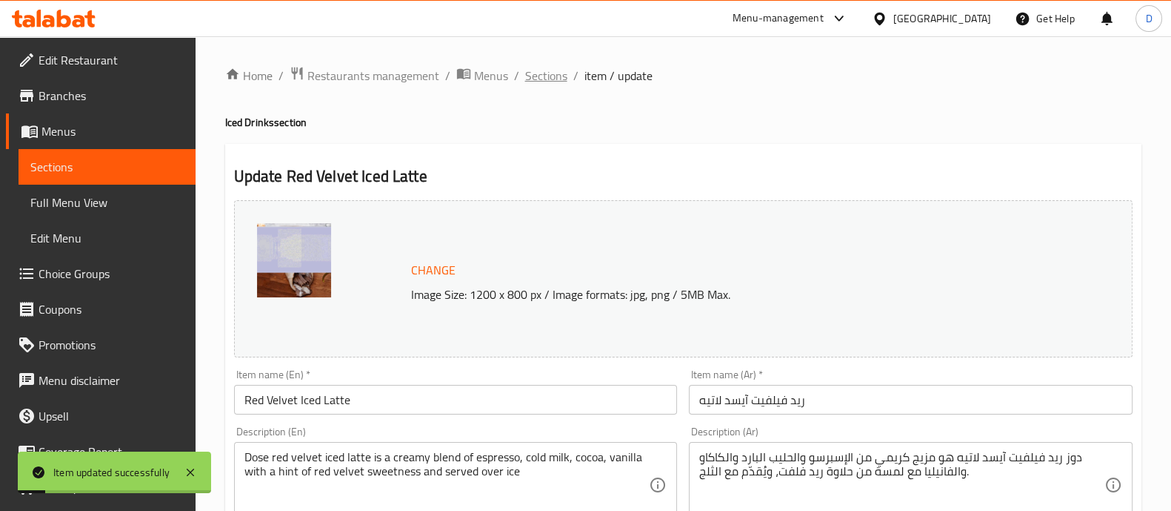
click at [539, 76] on span "Sections" at bounding box center [546, 76] width 42 height 18
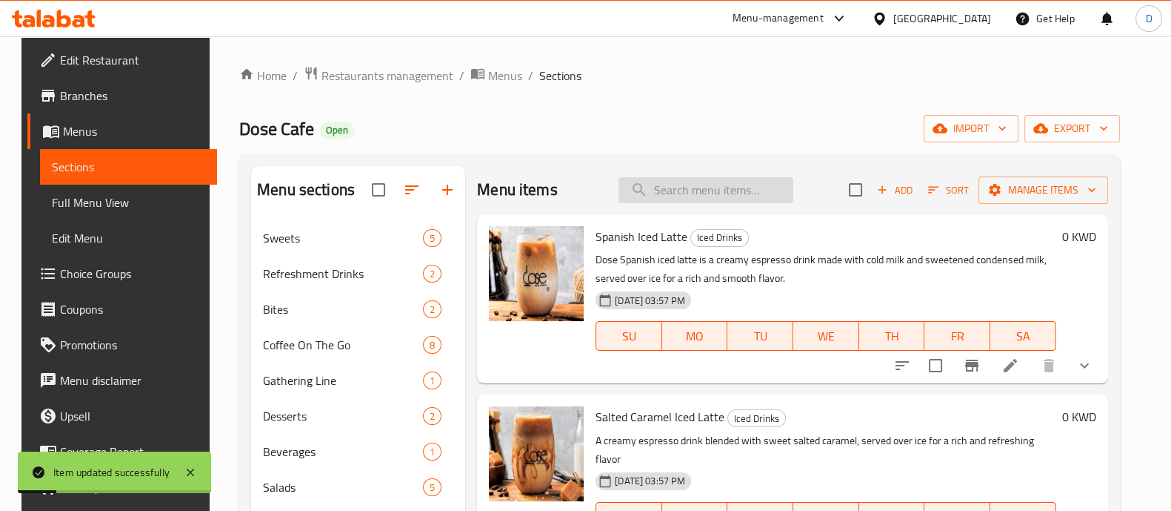
click at [679, 187] on input "search" at bounding box center [706, 190] width 175 height 26
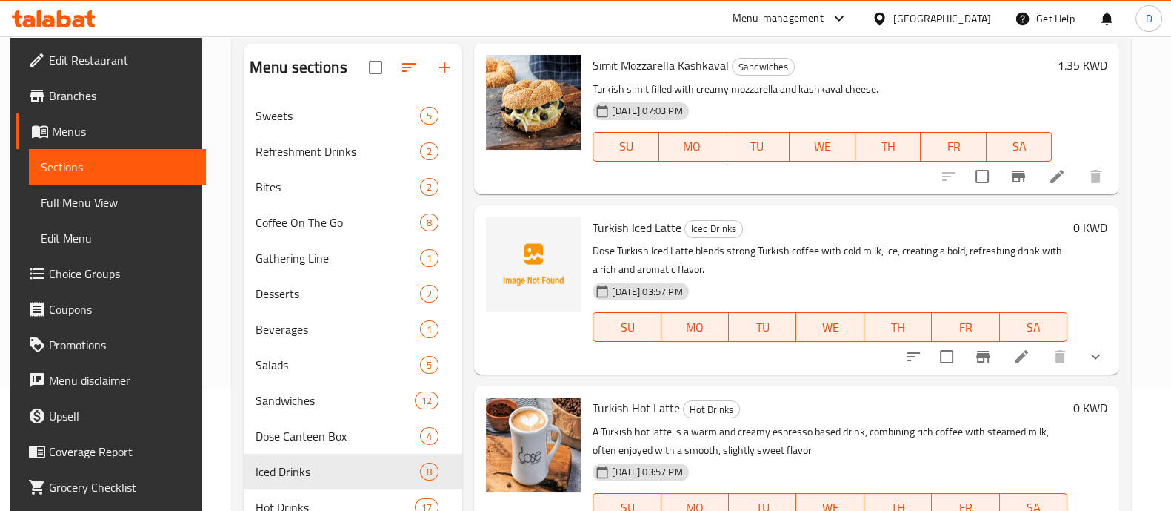
scroll to position [116, 0]
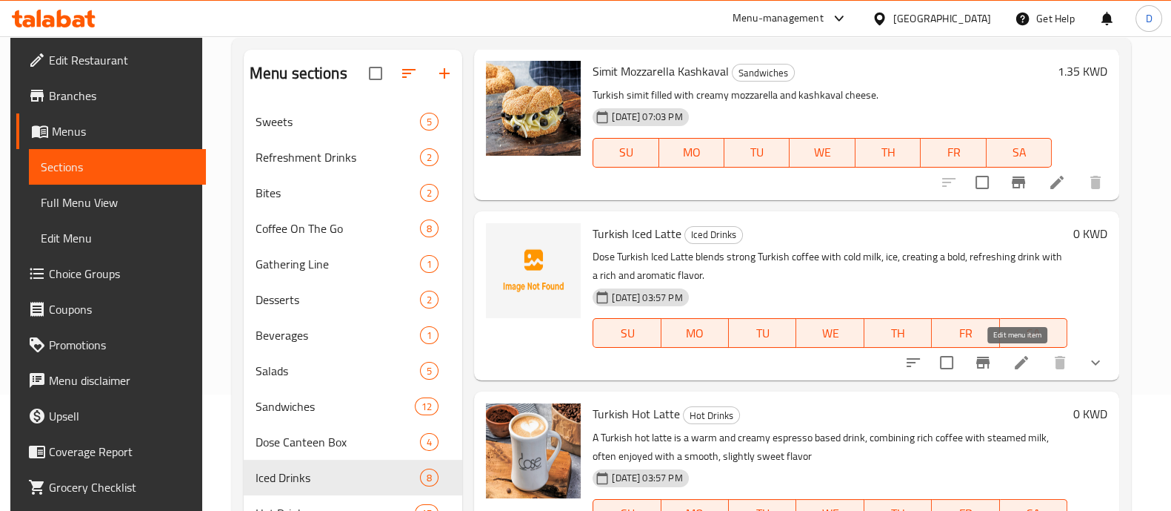
type input "turkish"
click at [1025, 369] on icon at bounding box center [1022, 362] width 18 height 18
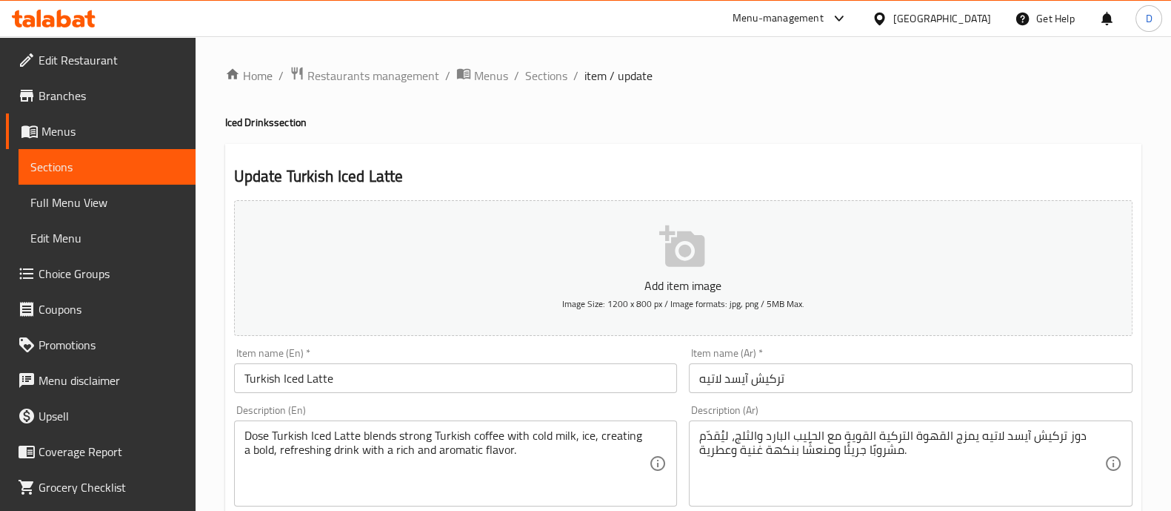
click at [707, 250] on button "Add item image Image Size: 1200 x 800 px / Image formats: jpg, png / 5MB Max." at bounding box center [683, 268] width 899 height 136
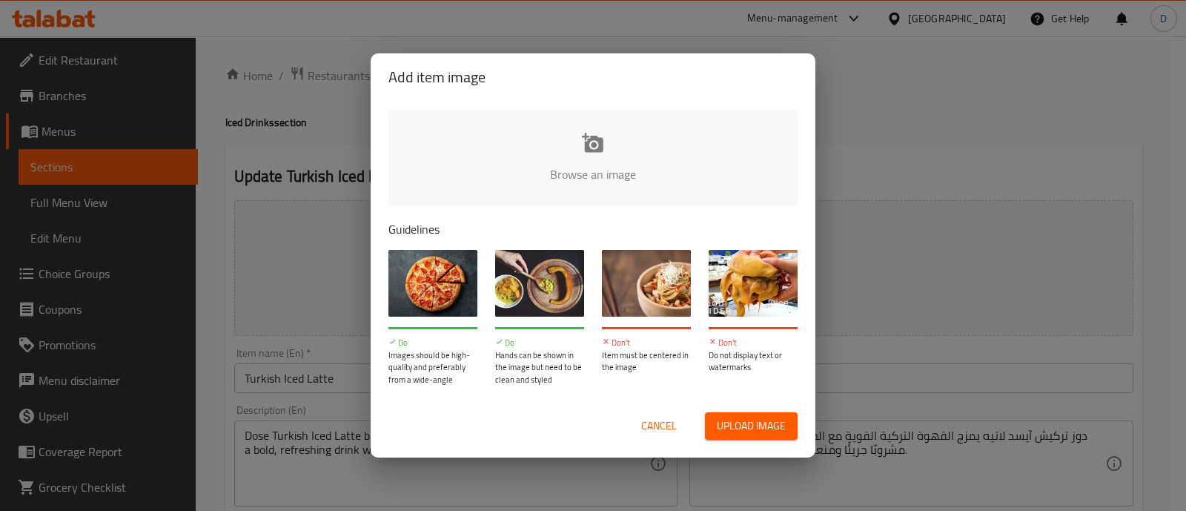
click at [572, 139] on input "file" at bounding box center [1093, 179] width 1411 height 139
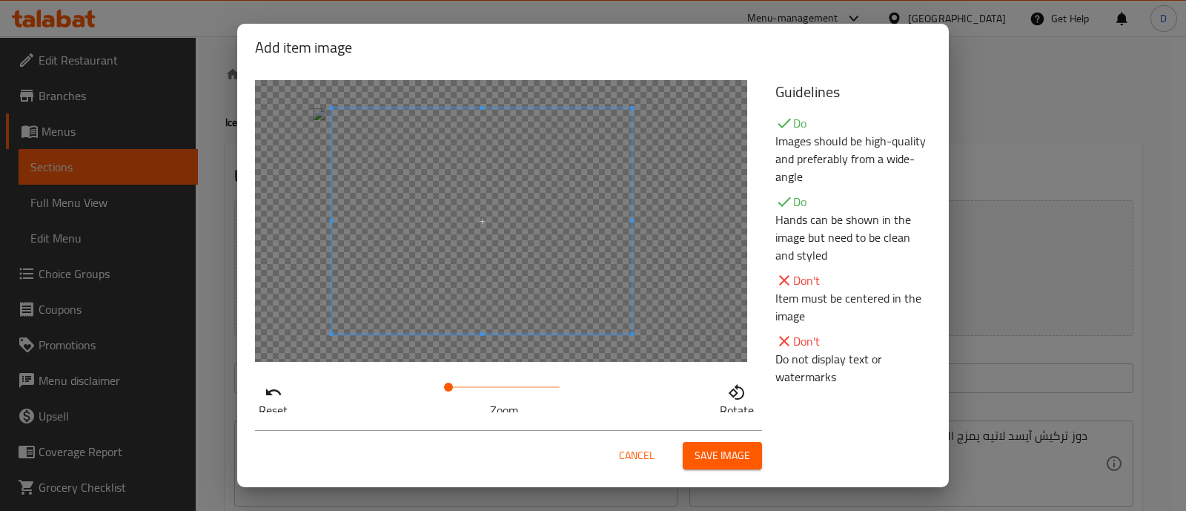
click at [485, 257] on span at bounding box center [482, 220] width 300 height 225
click at [733, 454] on span "Save image" at bounding box center [722, 455] width 56 height 19
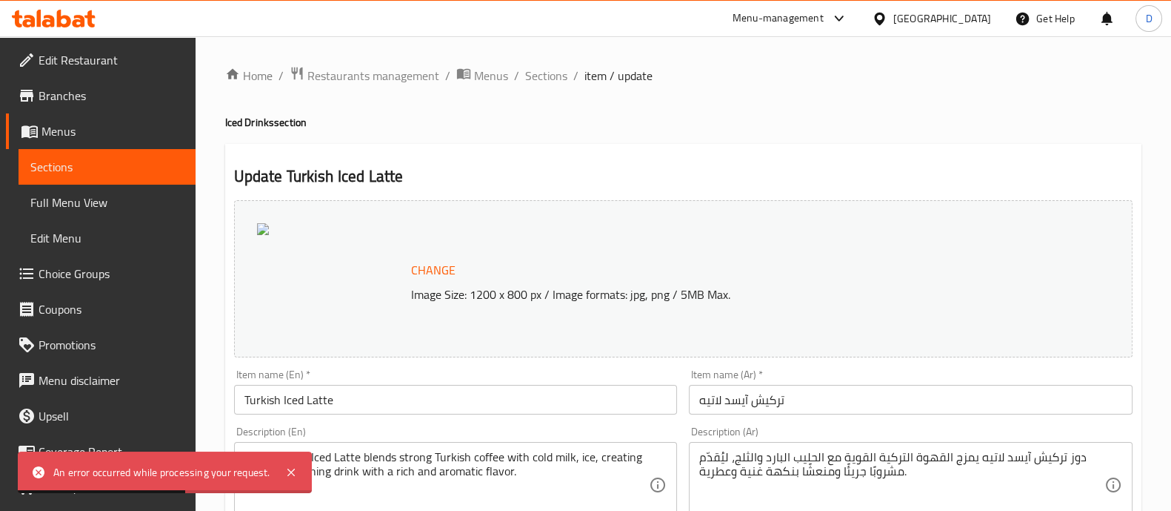
click at [437, 265] on span "Change" at bounding box center [433, 269] width 44 height 21
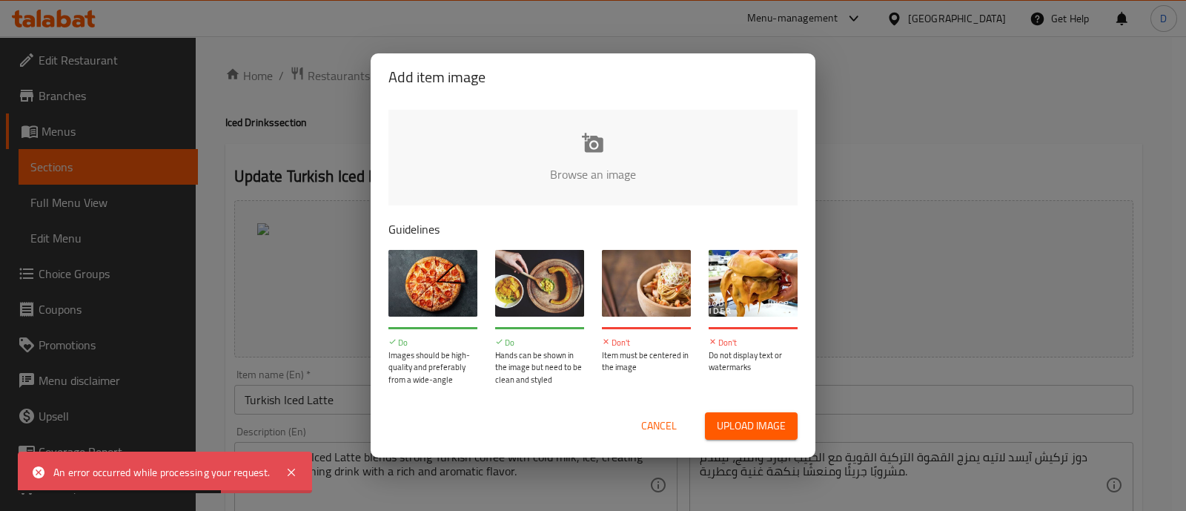
click at [659, 173] on input "file" at bounding box center [1093, 179] width 1411 height 139
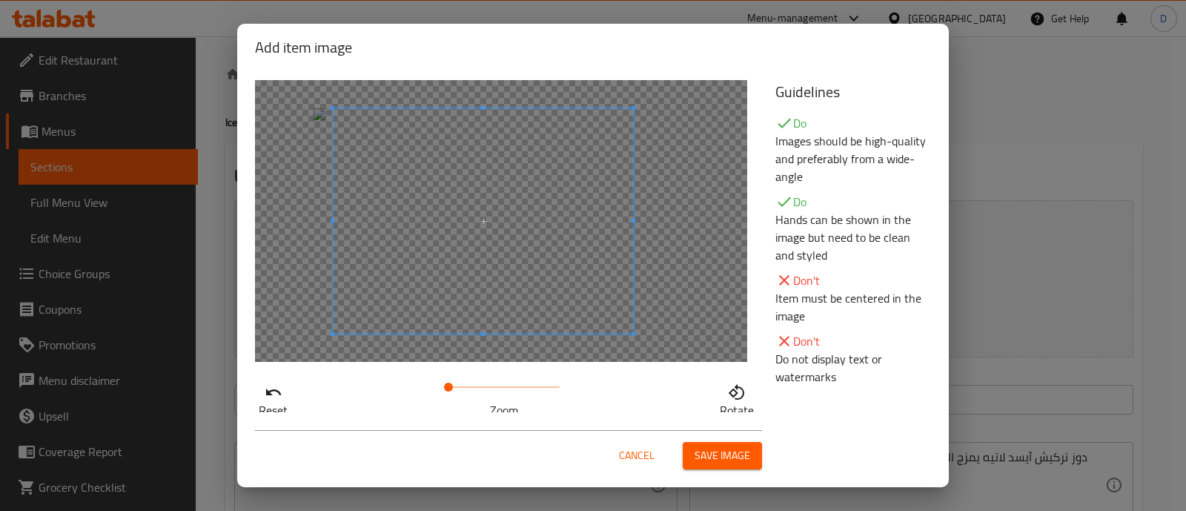
click at [534, 272] on span at bounding box center [483, 220] width 300 height 225
click at [727, 457] on span "Save image" at bounding box center [722, 455] width 56 height 19
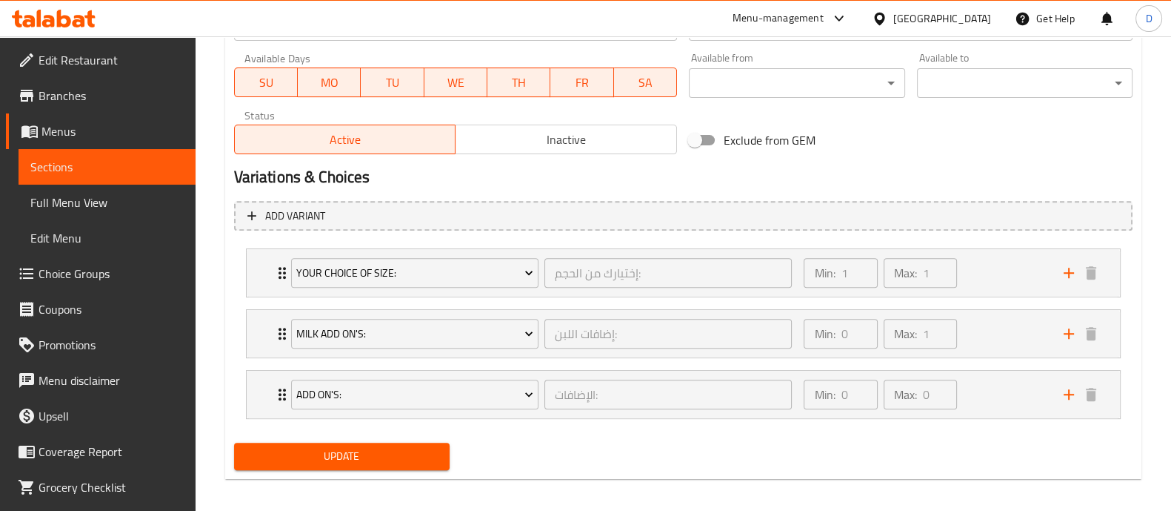
scroll to position [702, 0]
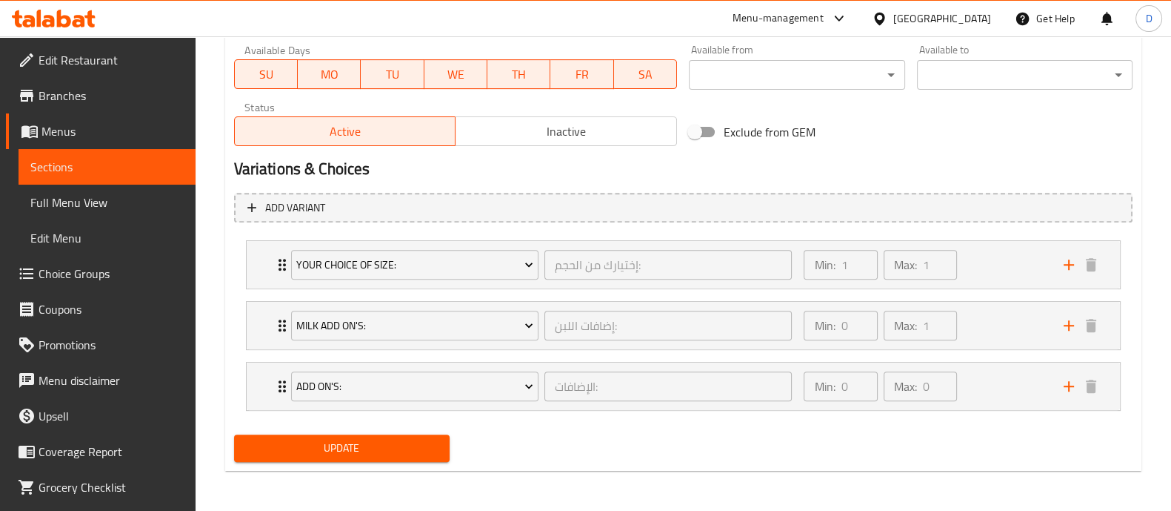
click at [352, 449] on span "Update" at bounding box center [342, 448] width 192 height 19
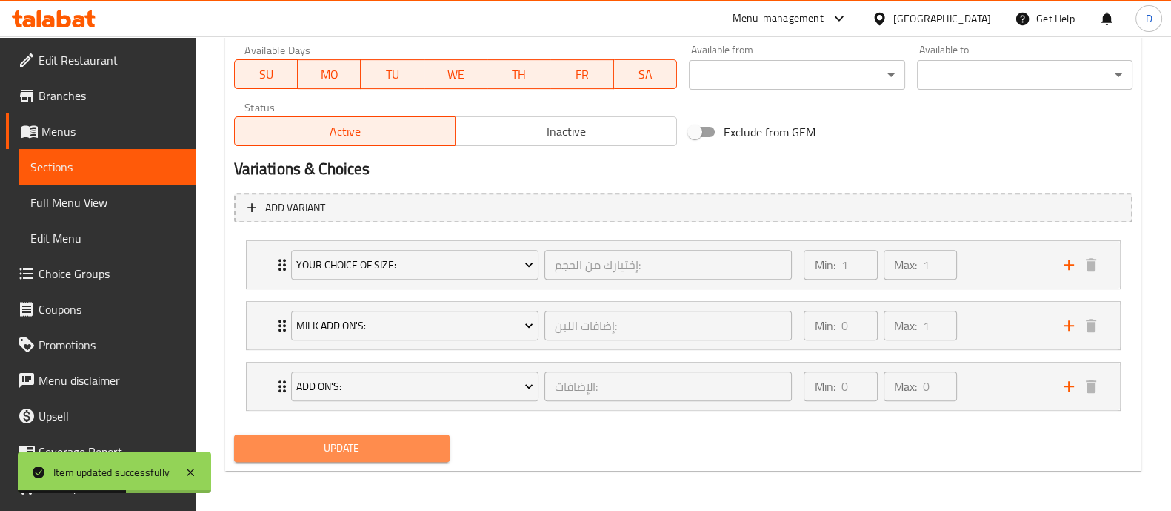
click at [352, 449] on span "Update" at bounding box center [342, 448] width 192 height 19
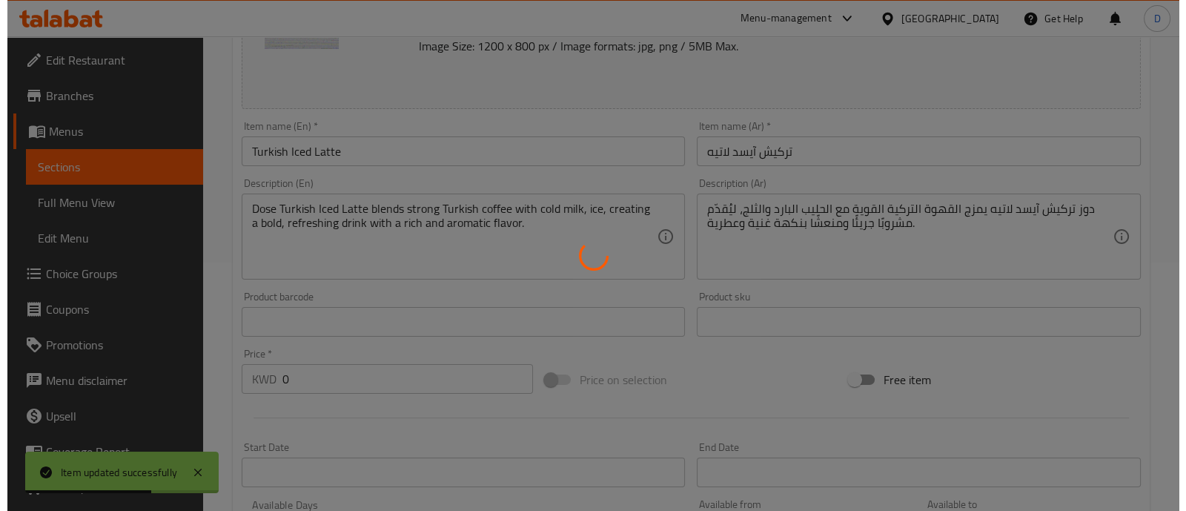
scroll to position [0, 0]
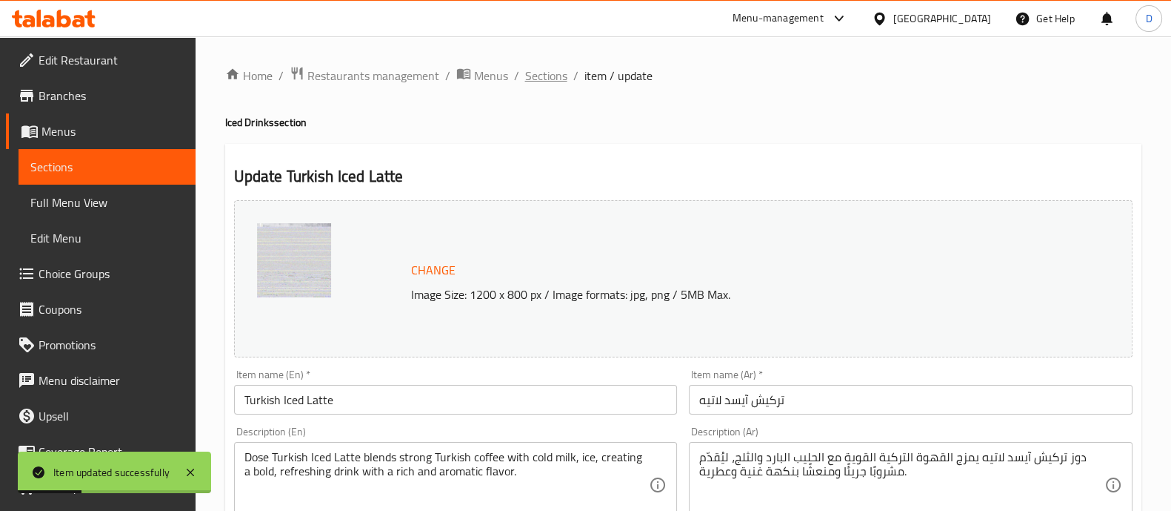
click at [548, 79] on span "Sections" at bounding box center [546, 76] width 42 height 18
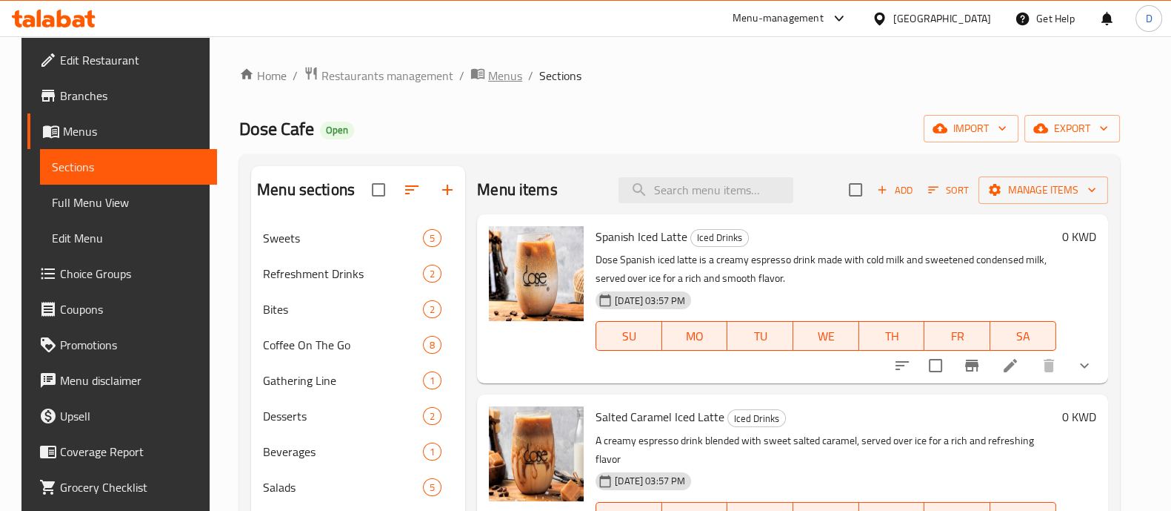
click at [488, 72] on span "Menus" at bounding box center [505, 76] width 34 height 18
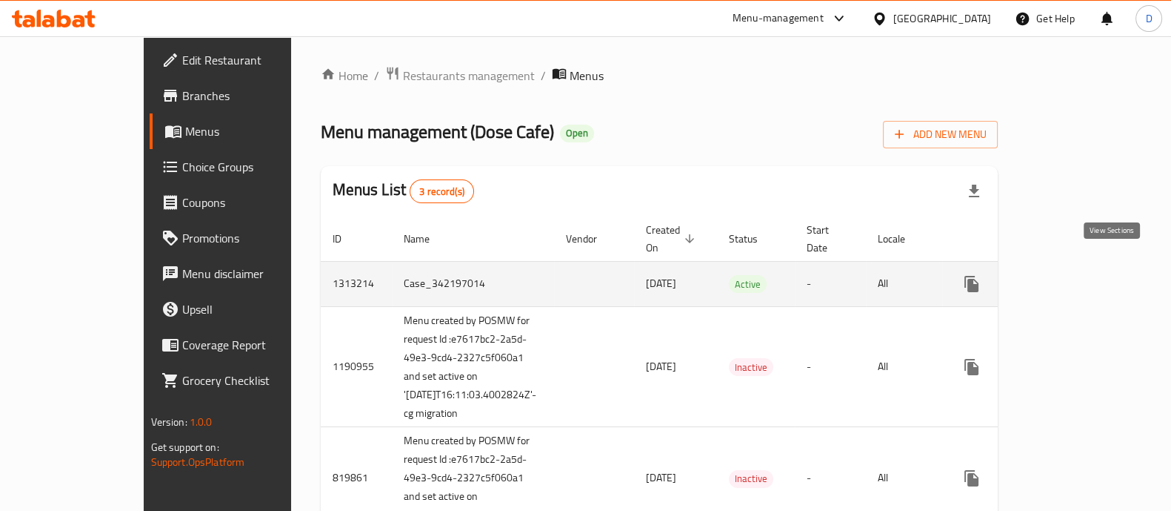
click at [1088, 275] on icon "enhanced table" at bounding box center [1079, 284] width 18 height 18
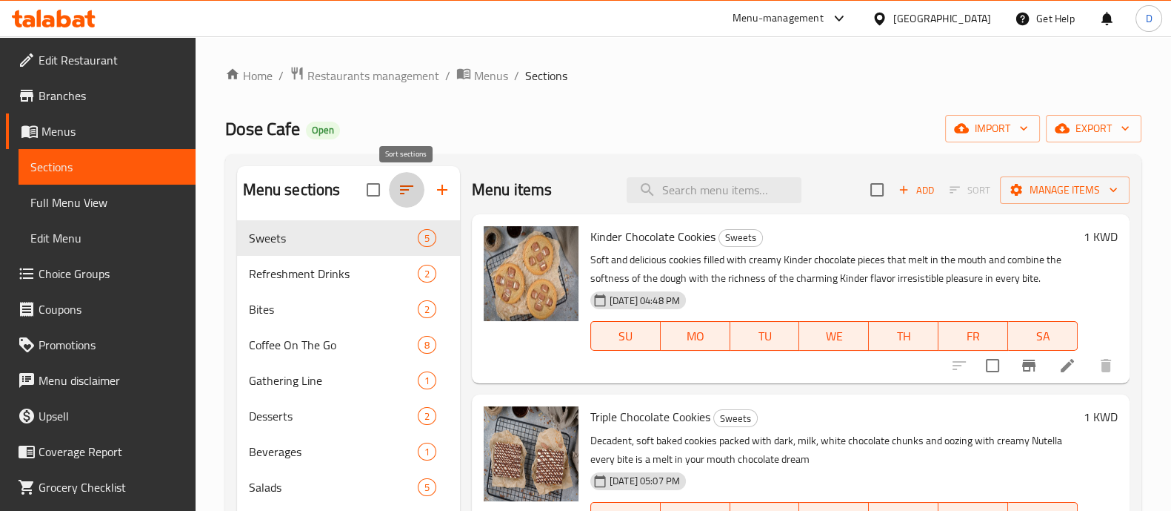
click at [394, 178] on button "button" at bounding box center [407, 190] width 36 height 36
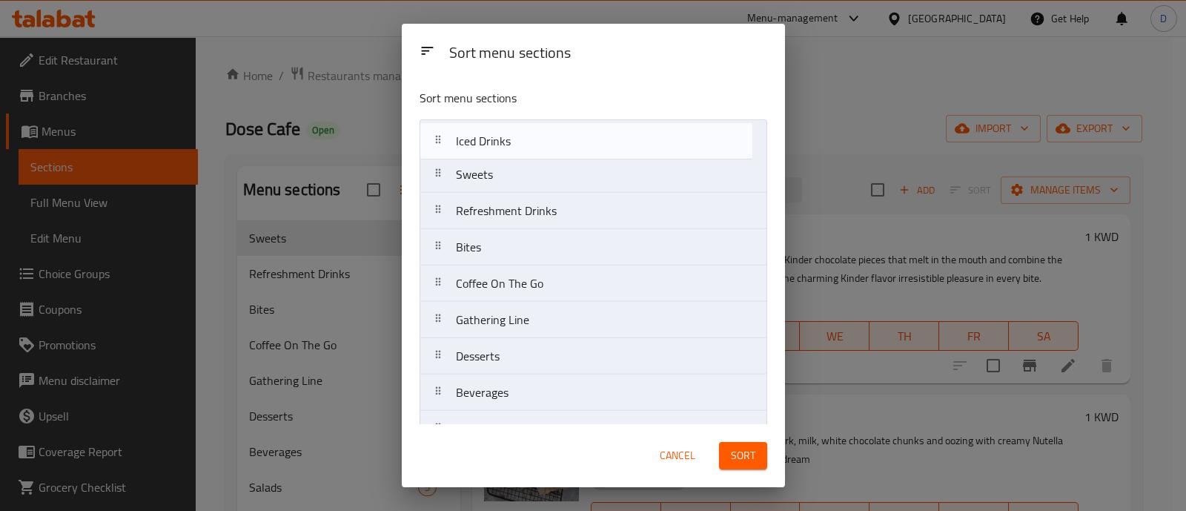
drag, startPoint x: 511, startPoint y: 368, endPoint x: 508, endPoint y: 109, distance: 259.3
click at [508, 109] on div "Sort menu sections Sweets Refreshment Drinks Bites Coffee On The Go Gathering L…" at bounding box center [593, 250] width 383 height 347
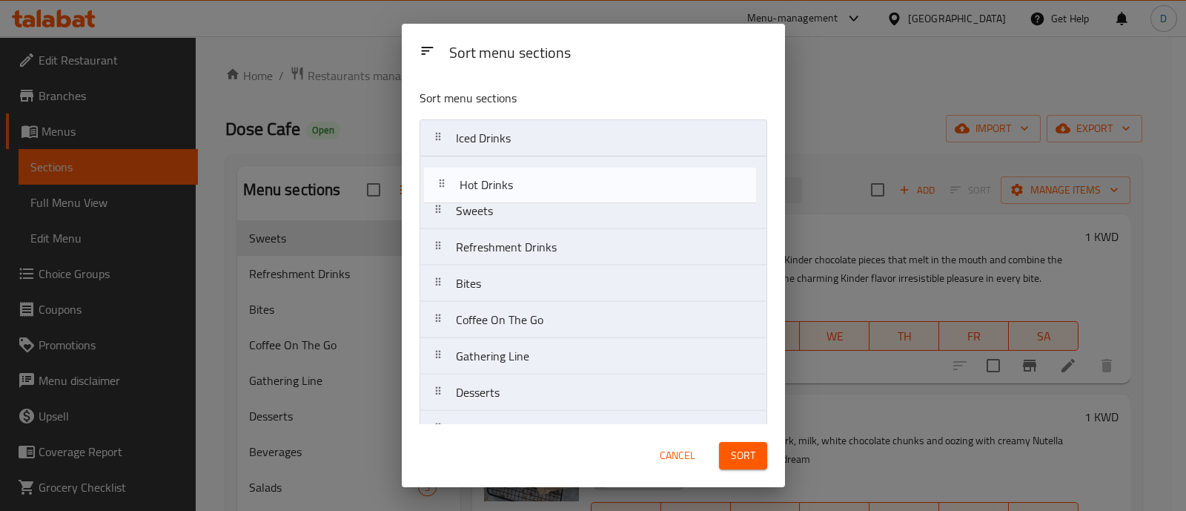
drag, startPoint x: 496, startPoint y: 404, endPoint x: 501, endPoint y: 180, distance: 223.8
click at [501, 180] on nav "Iced Drinks Sweets Refreshment Drinks Bites Coffee On The Go Gathering Line Des…" at bounding box center [593, 337] width 348 height 437
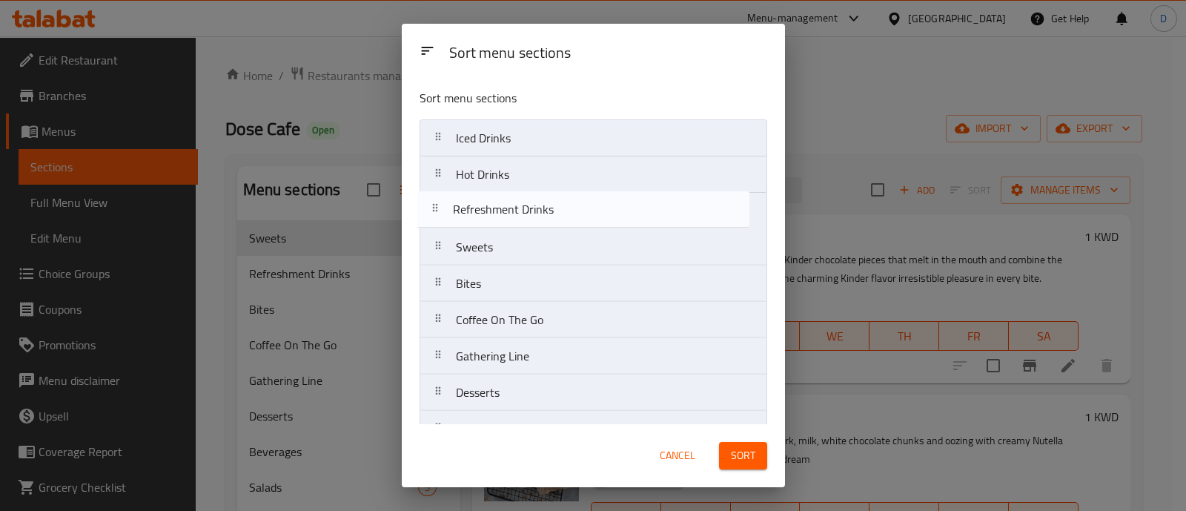
drag, startPoint x: 512, startPoint y: 260, endPoint x: 510, endPoint y: 219, distance: 40.8
click at [510, 219] on nav "Iced Drinks Hot Drinks Sweets Refreshment Drinks Bites Coffee On The Go Gatheri…" at bounding box center [593, 337] width 348 height 437
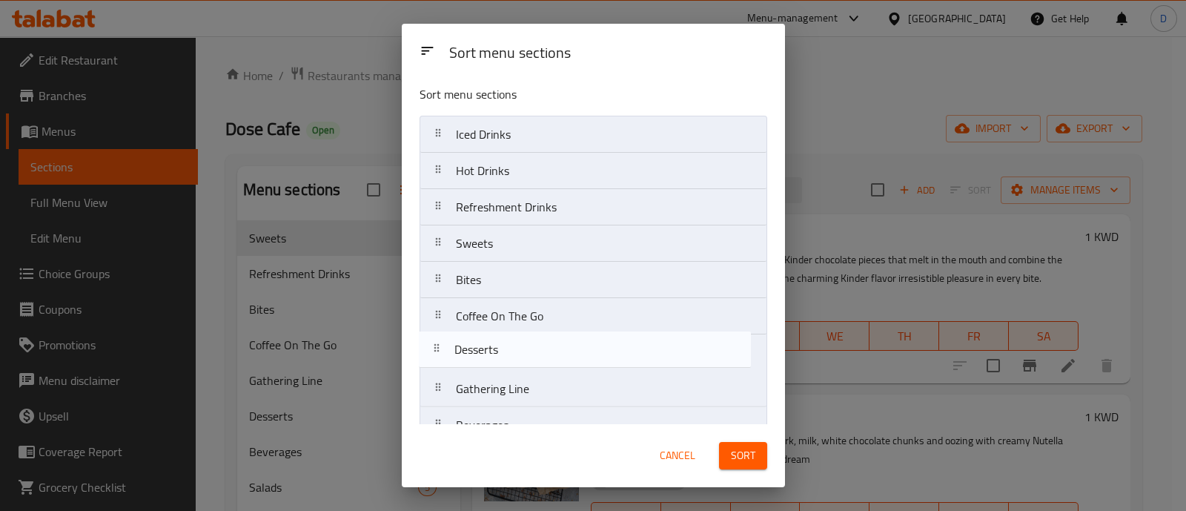
scroll to position [5, 0]
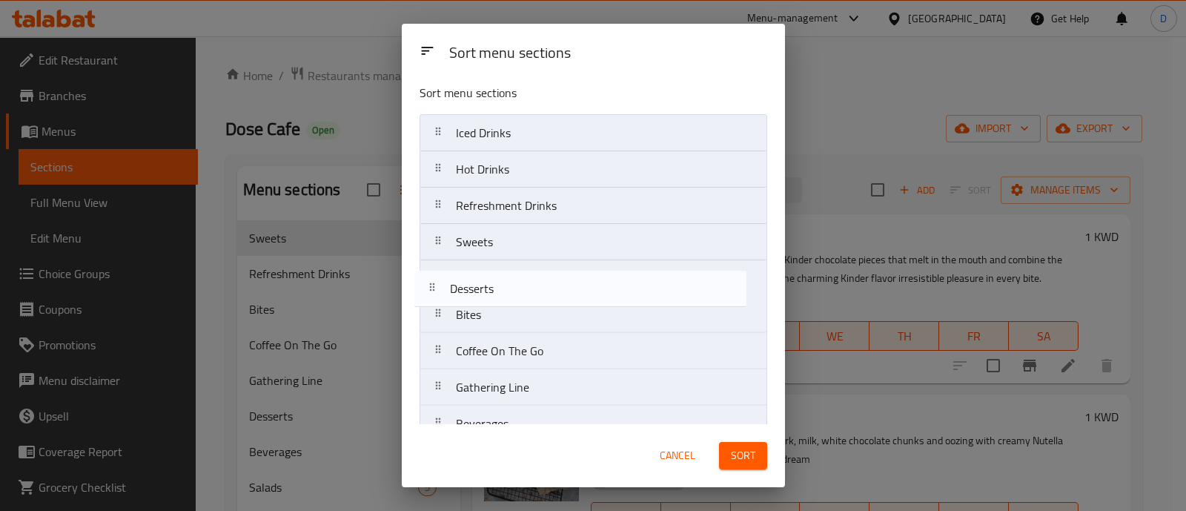
drag, startPoint x: 505, startPoint y: 390, endPoint x: 499, endPoint y: 279, distance: 110.5
click at [499, 279] on nav "Iced Drinks Hot Drinks Refreshment Drinks Sweets Bites Coffee On The Go Gatheri…" at bounding box center [593, 332] width 348 height 437
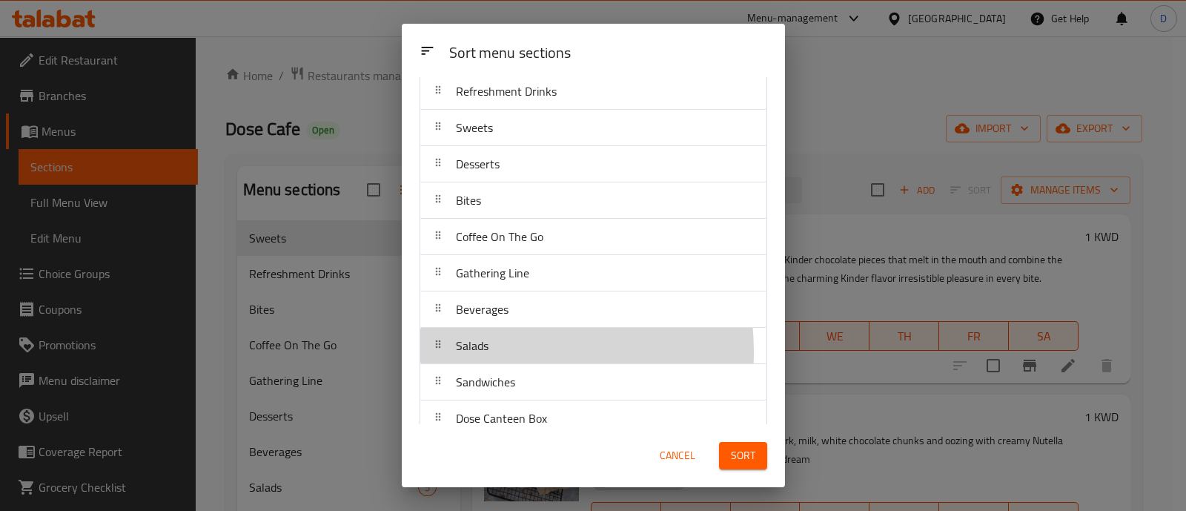
scroll to position [121, 0]
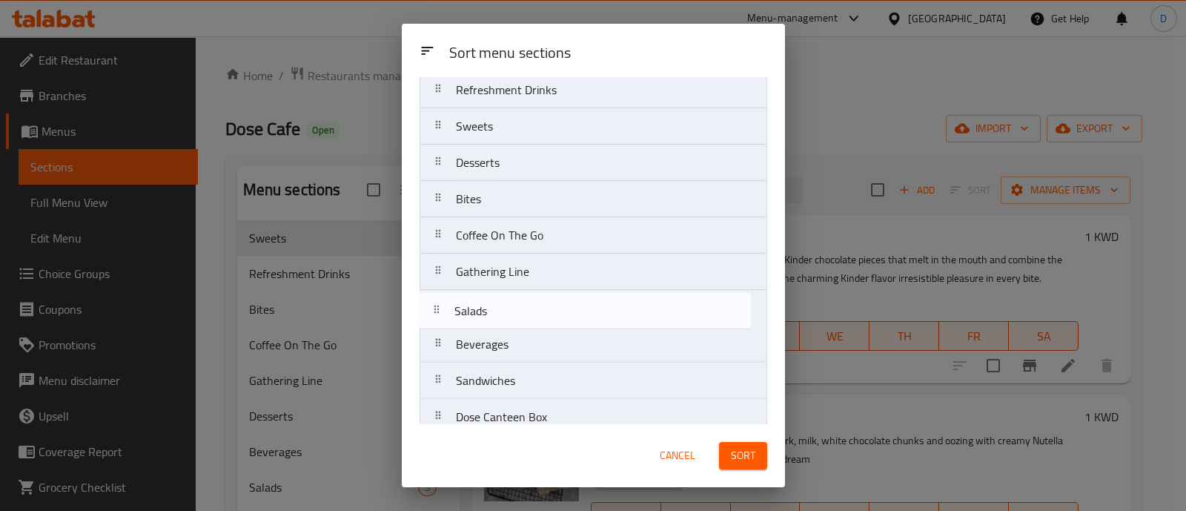
drag, startPoint x: 484, startPoint y: 350, endPoint x: 483, endPoint y: 309, distance: 40.8
click at [483, 309] on nav "Iced Drinks Hot Drinks Refreshment Drinks Sweets Desserts Bites Coffee On The G…" at bounding box center [593, 217] width 348 height 437
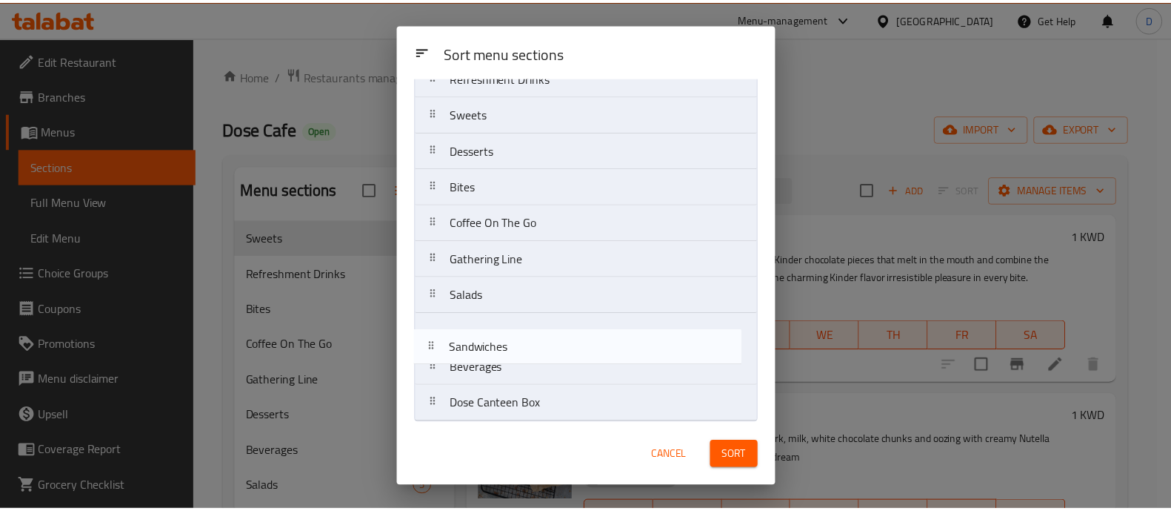
scroll to position [136, 0]
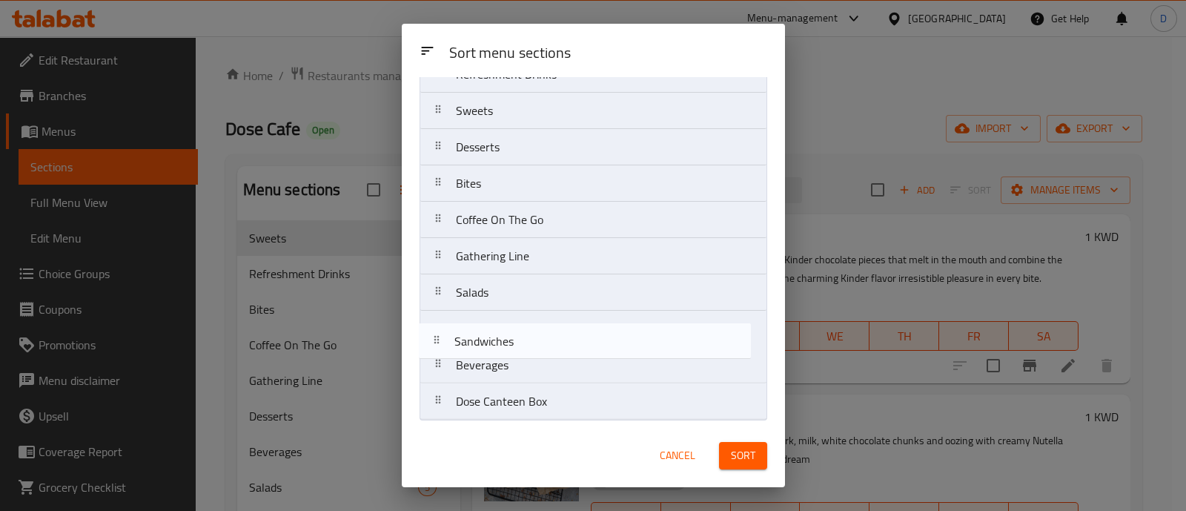
drag, startPoint x: 489, startPoint y: 380, endPoint x: 488, endPoint y: 339, distance: 41.5
click at [488, 339] on nav "Iced Drinks Hot Drinks Refreshment Drinks Sweets Desserts Bites Coffee On The G…" at bounding box center [593, 201] width 348 height 437
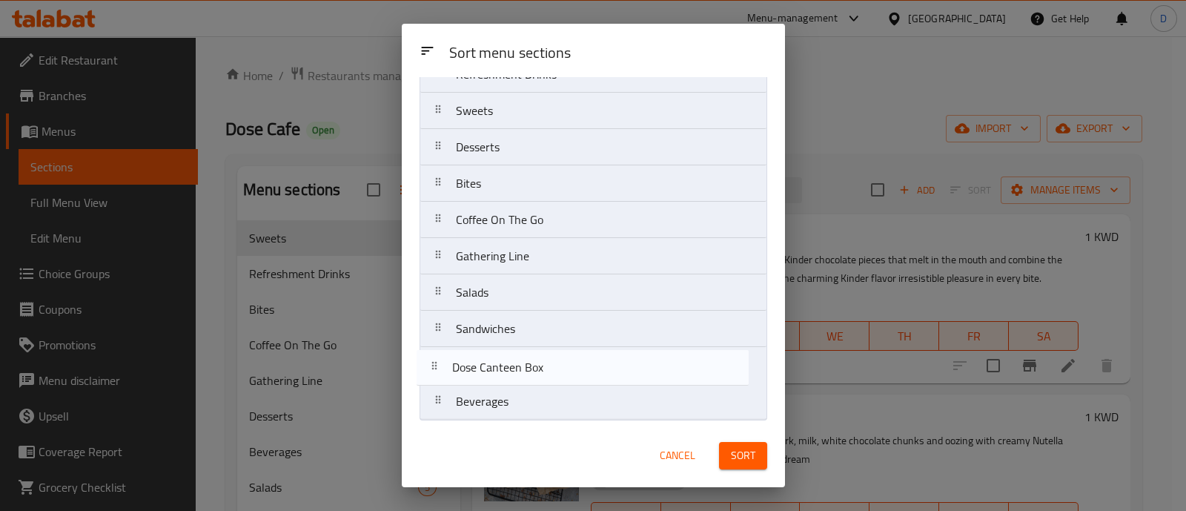
drag, startPoint x: 485, startPoint y: 399, endPoint x: 482, endPoint y: 359, distance: 40.1
click at [482, 359] on nav "Iced Drinks Hot Drinks Refreshment Drinks Sweets Desserts Bites Coffee On The G…" at bounding box center [593, 201] width 348 height 437
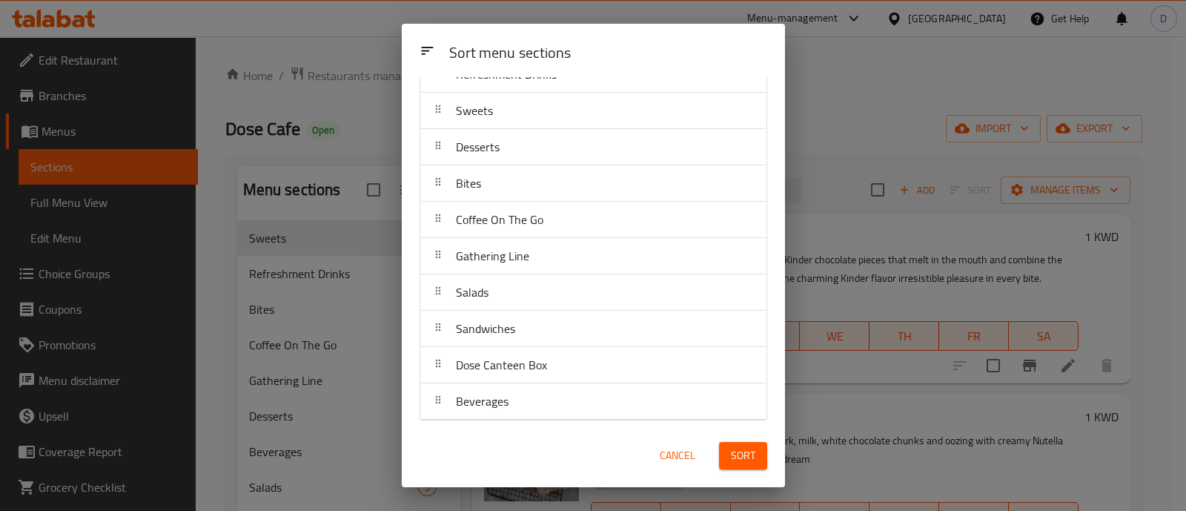
click at [734, 466] on button "Sort" at bounding box center [743, 455] width 48 height 27
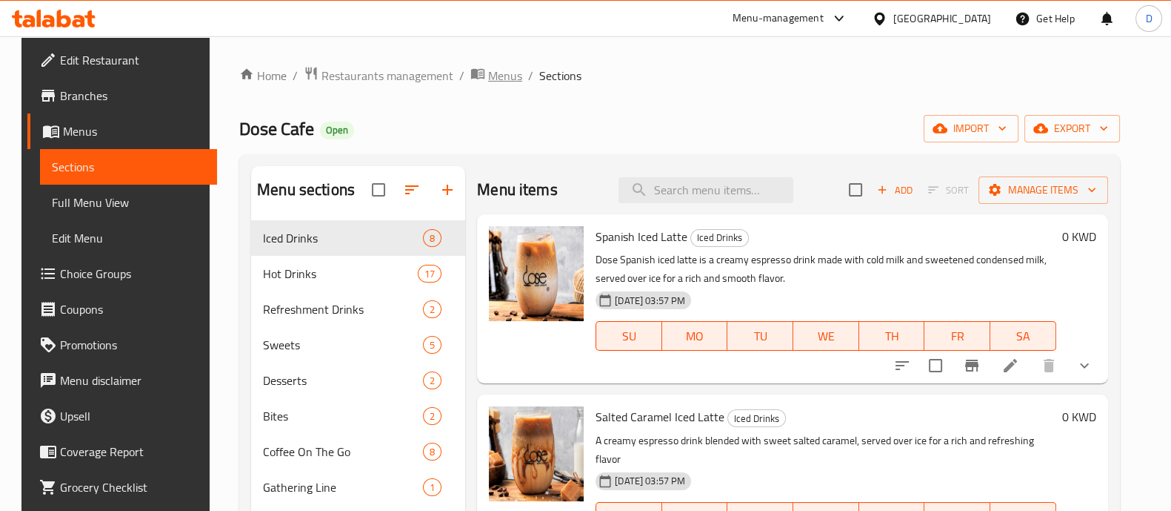
click at [495, 75] on span "Menus" at bounding box center [505, 76] width 34 height 18
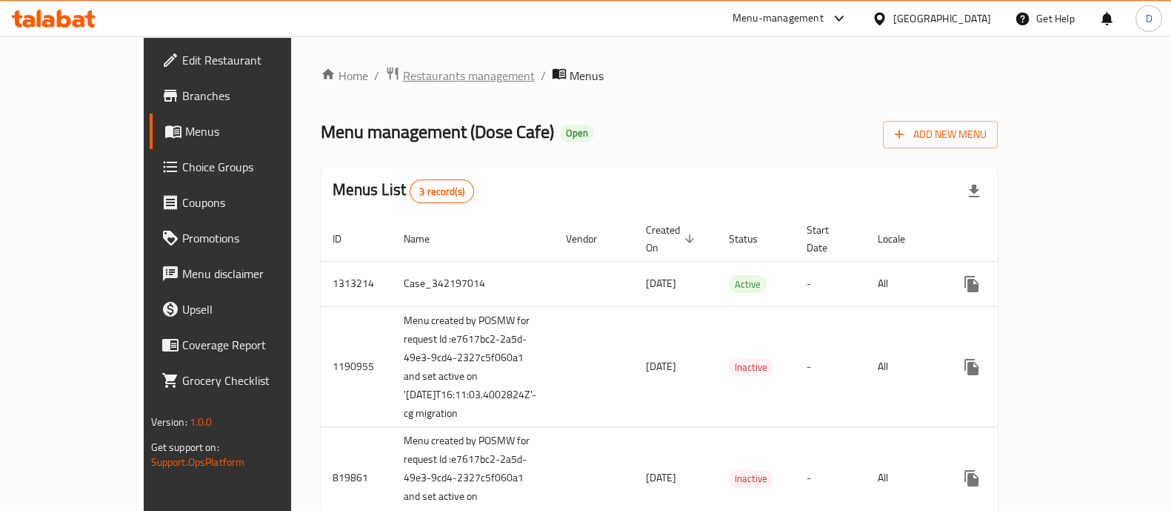
click at [422, 79] on span "Restaurants management" at bounding box center [469, 76] width 132 height 18
